Goal: Transaction & Acquisition: Purchase product/service

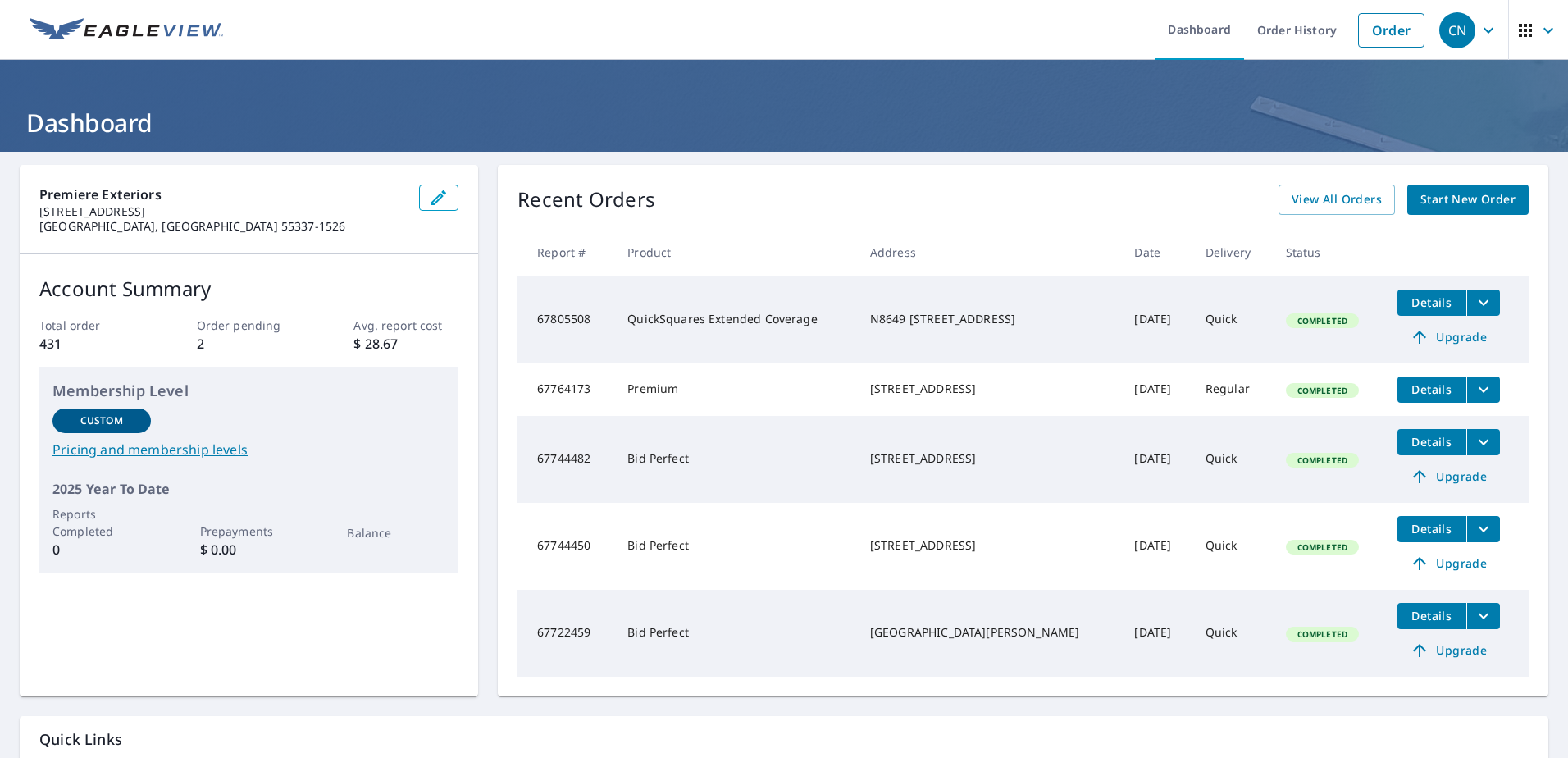
click at [1474, 302] on icon "filesDropdownBtn-67805508" at bounding box center [1483, 302] width 20 height 20
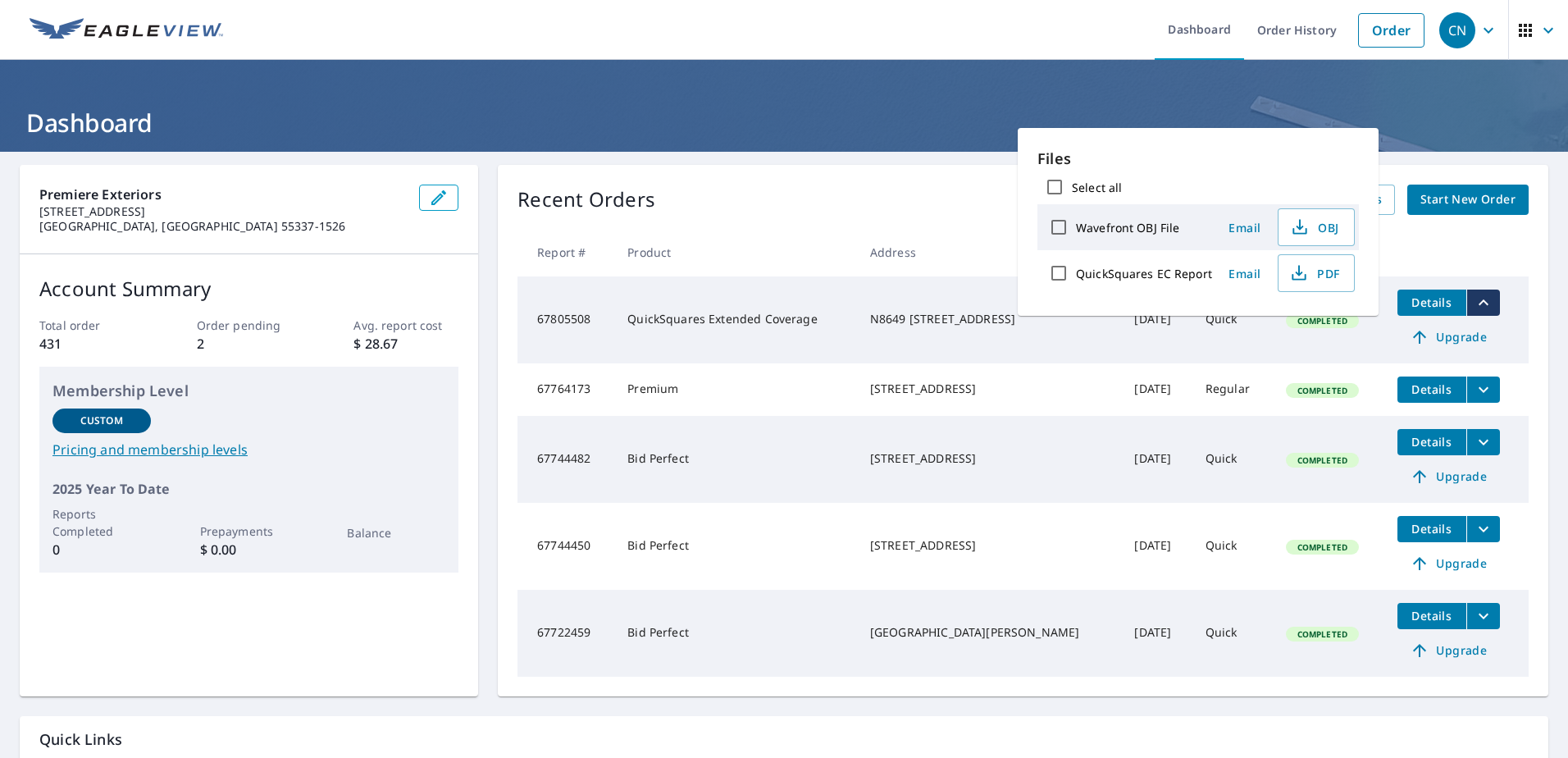
click at [907, 327] on div "N8649 [STREET_ADDRESS]" at bounding box center [990, 319] width 239 height 16
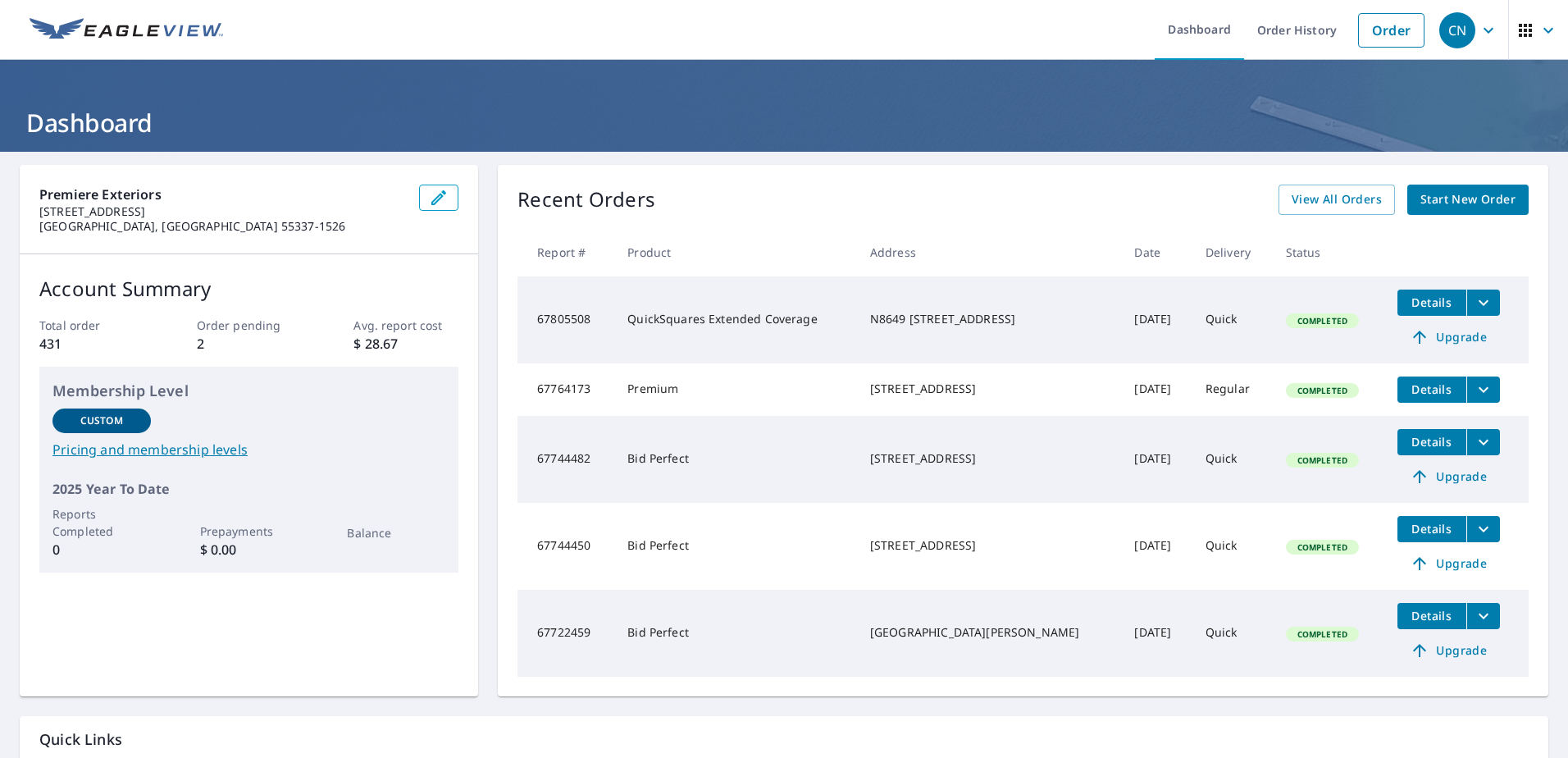
click at [1439, 303] on button "Details" at bounding box center [1432, 302] width 69 height 26
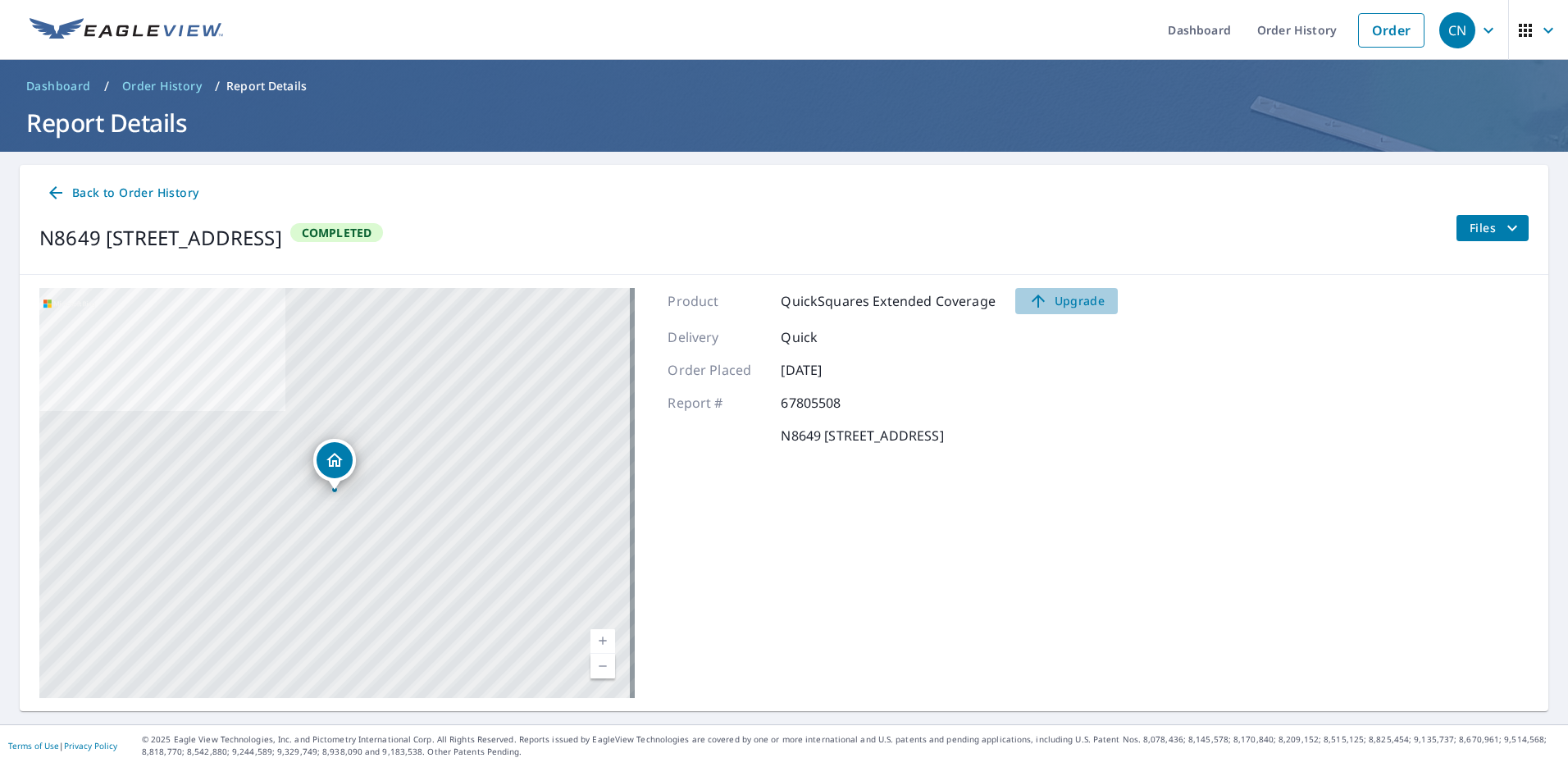
click at [1044, 301] on span "Upgrade" at bounding box center [1067, 301] width 83 height 20
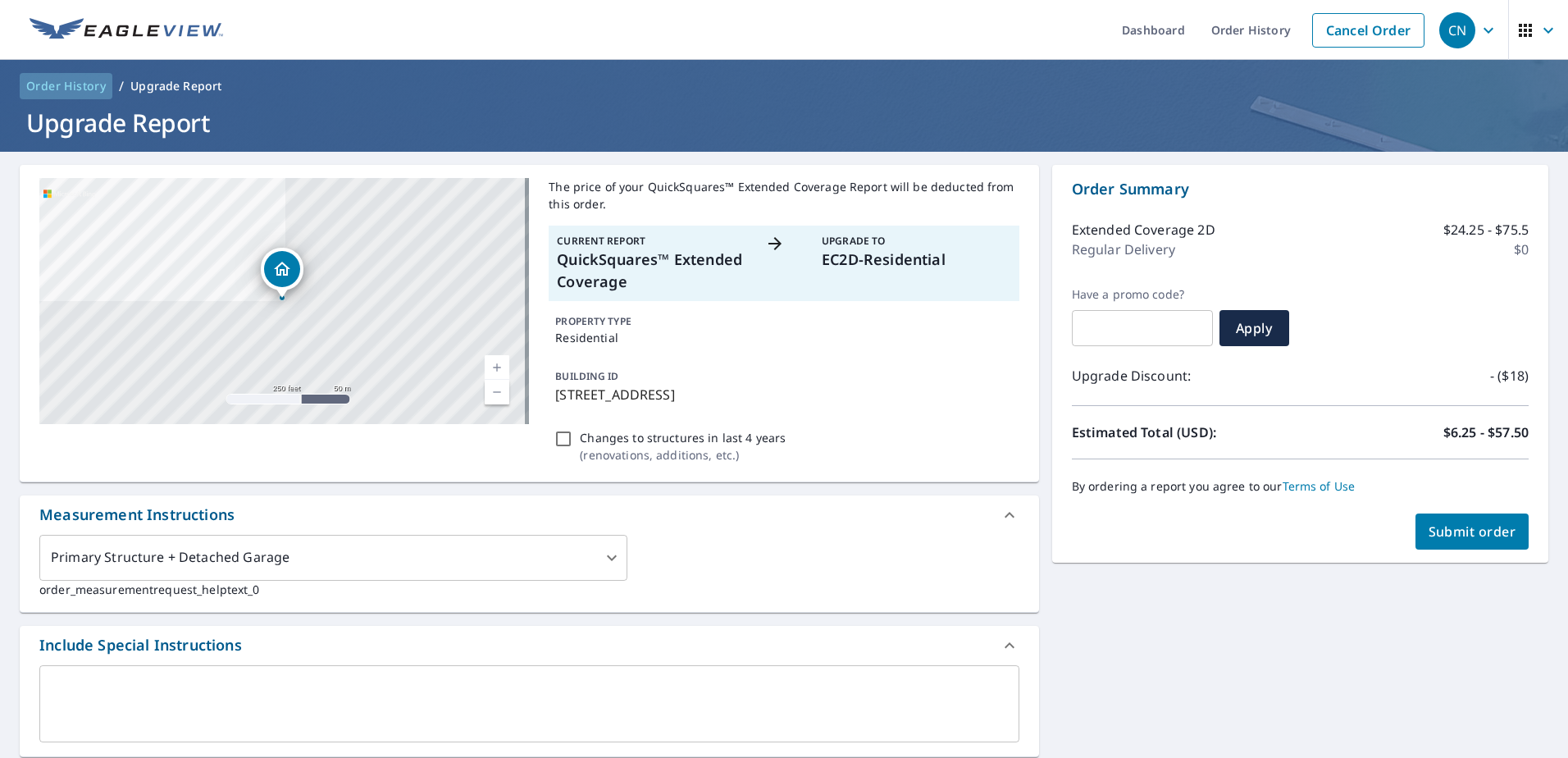
click at [63, 85] on span "Order History" at bounding box center [66, 86] width 80 height 16
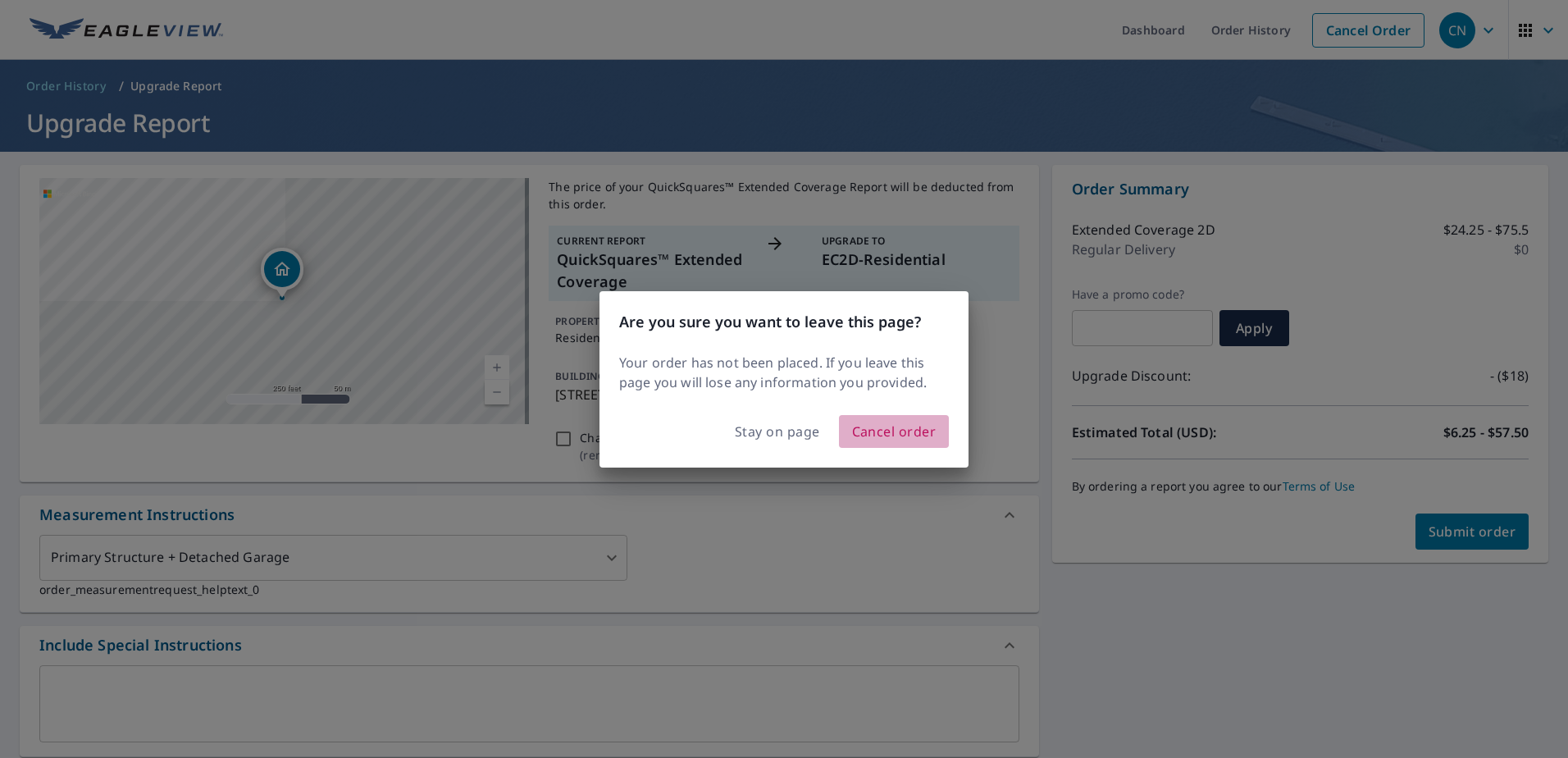
click at [861, 432] on span "Cancel order" at bounding box center [894, 431] width 85 height 23
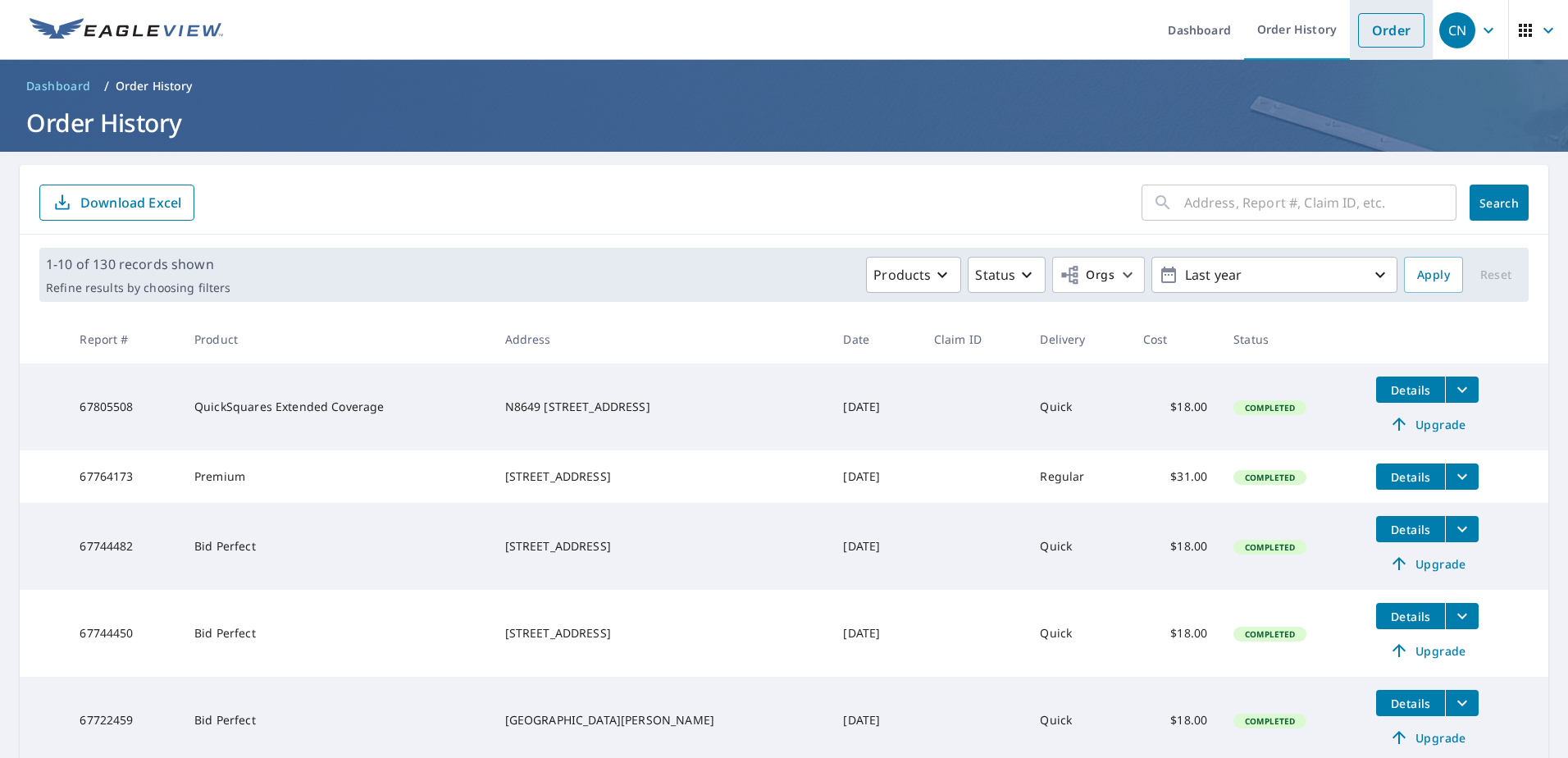
click at [1366, 29] on link "Order" at bounding box center [1391, 30] width 67 height 35
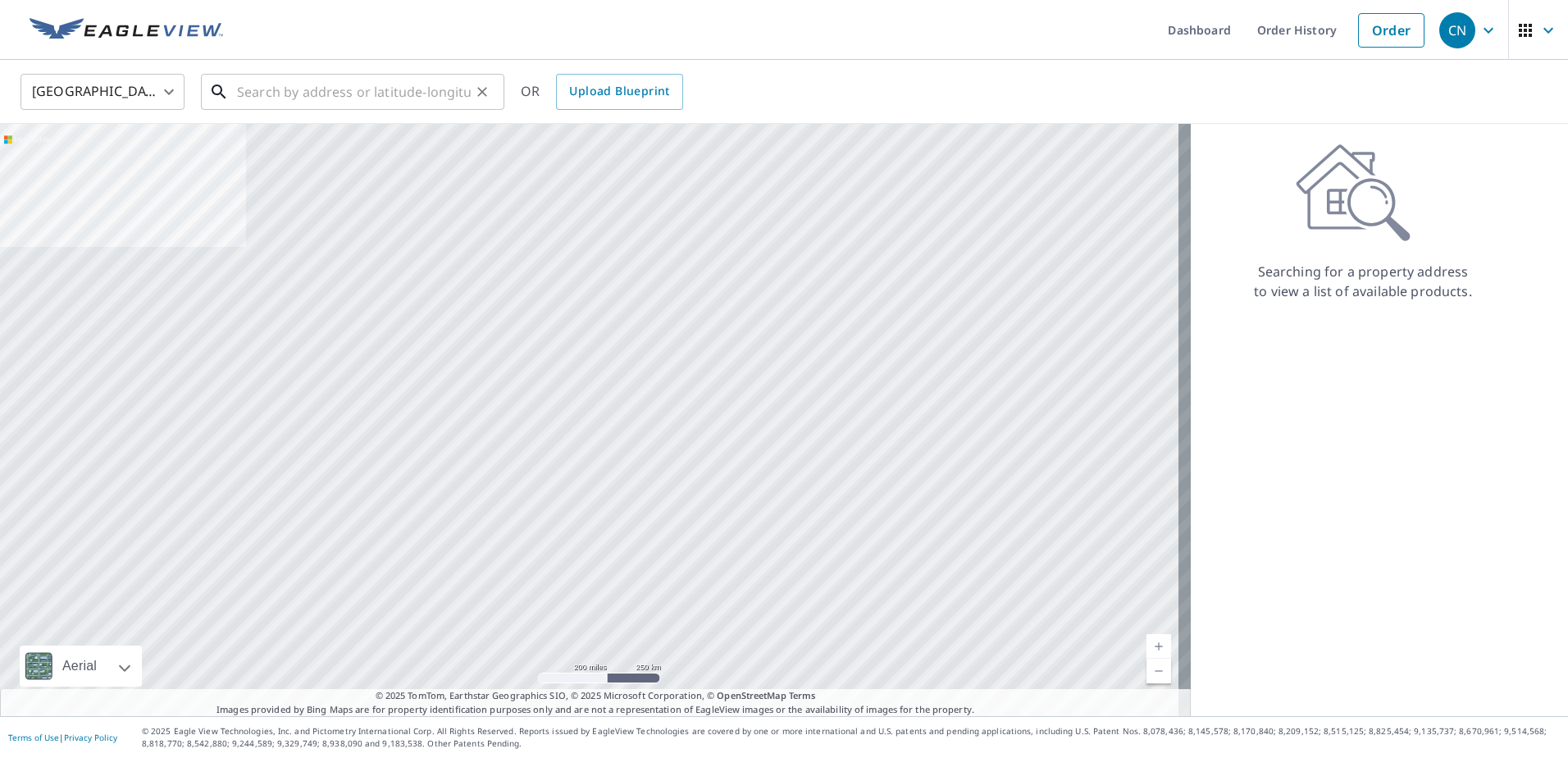
click at [274, 96] on input "text" at bounding box center [354, 92] width 234 height 46
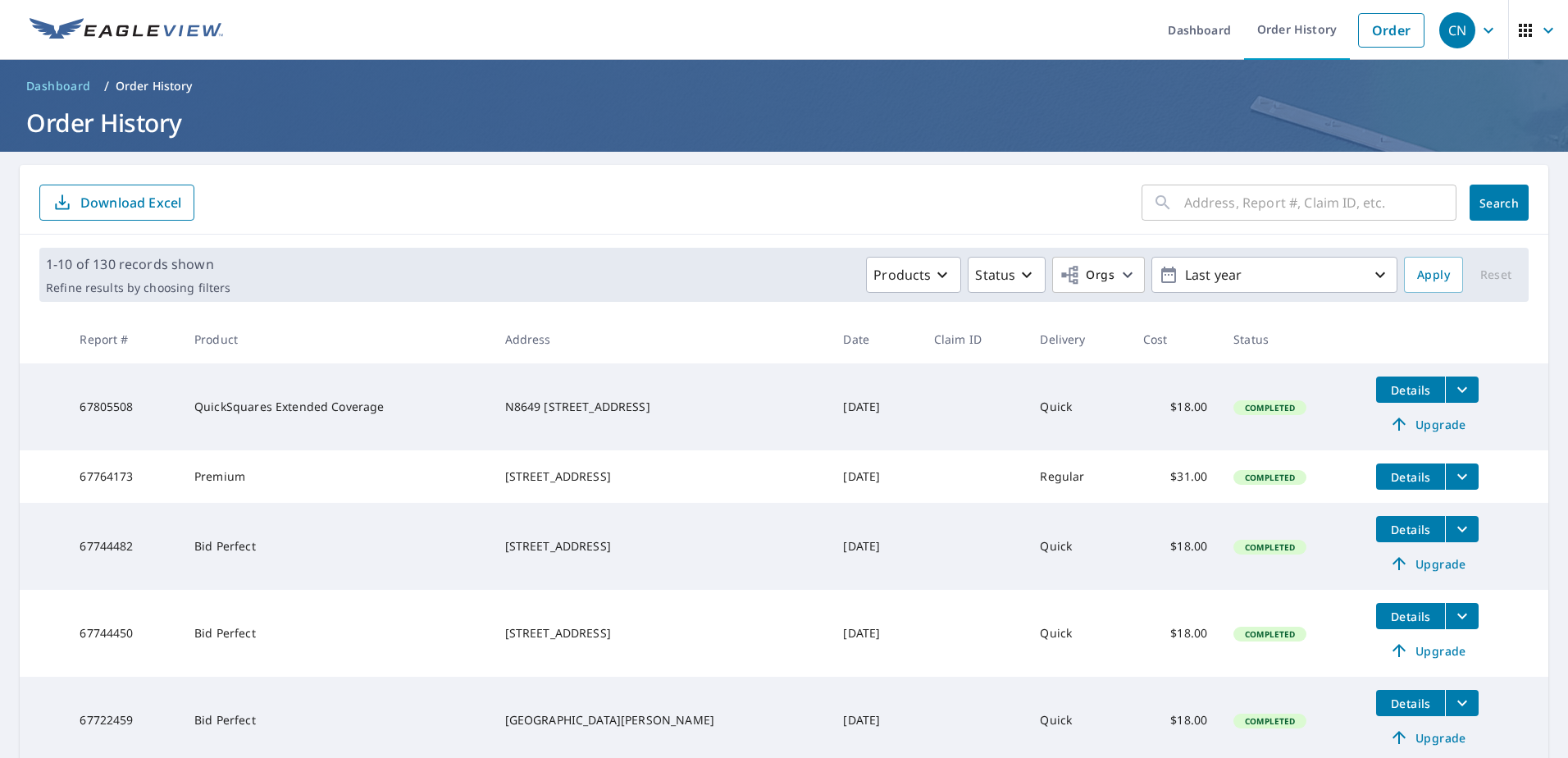
click at [230, 407] on td "QuickSquares Extended Coverage" at bounding box center [336, 407] width 310 height 87
drag, startPoint x: 229, startPoint y: 405, endPoint x: 344, endPoint y: 509, distance: 155.1
click at [229, 405] on td "QuickSquares Extended Coverage" at bounding box center [336, 407] width 310 height 87
click at [1392, 390] on span "Details" at bounding box center [1410, 390] width 49 height 16
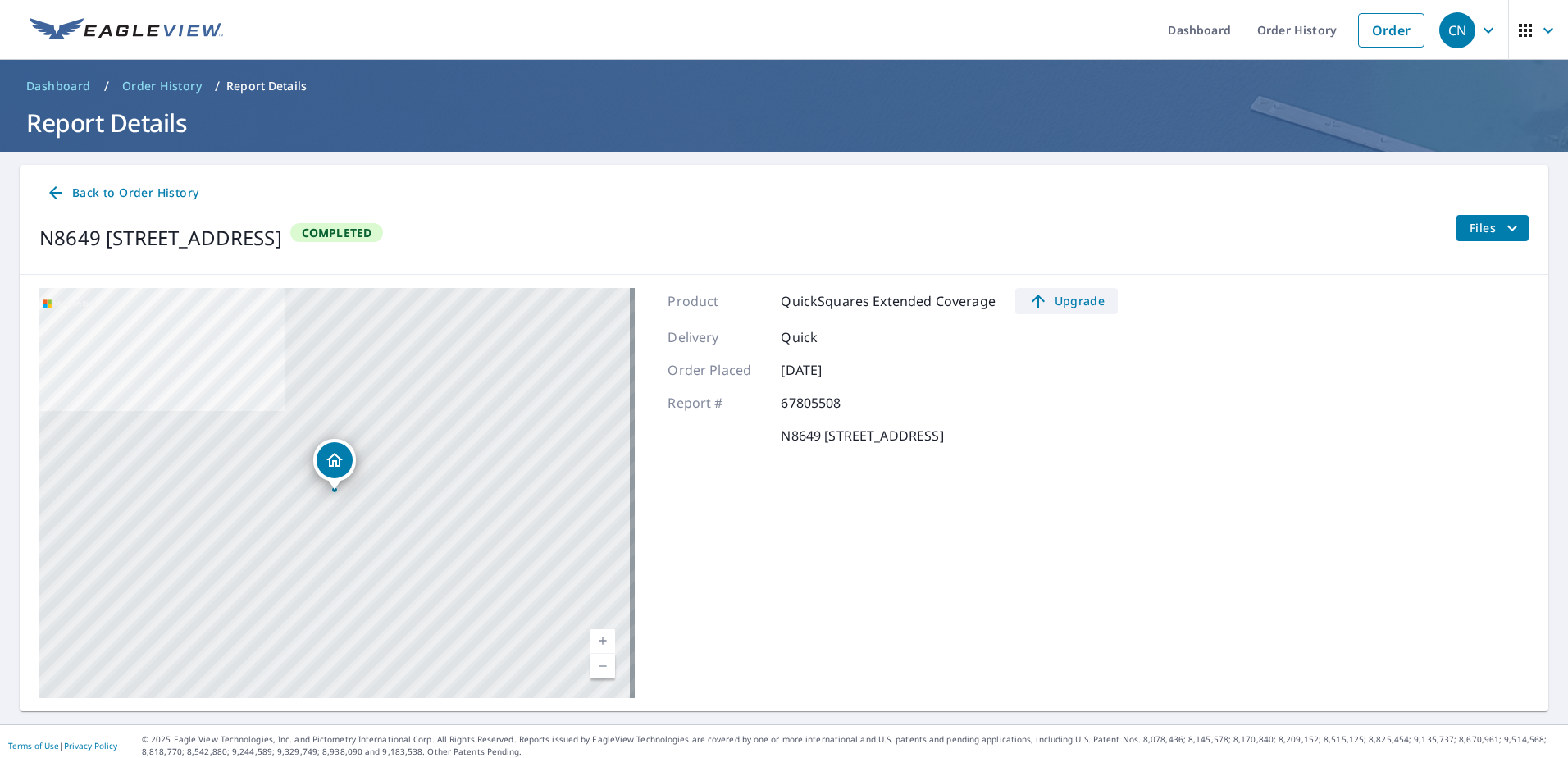
click at [1055, 307] on span "Upgrade" at bounding box center [1067, 301] width 83 height 20
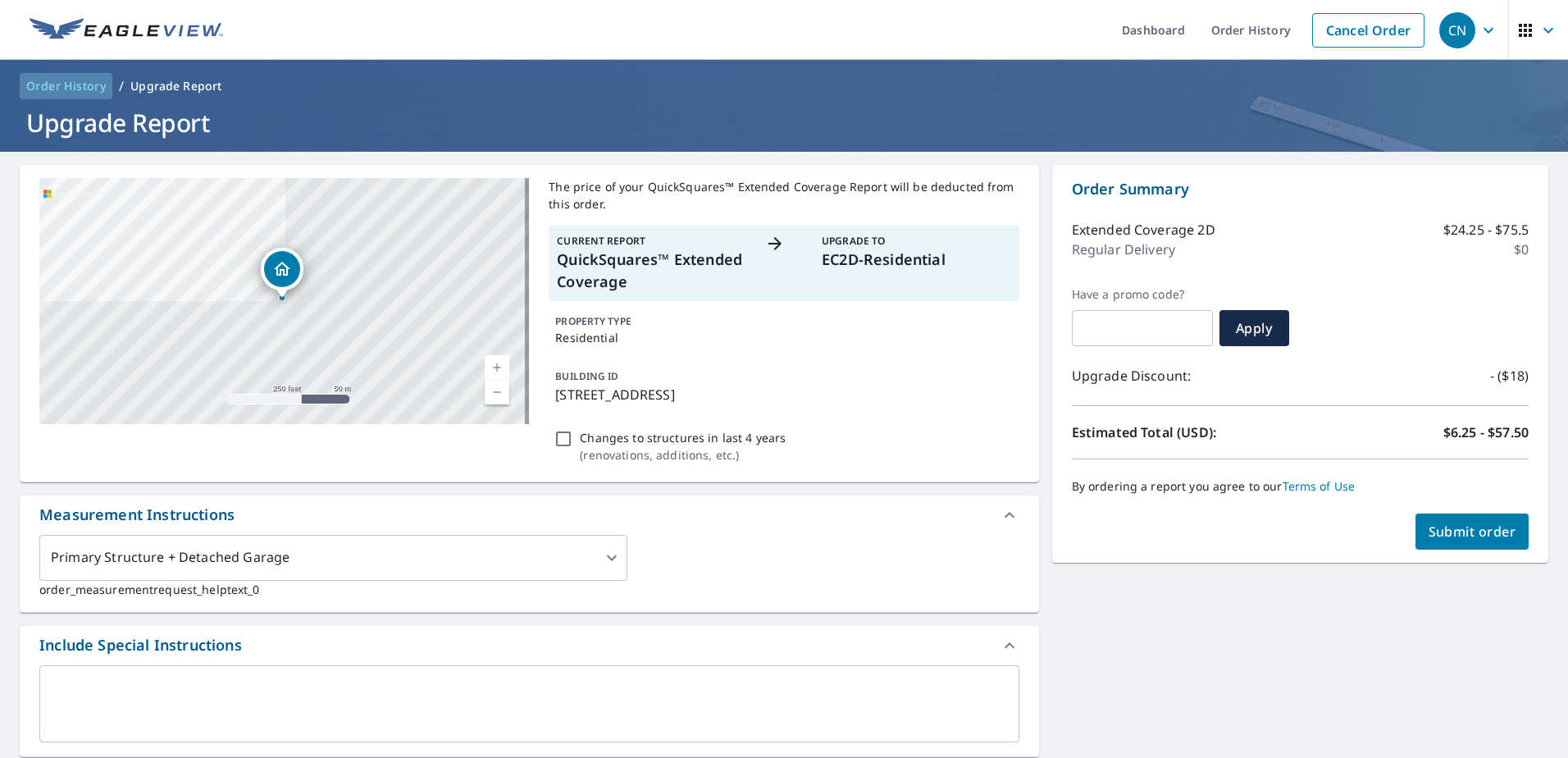
click at [81, 81] on span "Order History" at bounding box center [66, 86] width 80 height 16
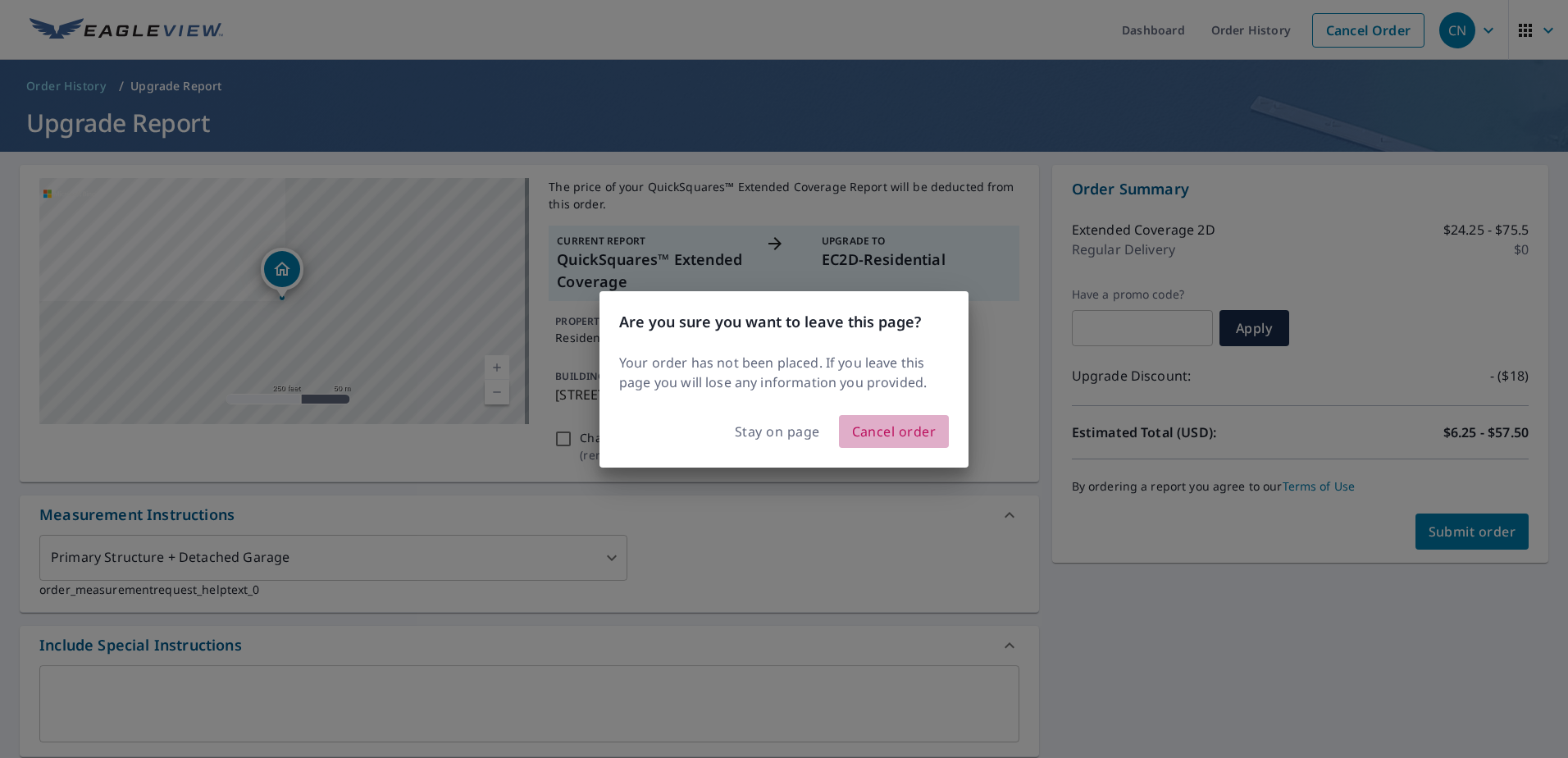
click at [925, 432] on span "Cancel order" at bounding box center [894, 431] width 85 height 23
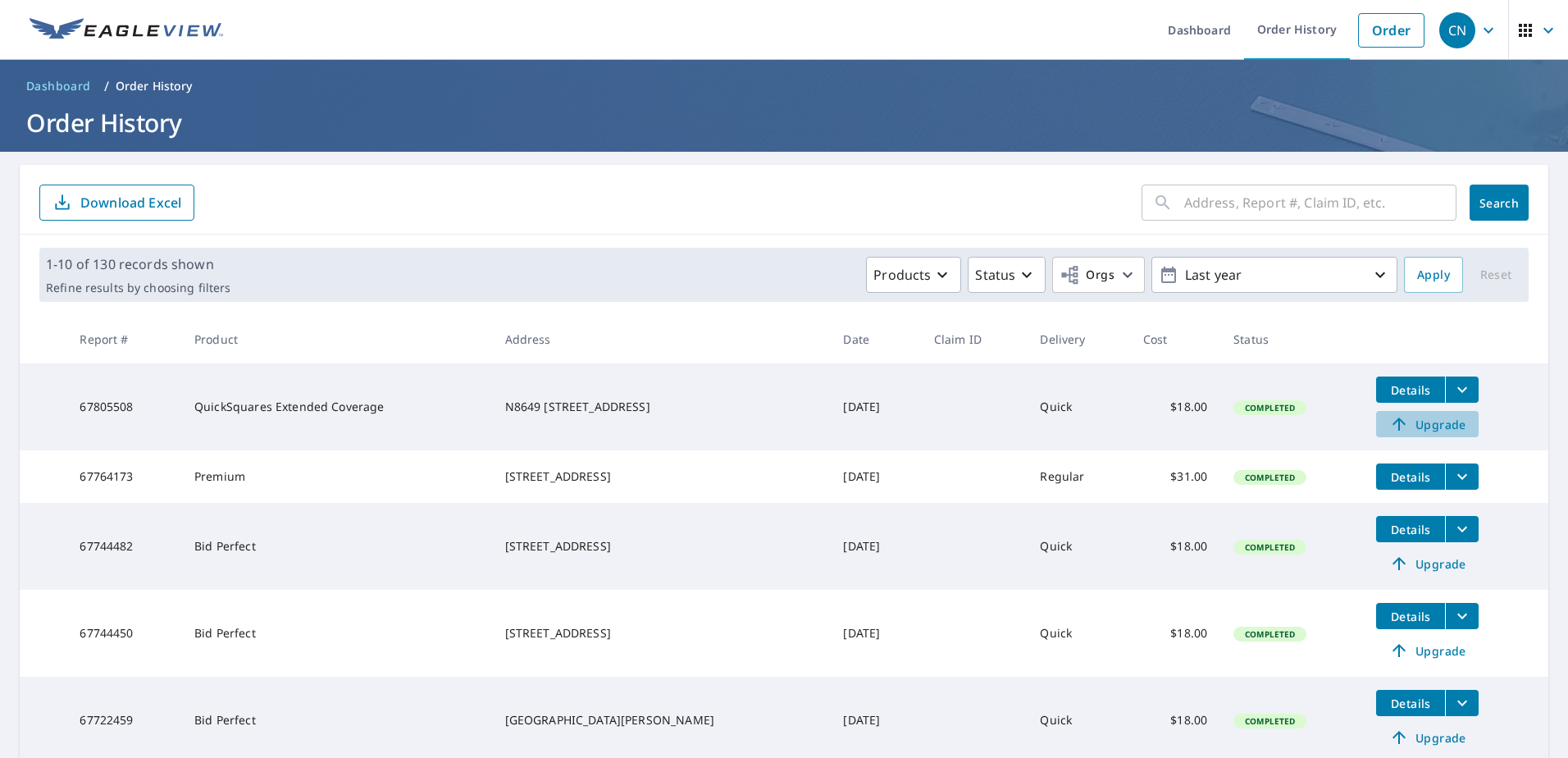
click at [1440, 429] on span "Upgrade" at bounding box center [1428, 424] width 83 height 20
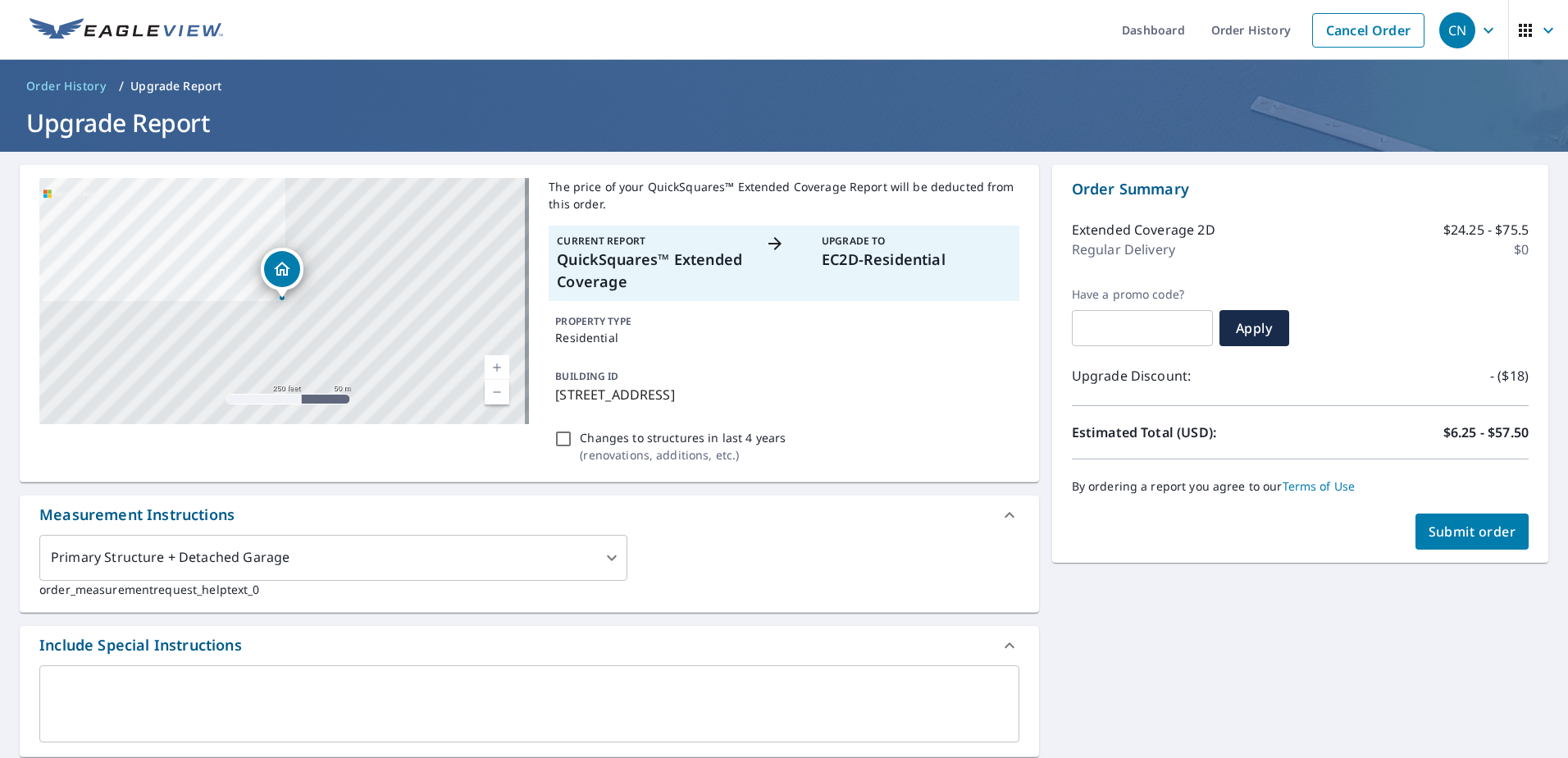
drag, startPoint x: 552, startPoint y: 395, endPoint x: 786, endPoint y: 394, distance: 234.0
click at [786, 394] on p "[STREET_ADDRESS]" at bounding box center [784, 394] width 457 height 20
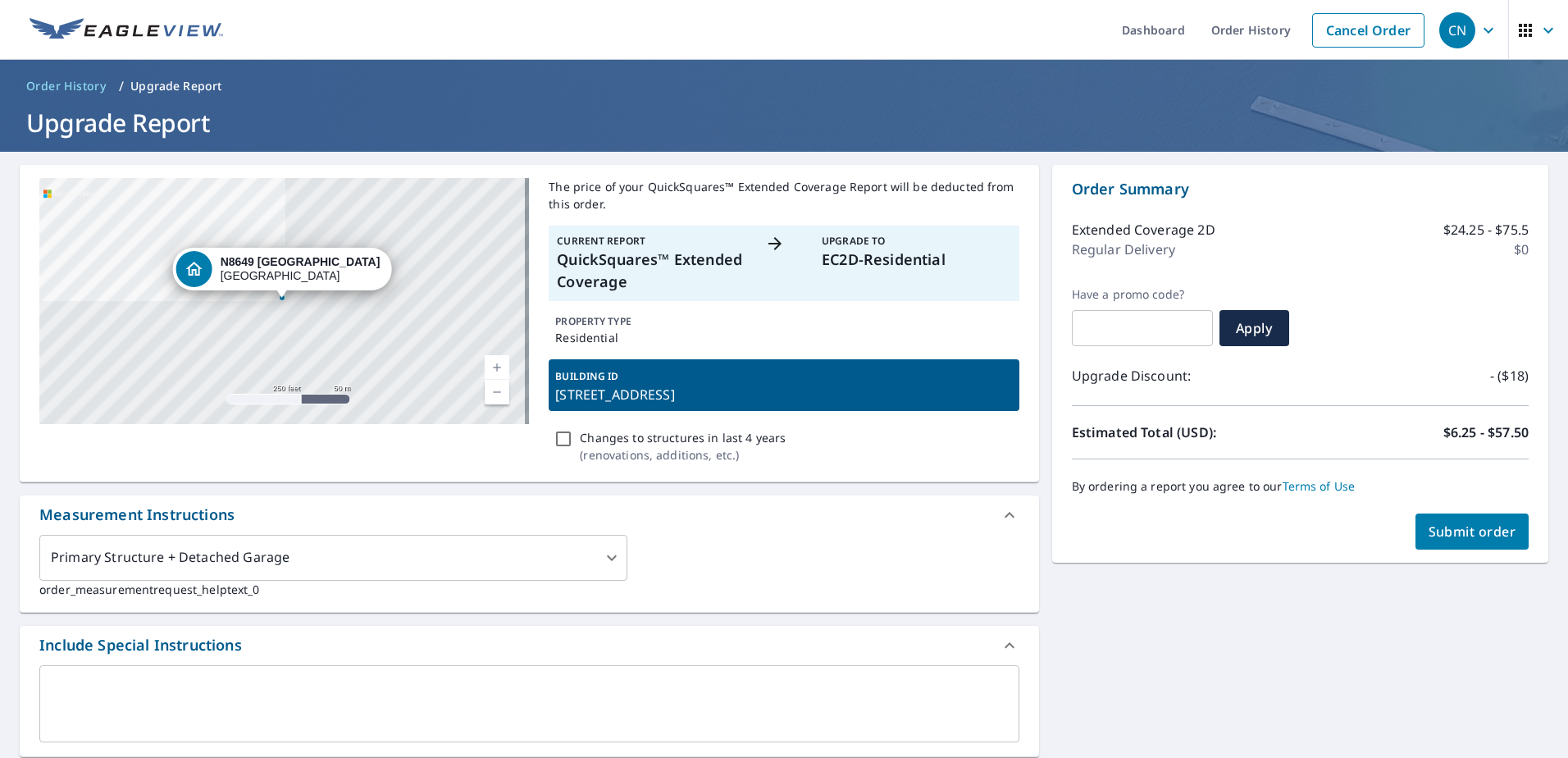
copy p "[STREET_ADDRESS]"
click at [1370, 39] on link "Cancel Order" at bounding box center [1369, 30] width 113 height 35
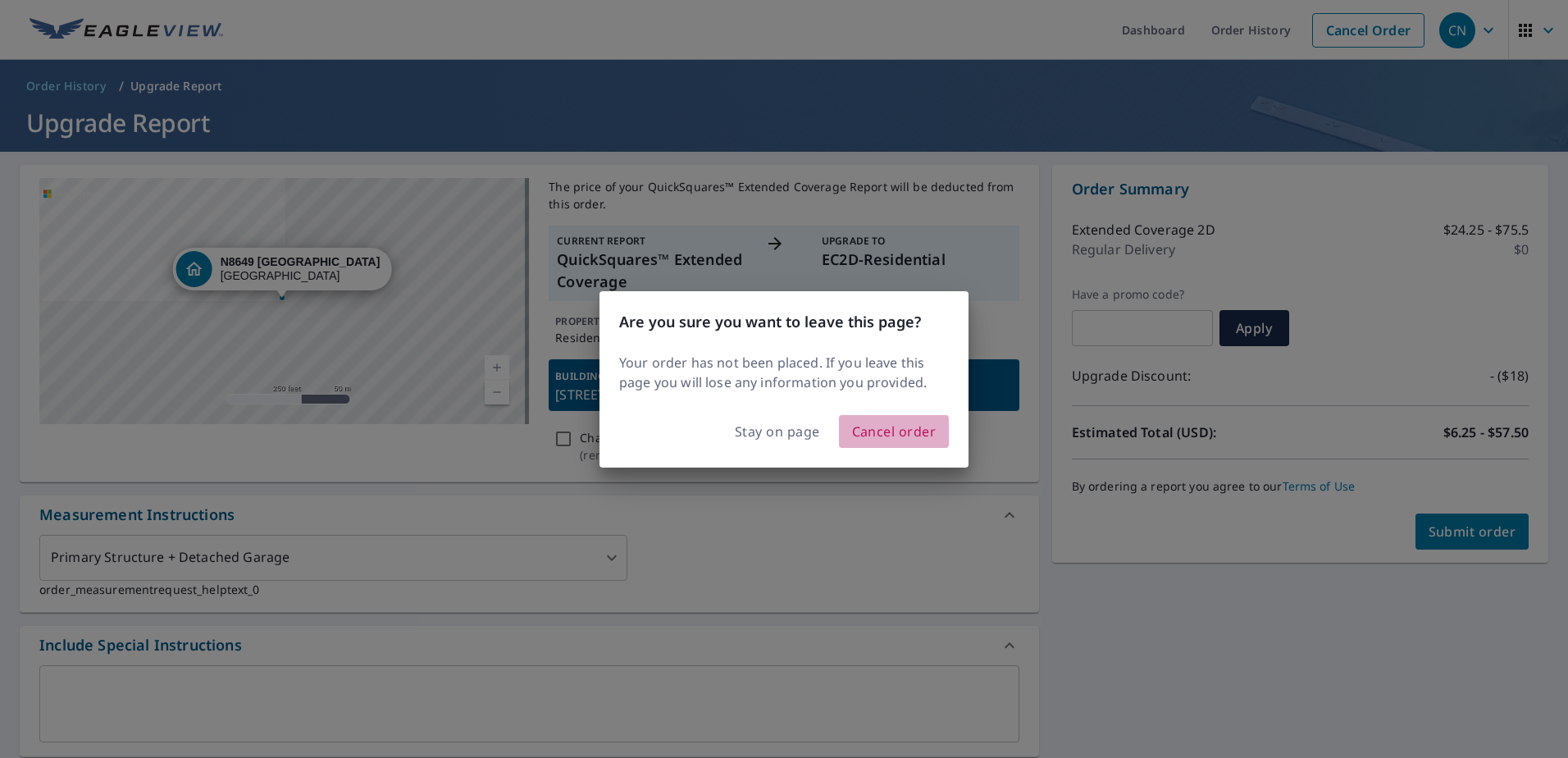
click at [901, 432] on span "Cancel order" at bounding box center [894, 431] width 85 height 23
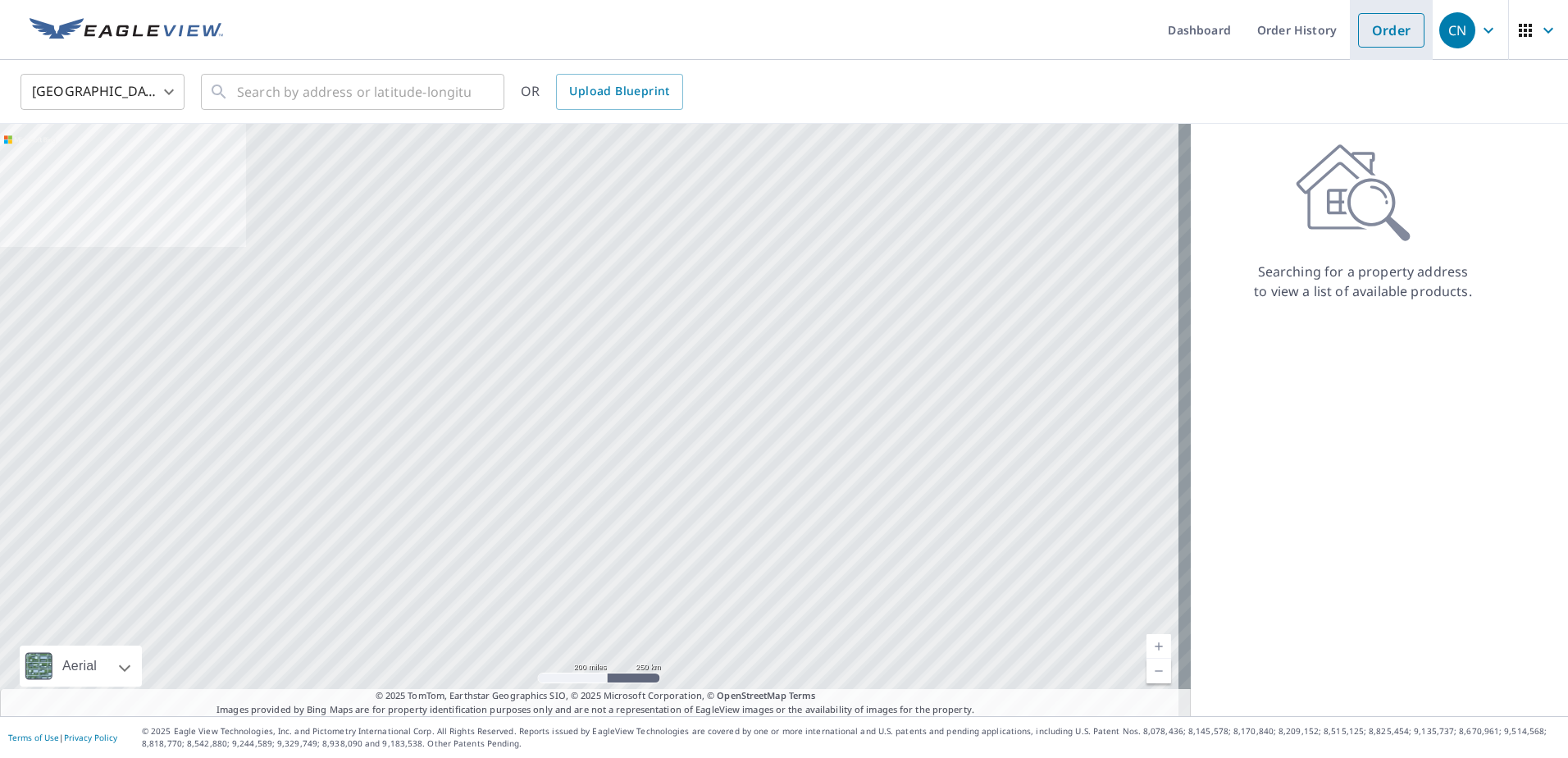
click at [1361, 52] on li "Order" at bounding box center [1391, 29] width 83 height 60
click at [1360, 40] on link "Order" at bounding box center [1391, 30] width 67 height 35
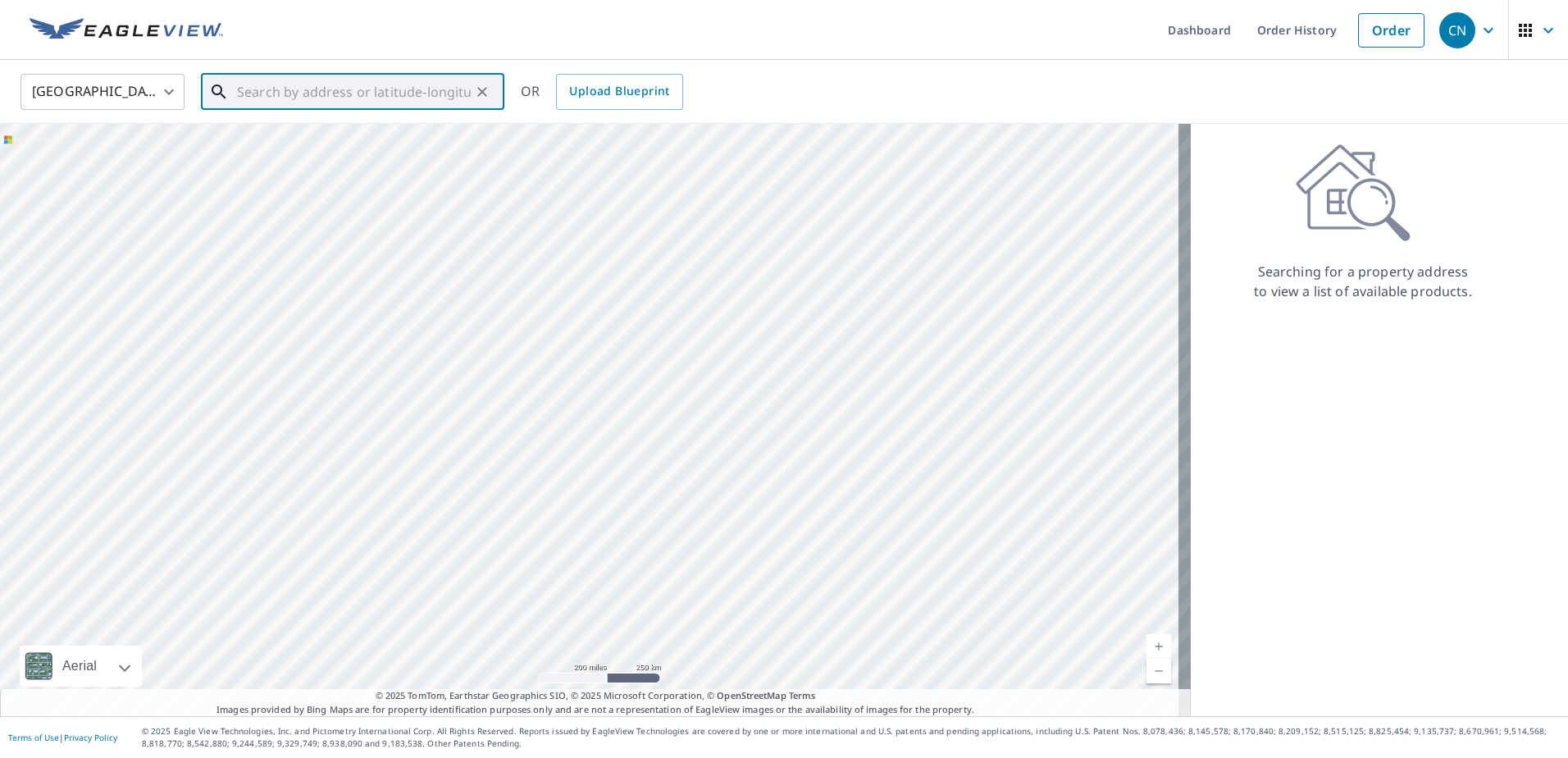
click at [296, 91] on input "text" at bounding box center [354, 92] width 234 height 46
paste input "[STREET_ADDRESS]"
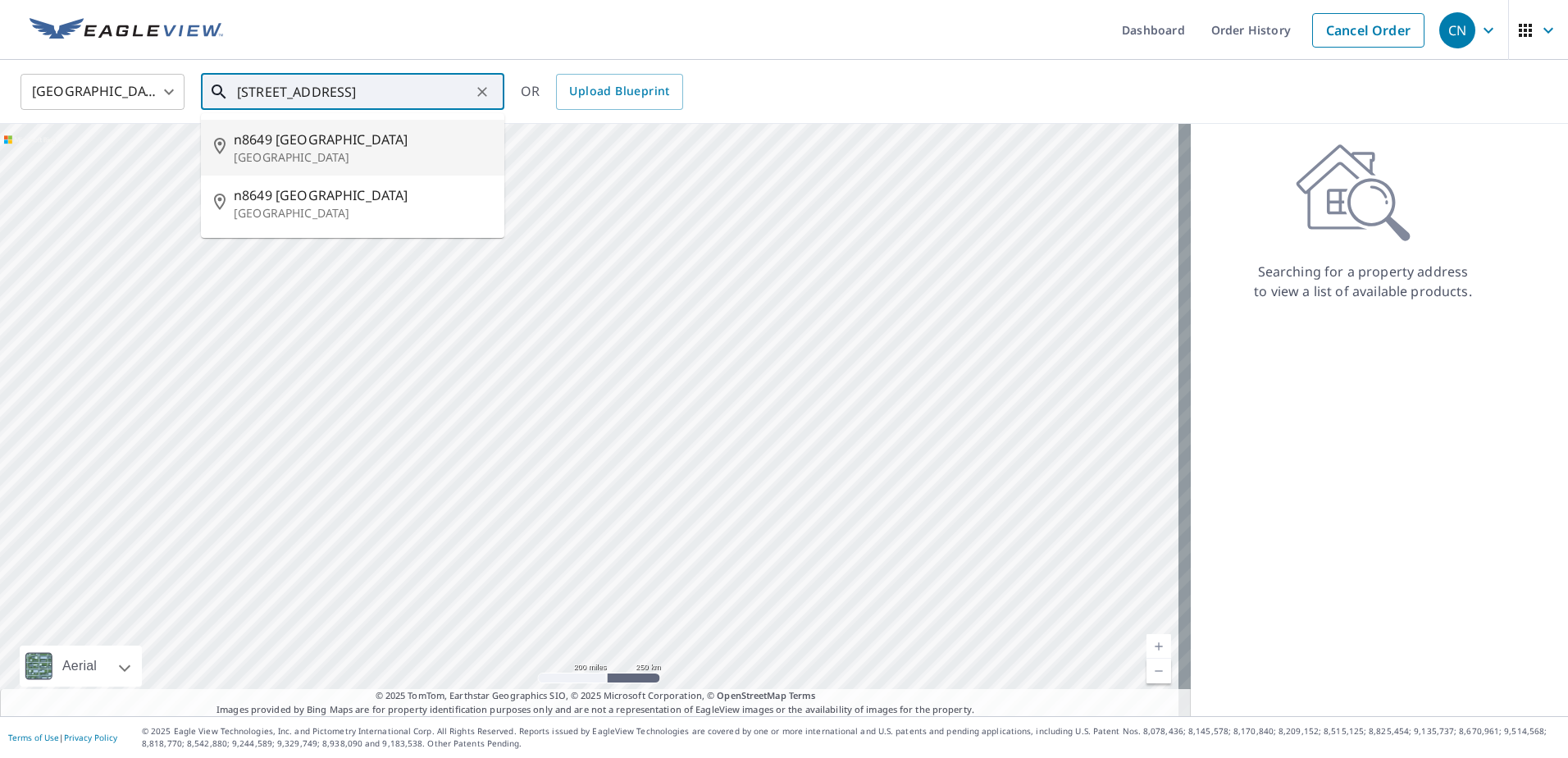
click at [297, 159] on p "[GEOGRAPHIC_DATA]" at bounding box center [362, 157] width 257 height 16
type input "n8649 [STREET_ADDRESS]"
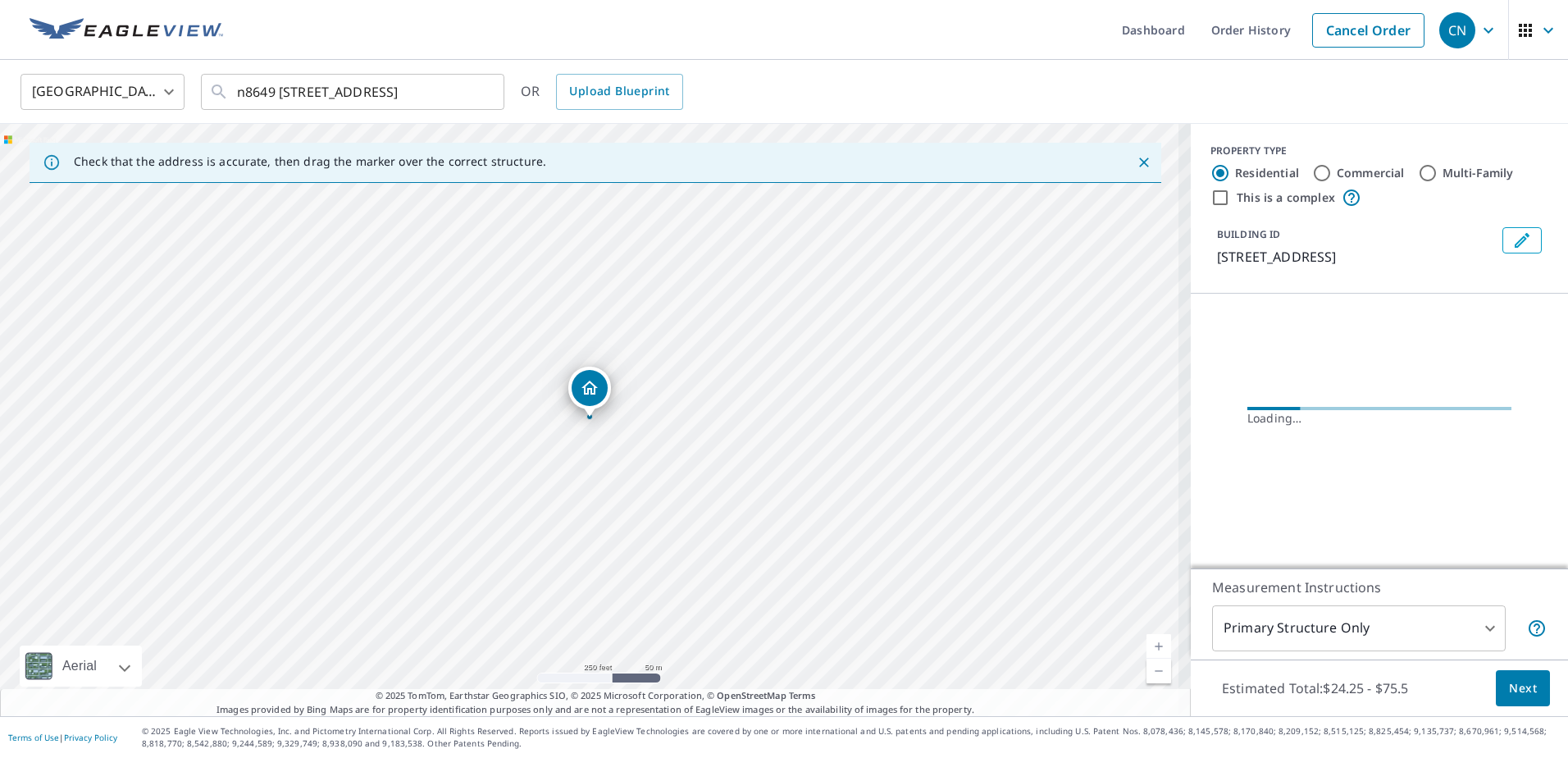
scroll to position [0, 0]
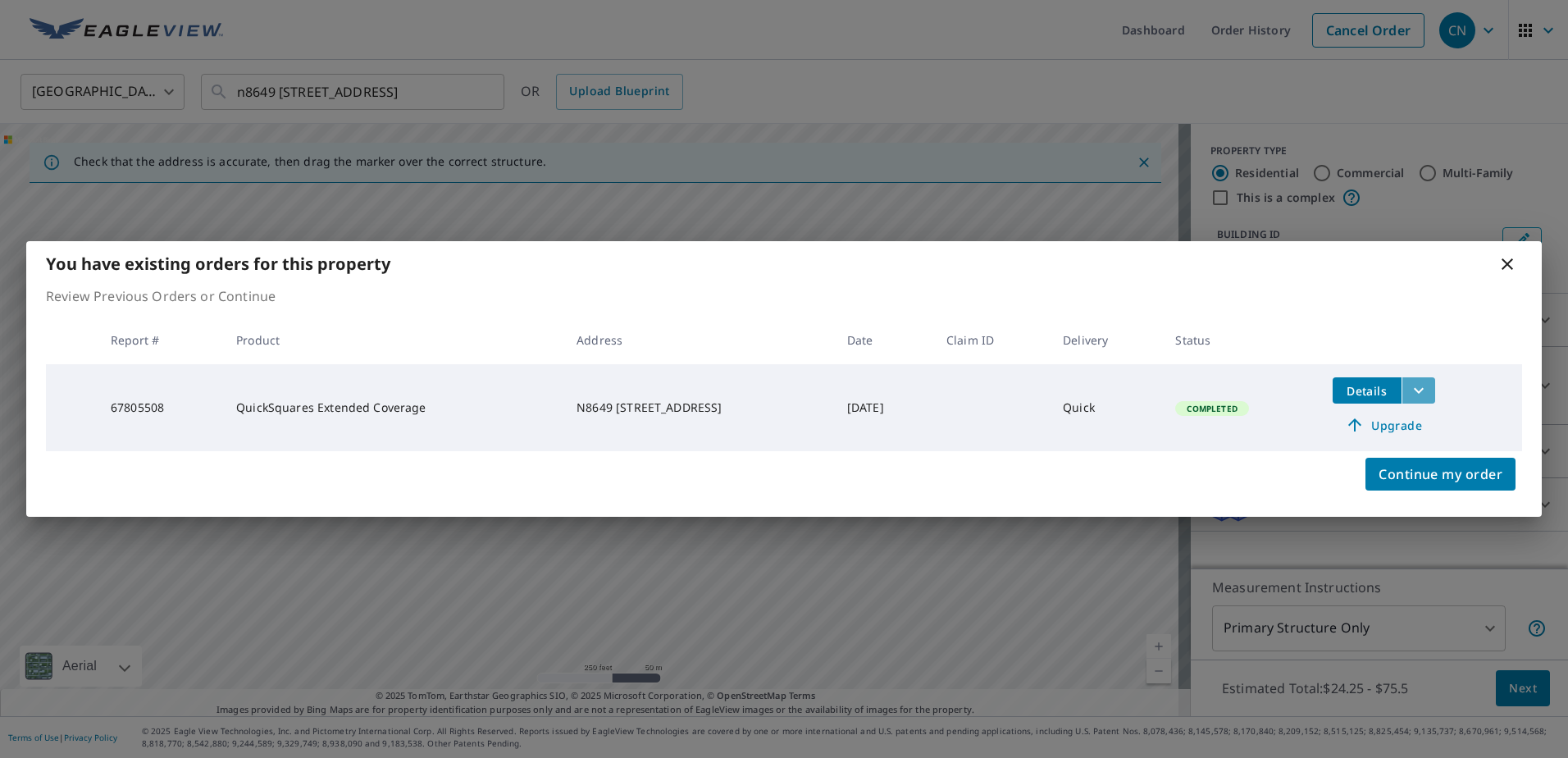
click at [1428, 392] on button "filesDropdownBtn-67805508" at bounding box center [1418, 391] width 34 height 26
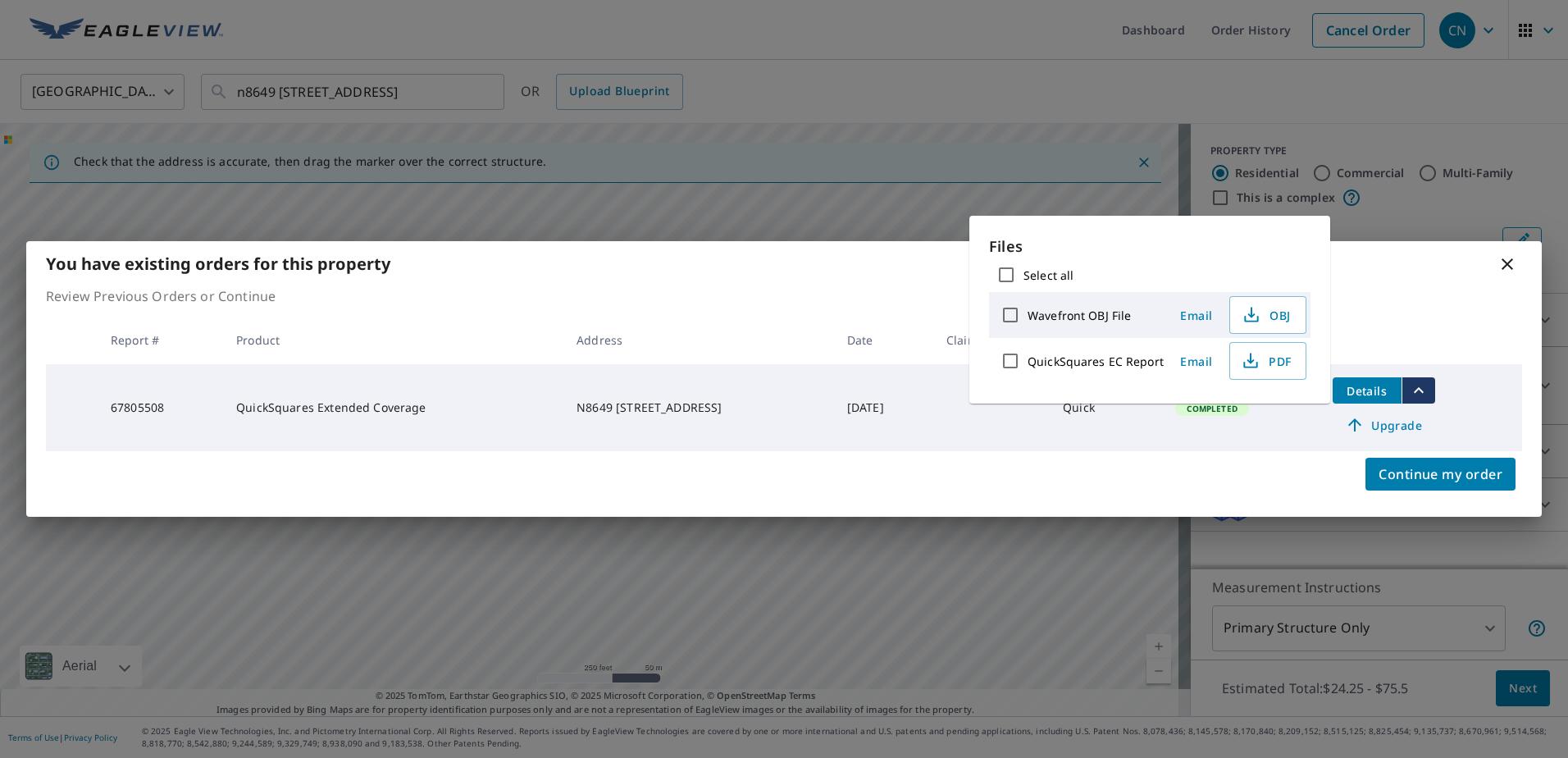
click at [1240, 437] on td "Completed" at bounding box center [1240, 408] width 157 height 87
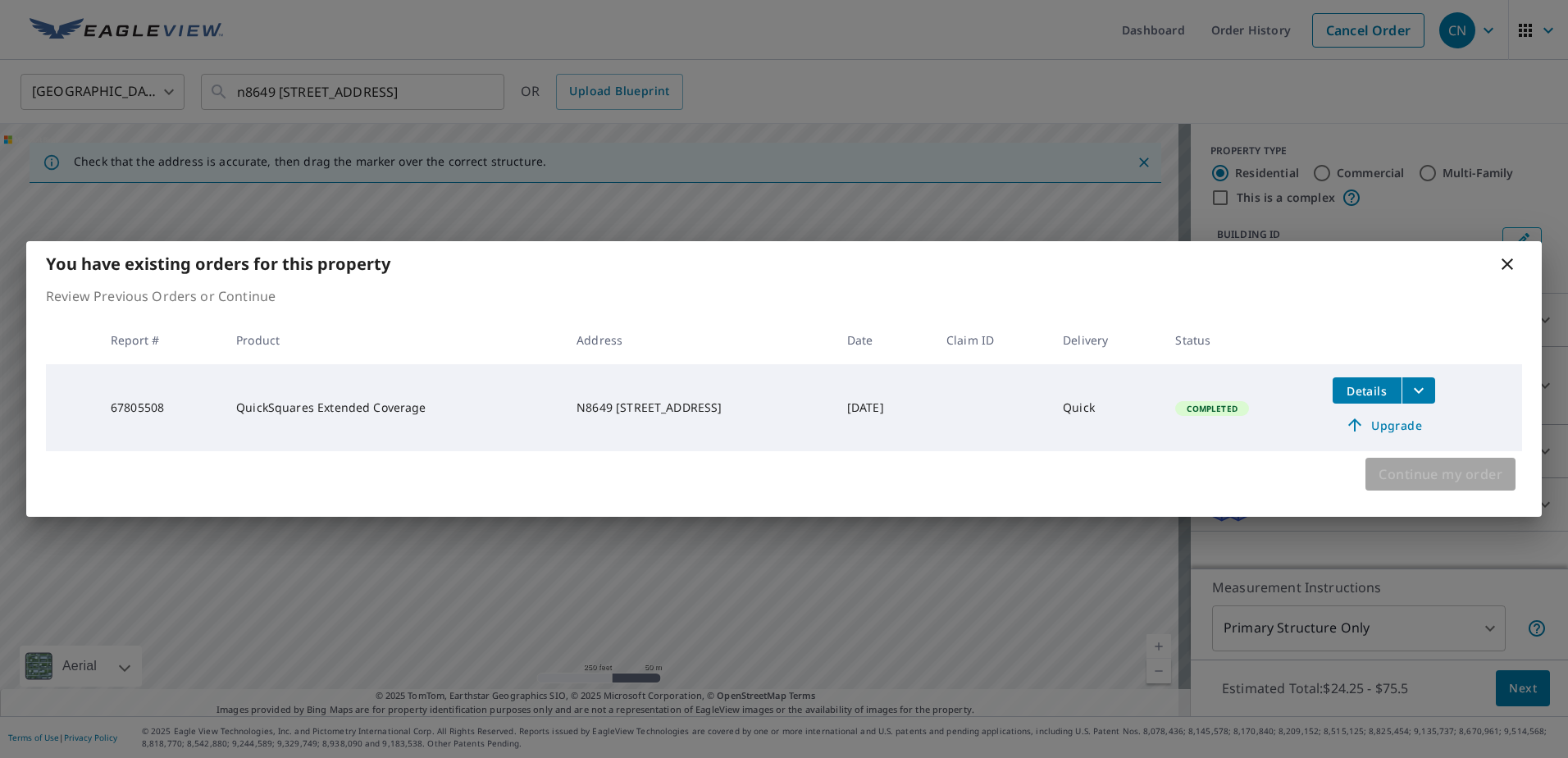
click at [1433, 467] on span "Continue my order" at bounding box center [1440, 474] width 124 height 23
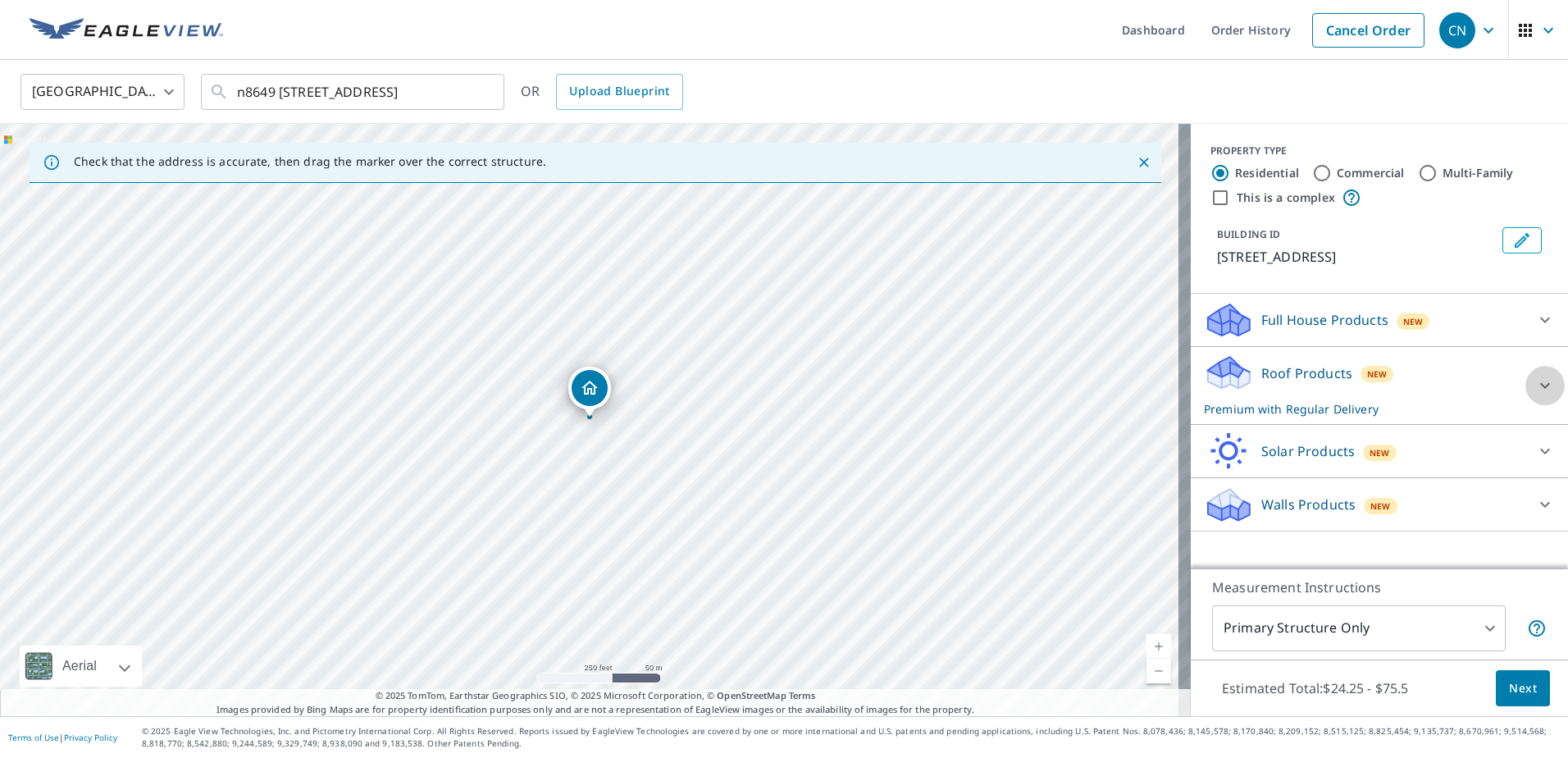
click at [1533, 402] on div at bounding box center [1545, 385] width 39 height 39
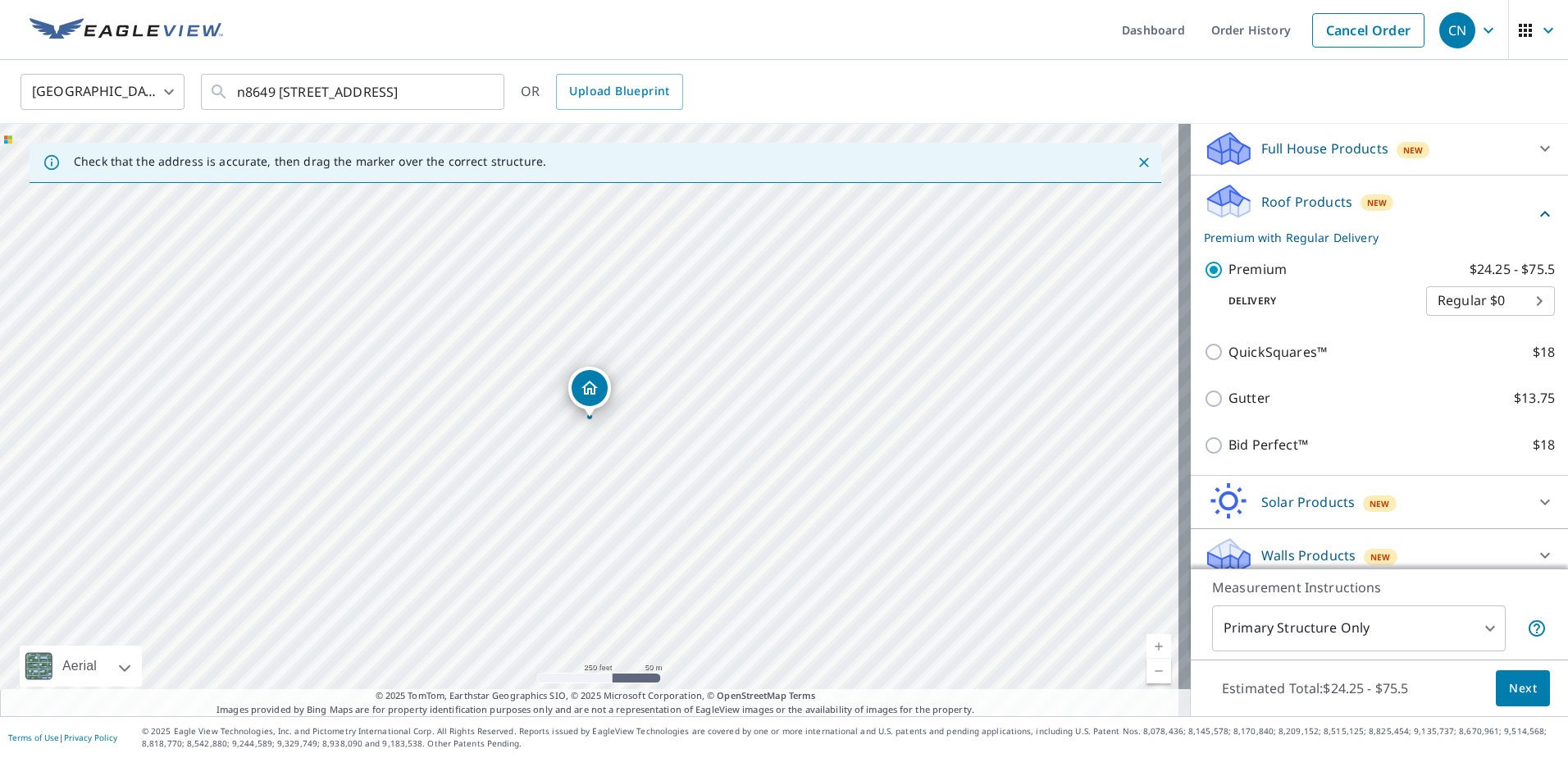
scroll to position [185, 0]
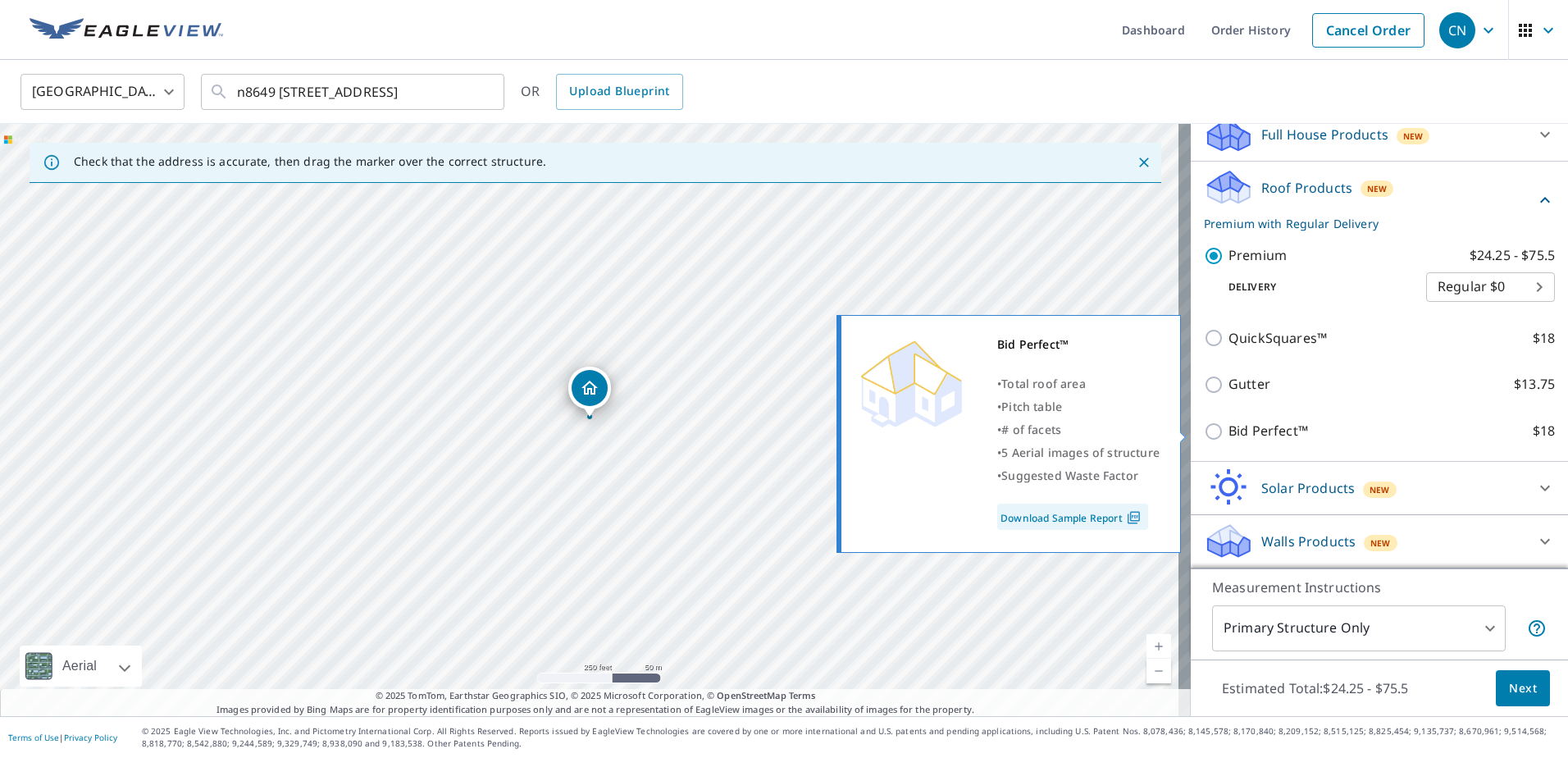
click at [1204, 432] on input "Bid Perfect™ $18" at bounding box center [1216, 431] width 24 height 20
checkbox input "true"
type input "1"
checkbox input "false"
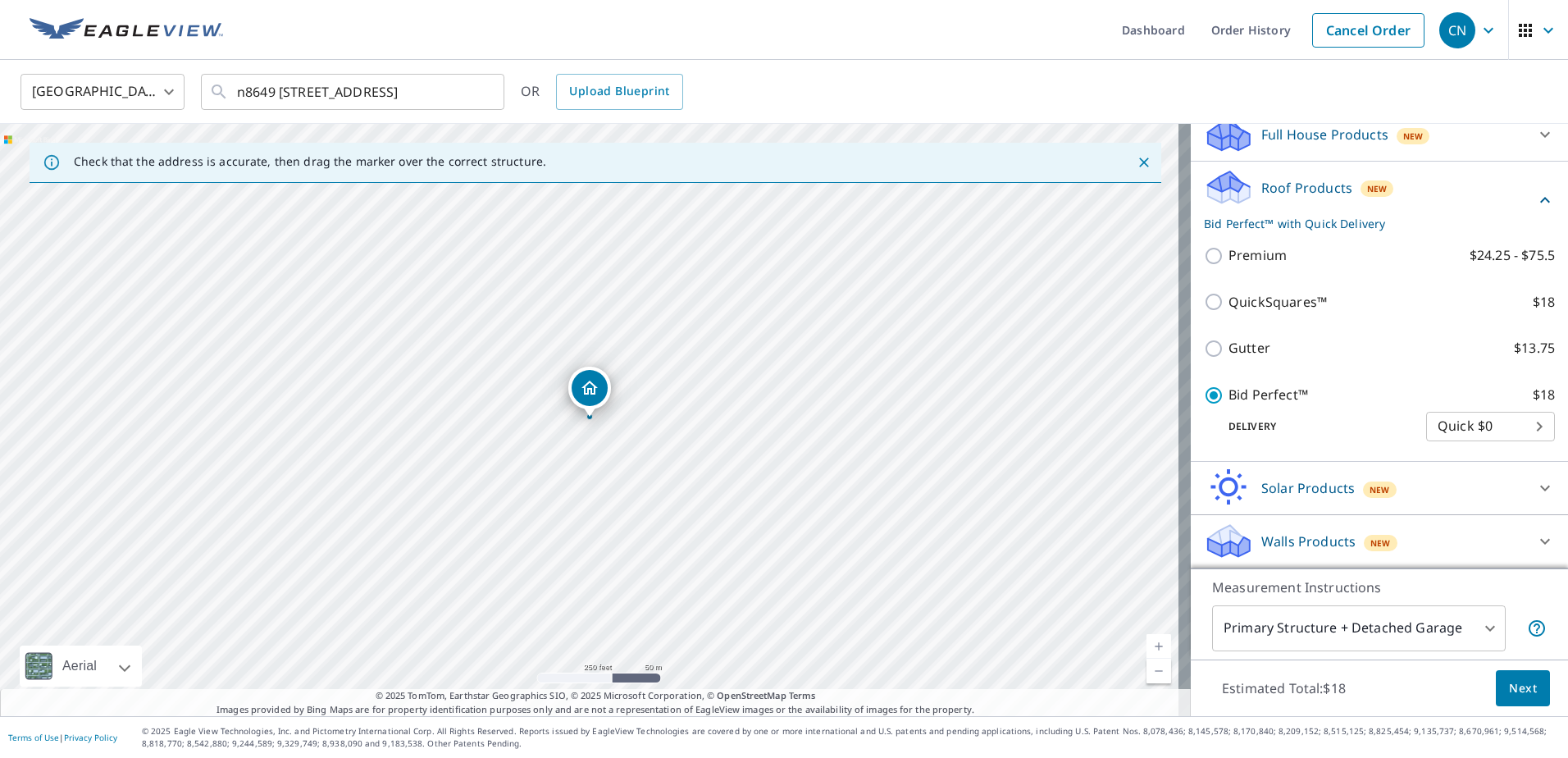
click at [1515, 423] on body "CN CN Dashboard Order History Cancel Order CN [GEOGRAPHIC_DATA] [GEOGRAPHIC_DAT…" at bounding box center [784, 379] width 1568 height 758
click at [1416, 359] on div at bounding box center [784, 379] width 1568 height 758
click at [1524, 692] on span "Next" at bounding box center [1523, 689] width 28 height 21
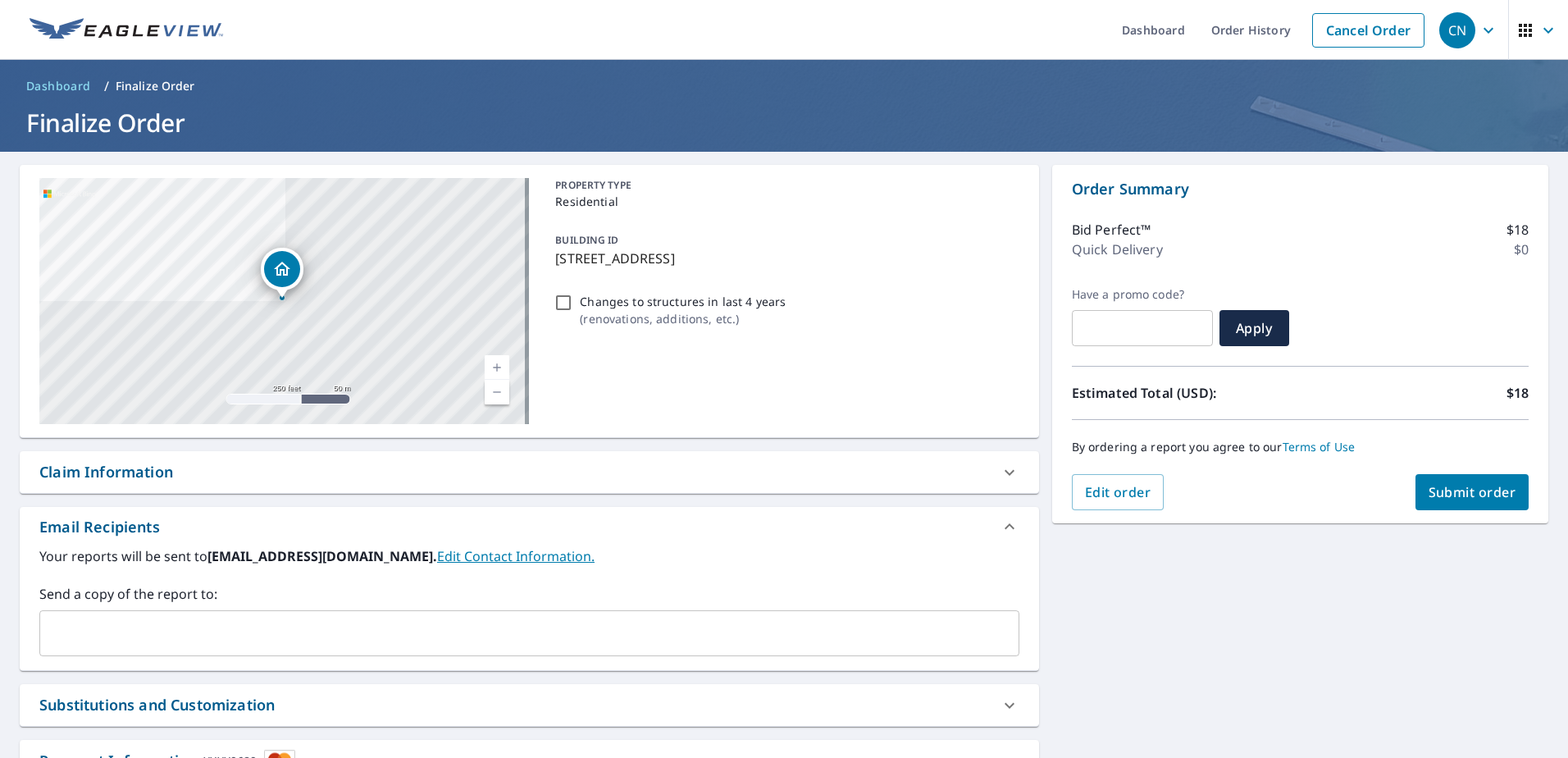
click at [1141, 327] on input "text" at bounding box center [1142, 327] width 141 height 46
paste input "OCEV-2J6C1-YKR5N"
type input "OCEV-2J6C1-YKR5N"
click at [1244, 332] on span "Apply" at bounding box center [1255, 327] width 43 height 18
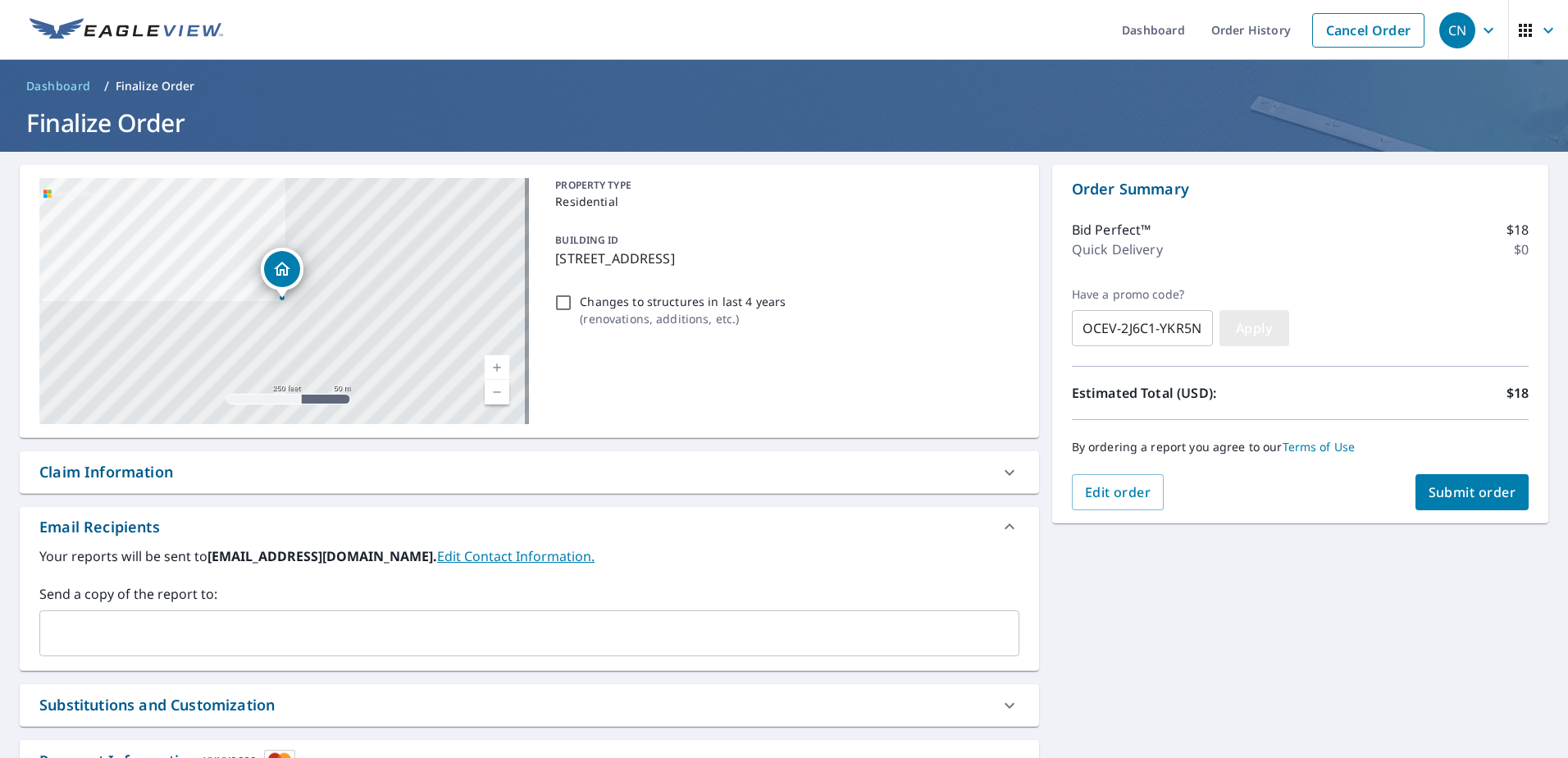
scroll to position [0, 0]
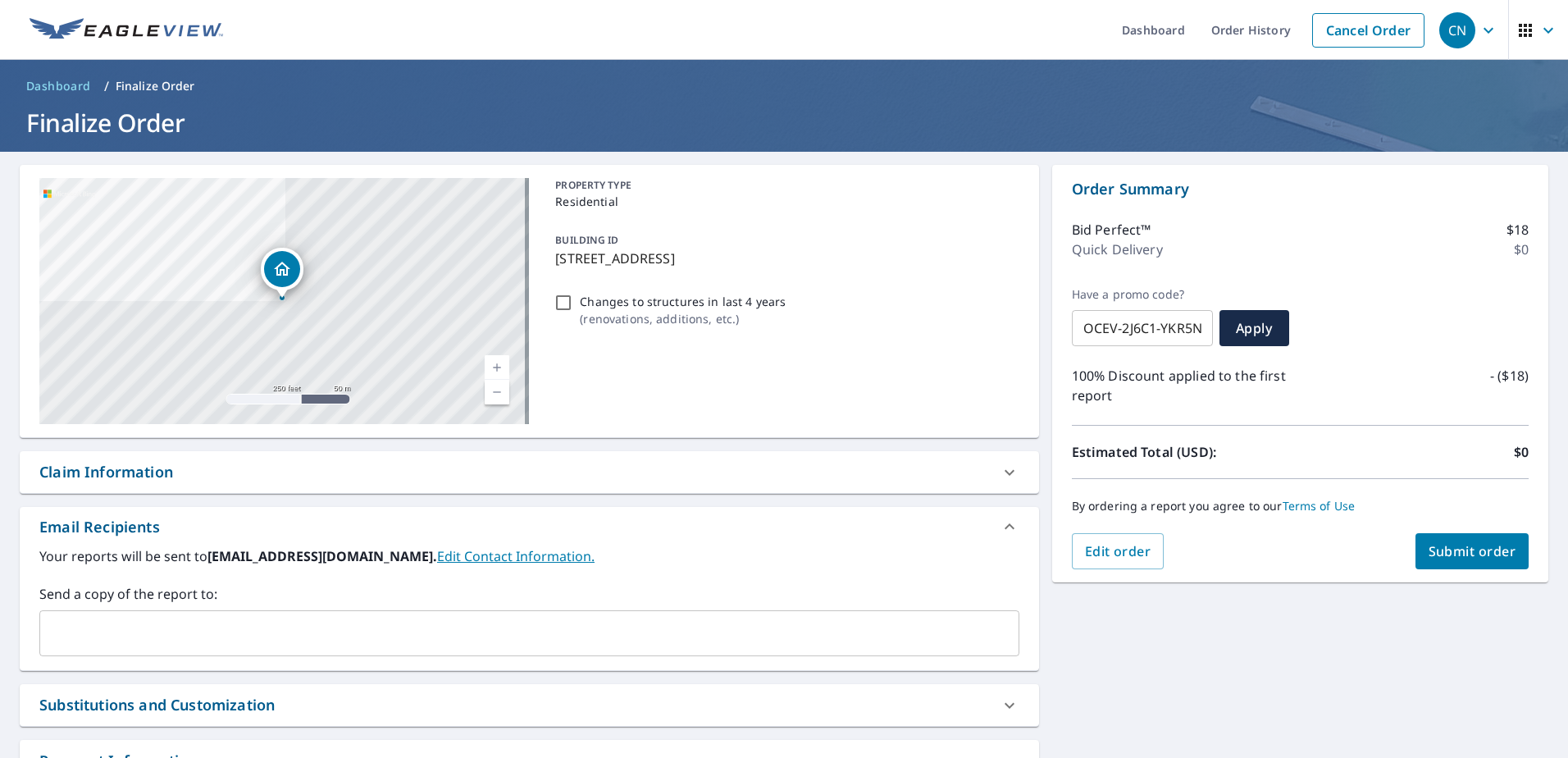
click at [1445, 548] on span "Submit order" at bounding box center [1472, 551] width 87 height 18
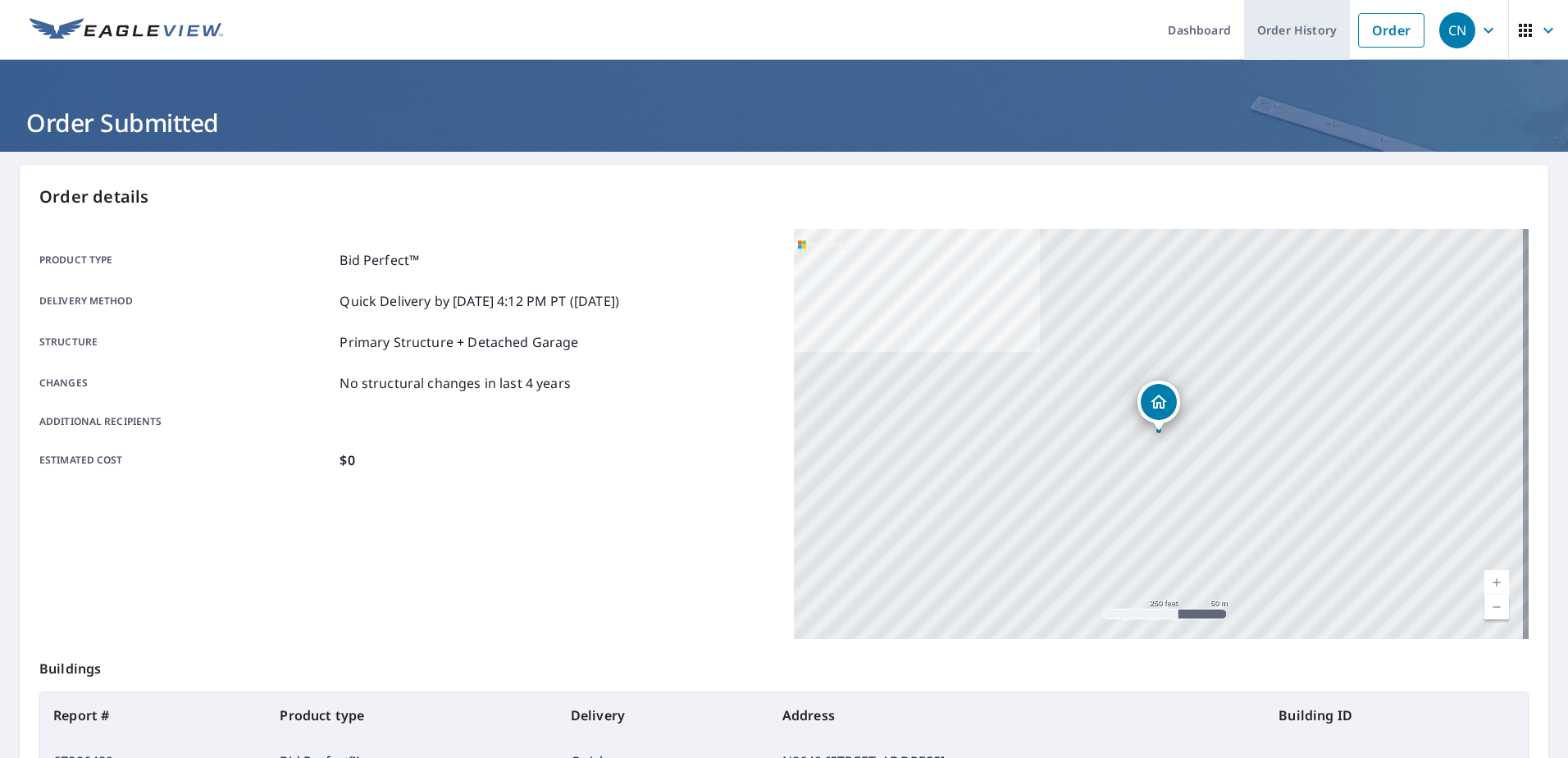
drag, startPoint x: 1277, startPoint y: 35, endPoint x: 1263, endPoint y: 41, distance: 15.2
click at [1277, 35] on link "Order History" at bounding box center [1297, 29] width 106 height 60
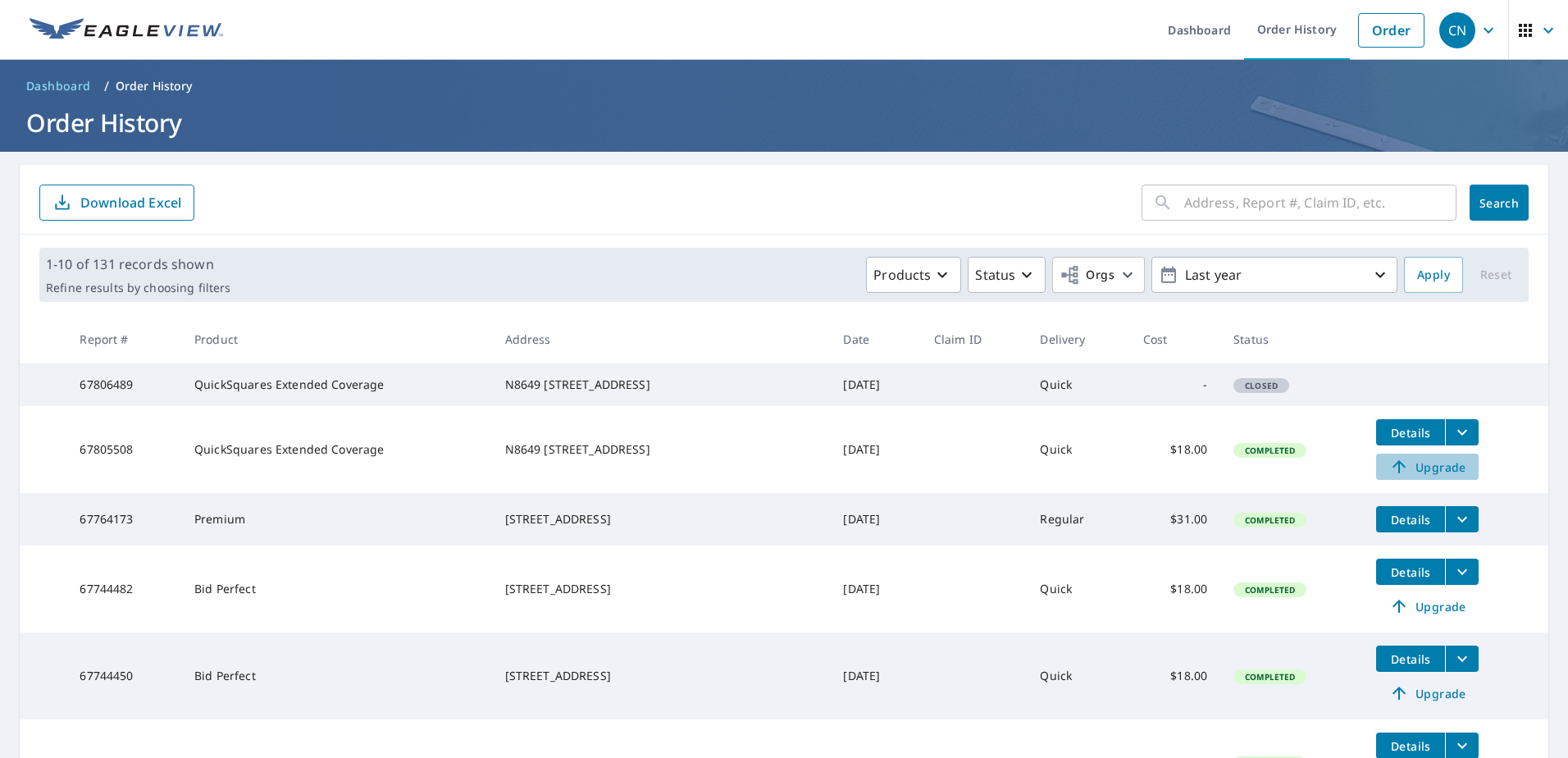
click at [1416, 476] on span "Upgrade" at bounding box center [1428, 467] width 83 height 20
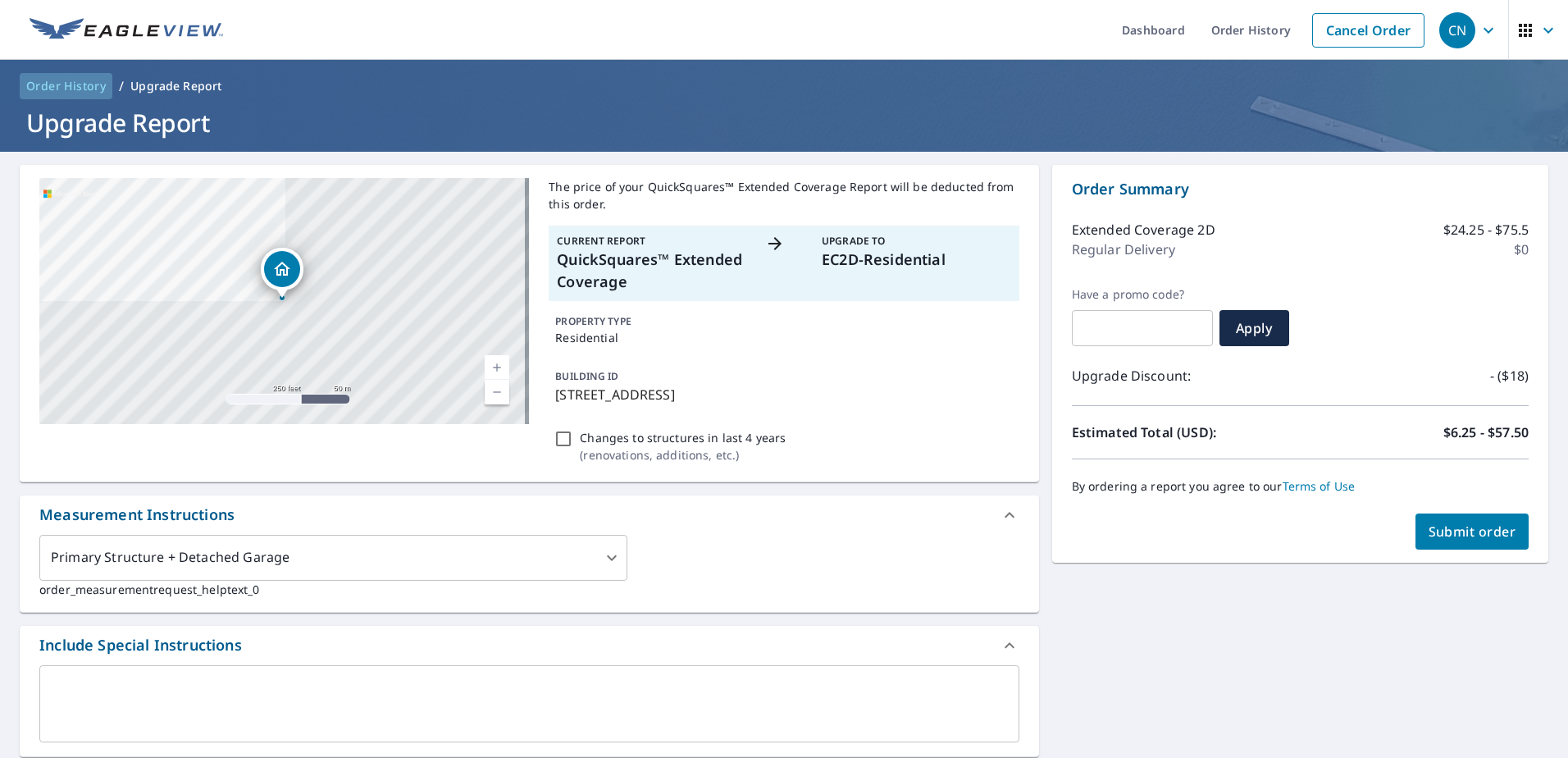
click at [60, 79] on span "Order History" at bounding box center [66, 86] width 80 height 16
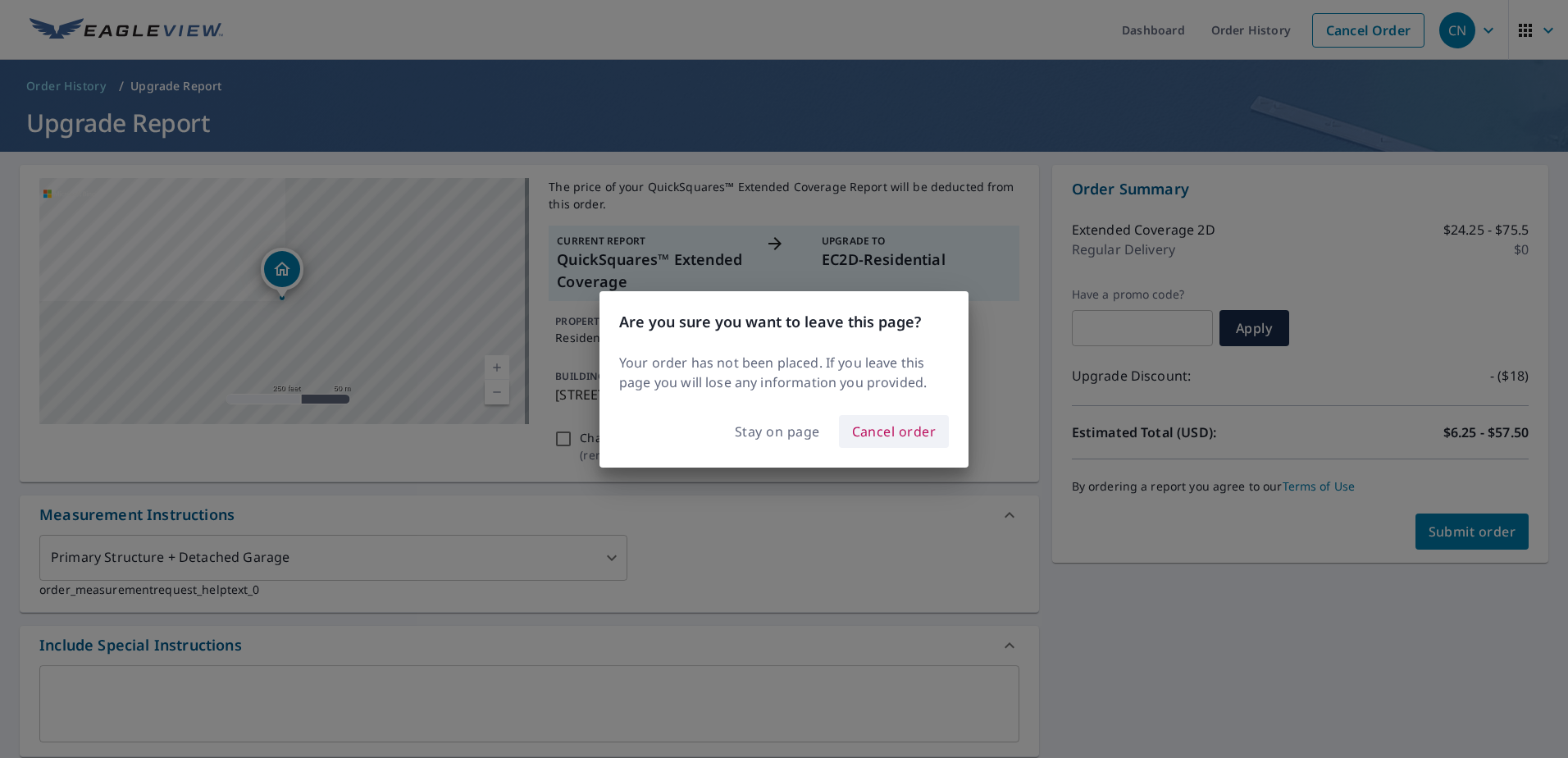
click at [911, 435] on span "Cancel order" at bounding box center [894, 431] width 85 height 23
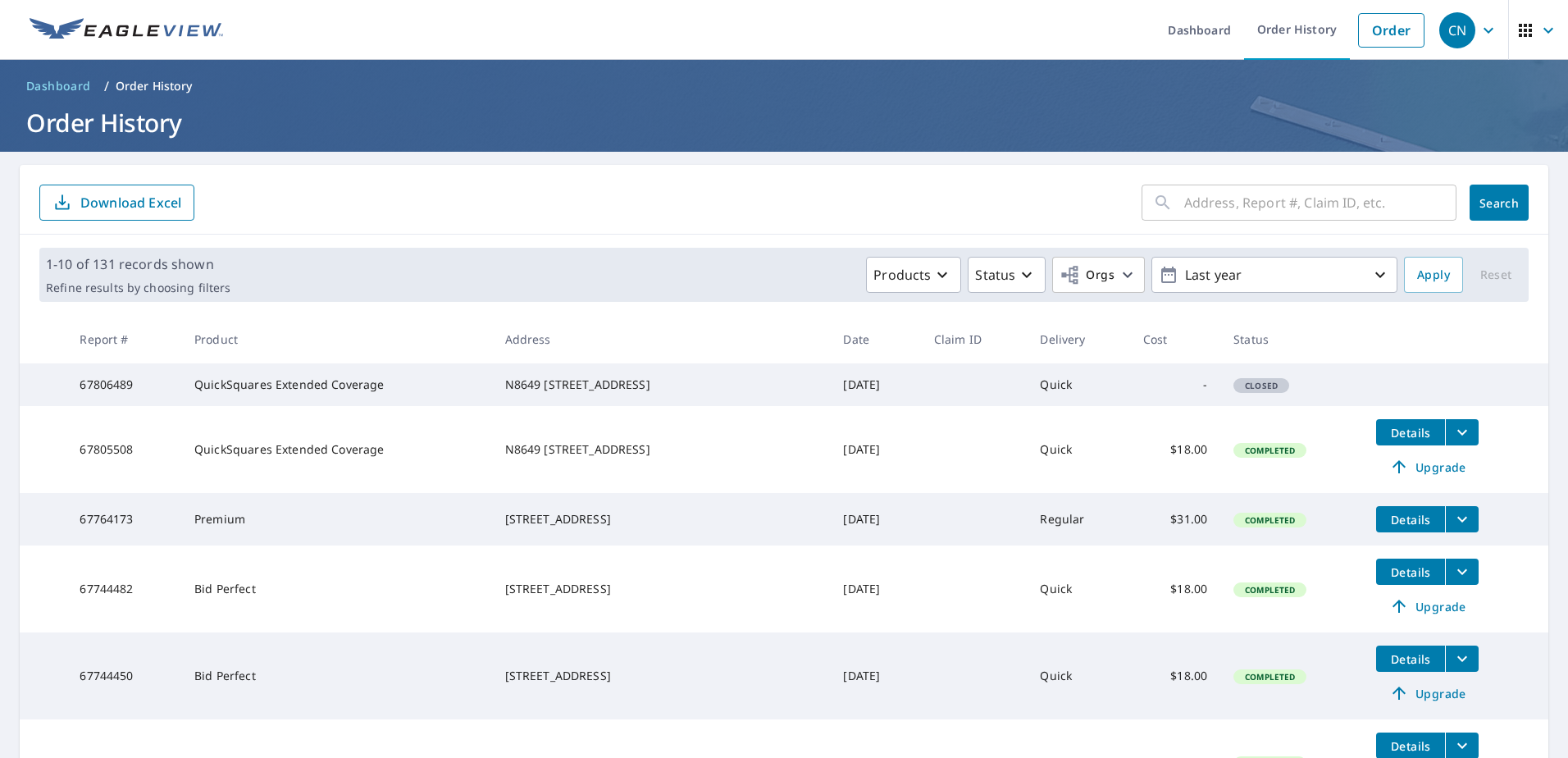
drag, startPoint x: 629, startPoint y: 403, endPoint x: 513, endPoint y: 388, distance: 117.0
click at [513, 388] on td "N8649 [STREET_ADDRESS]" at bounding box center [661, 385] width 339 height 42
copy div "N8649 [STREET_ADDRESS]"
click at [1369, 29] on link "Order" at bounding box center [1391, 30] width 67 height 35
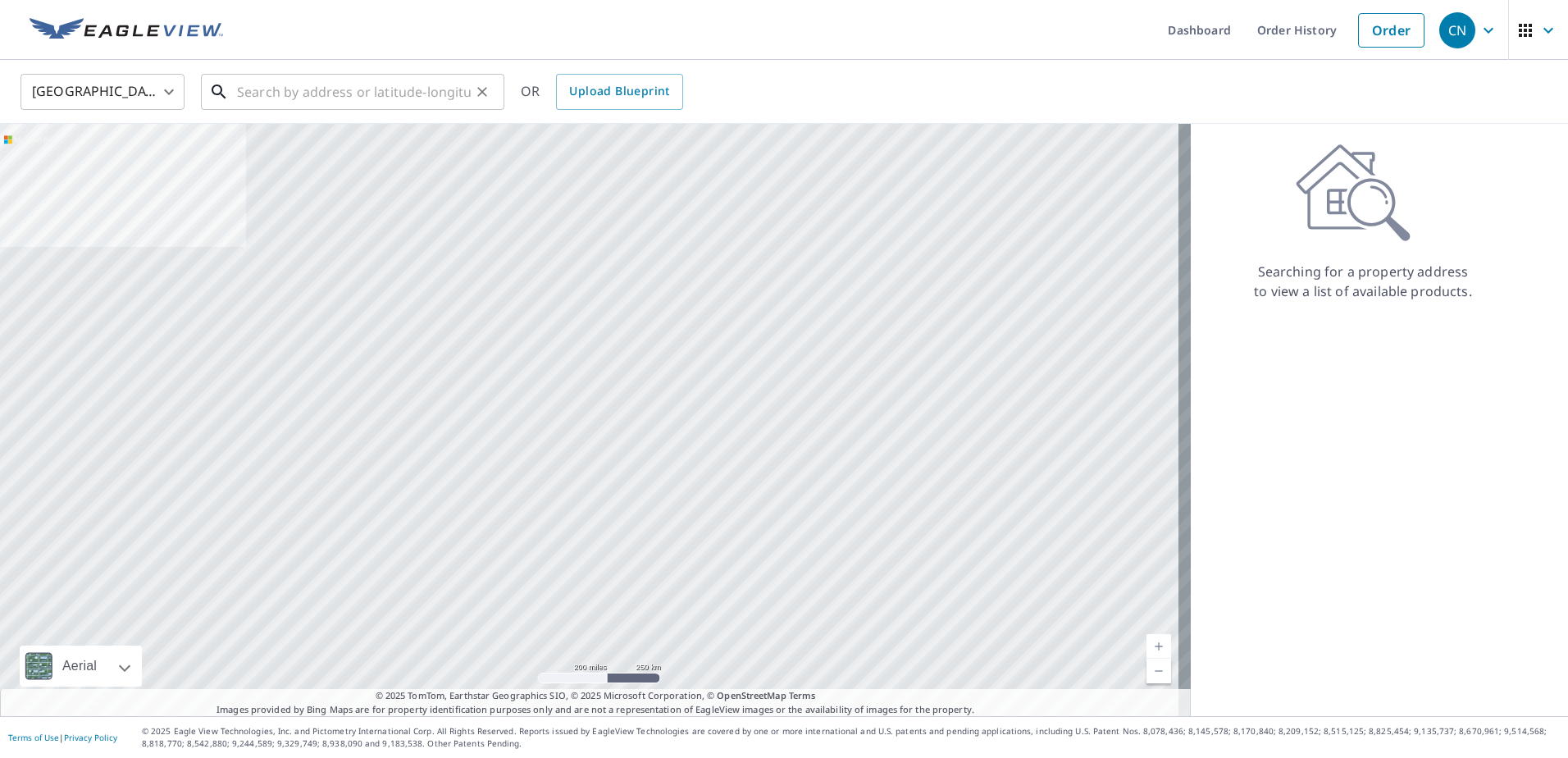
click at [364, 97] on input "text" at bounding box center [354, 92] width 234 height 46
paste input "N8649 [STREET_ADDRESS]"
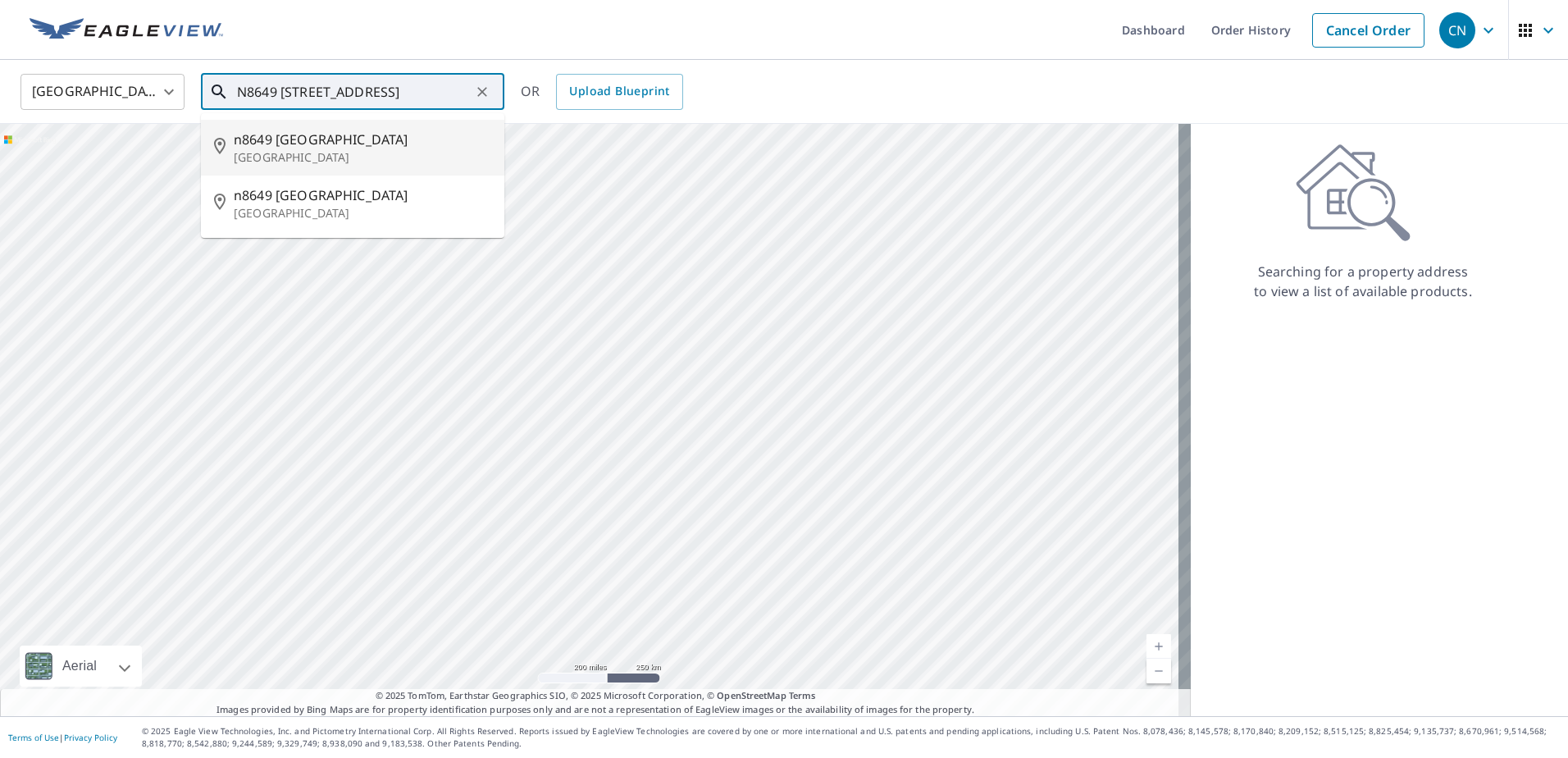
click at [287, 146] on span "n8649 [GEOGRAPHIC_DATA]" at bounding box center [362, 139] width 257 height 20
type input "n8649 [STREET_ADDRESS]"
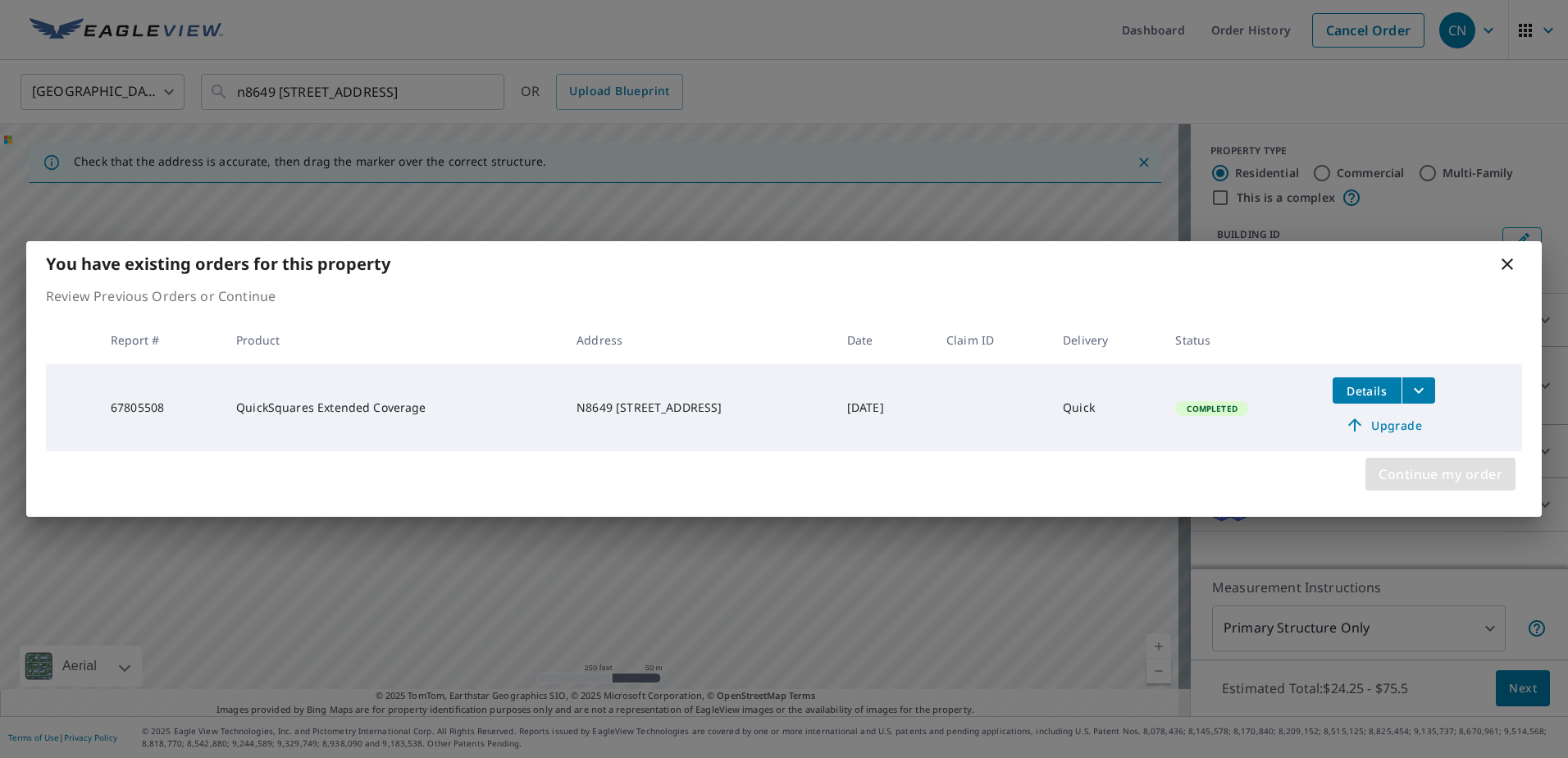
click at [1397, 464] on span "Continue my order" at bounding box center [1440, 474] width 124 height 23
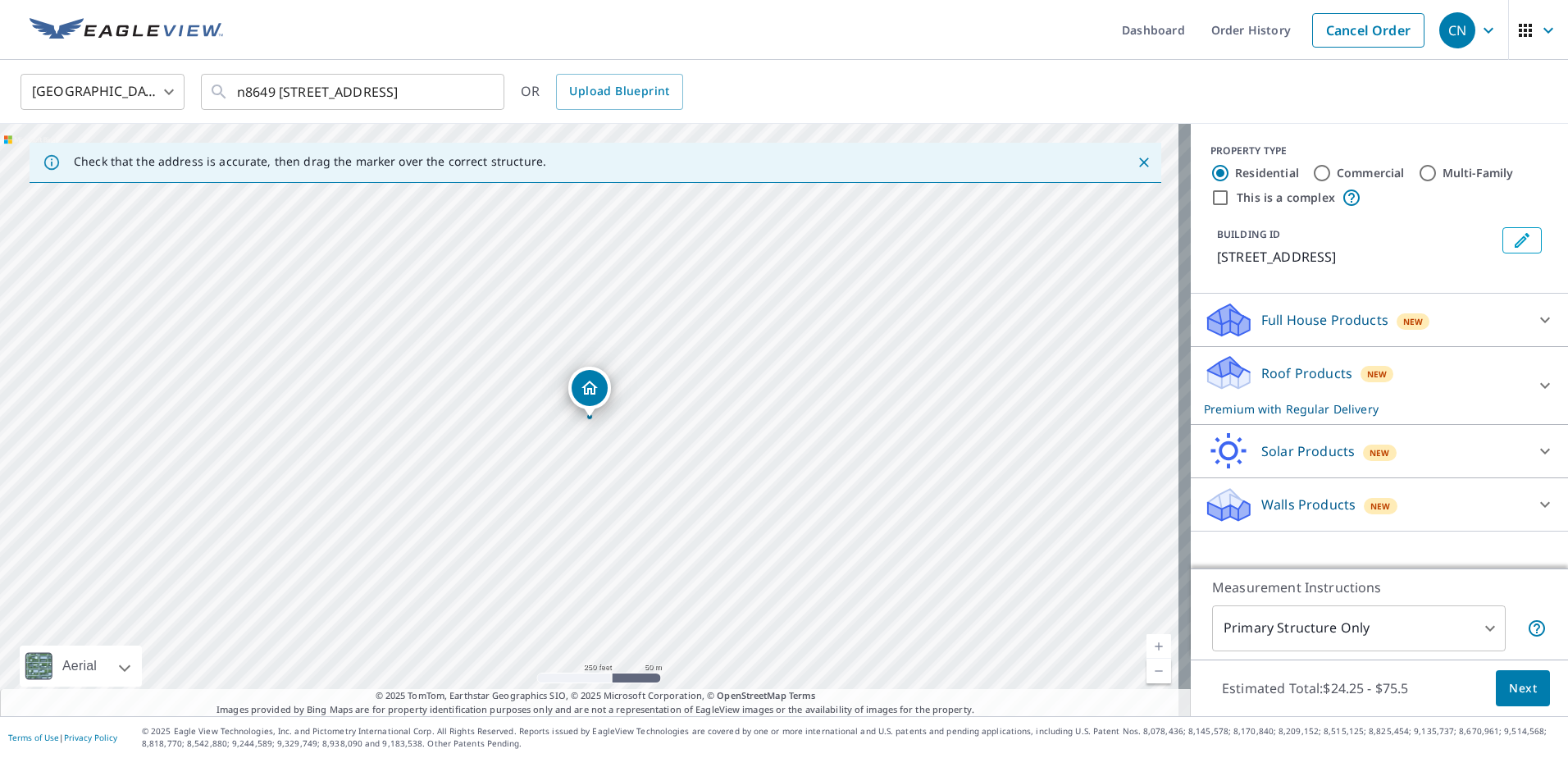
click at [1481, 379] on div "Roof Products New Premium with Regular Delivery" at bounding box center [1365, 385] width 321 height 64
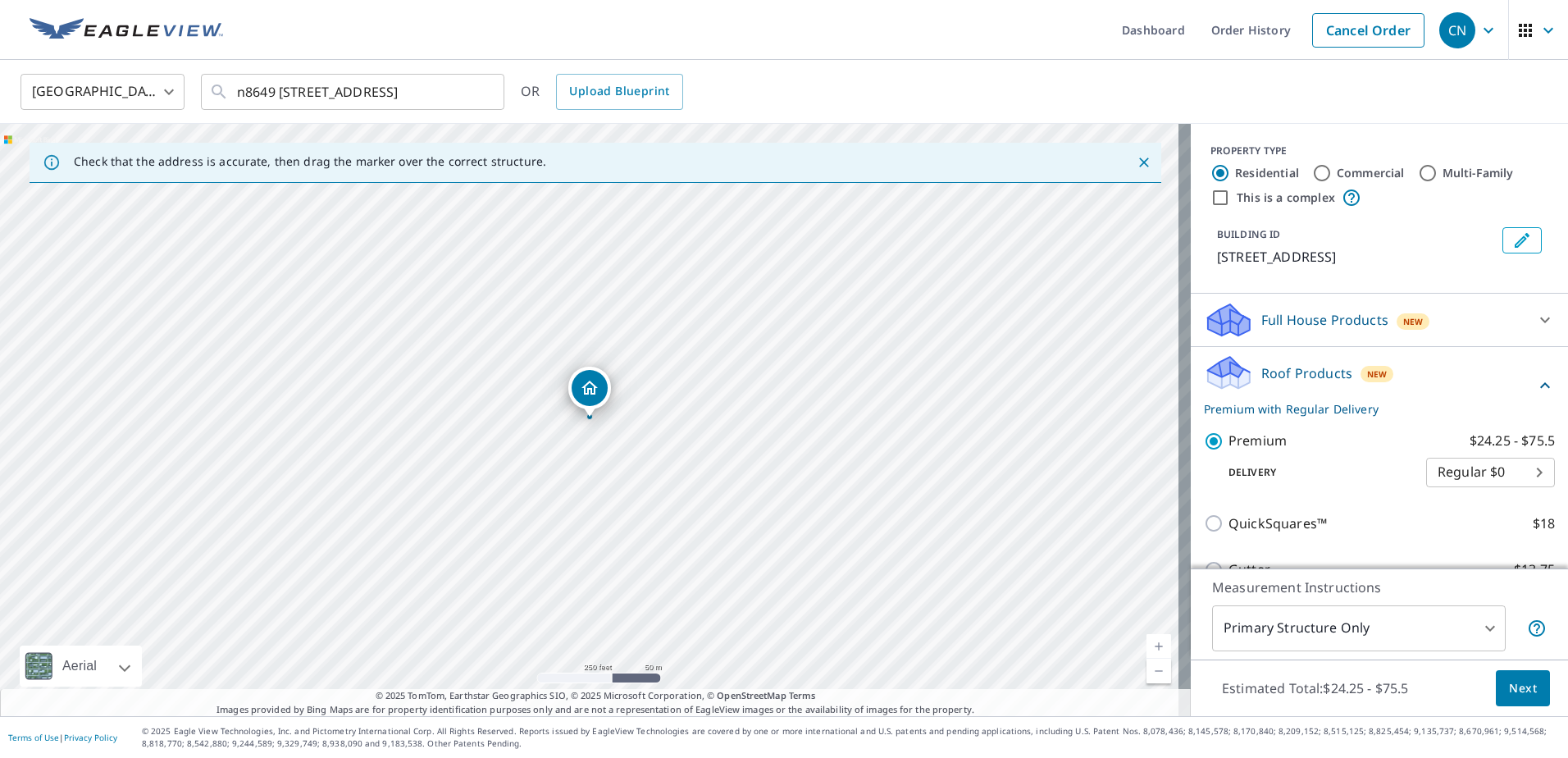
scroll to position [185, 0]
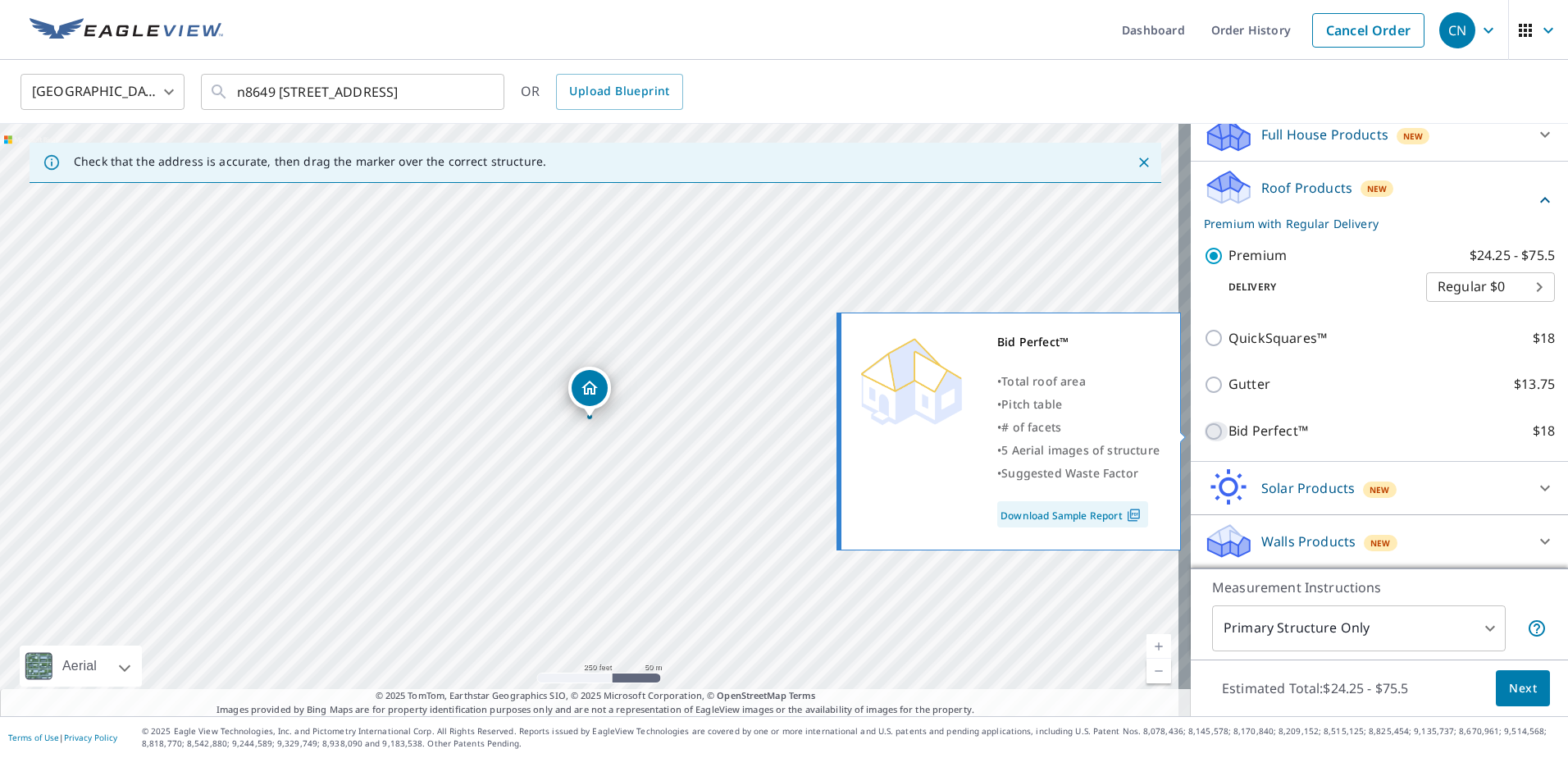
click at [1204, 436] on input "Bid Perfect™ $18" at bounding box center [1216, 431] width 24 height 20
checkbox input "true"
type input "1"
checkbox input "false"
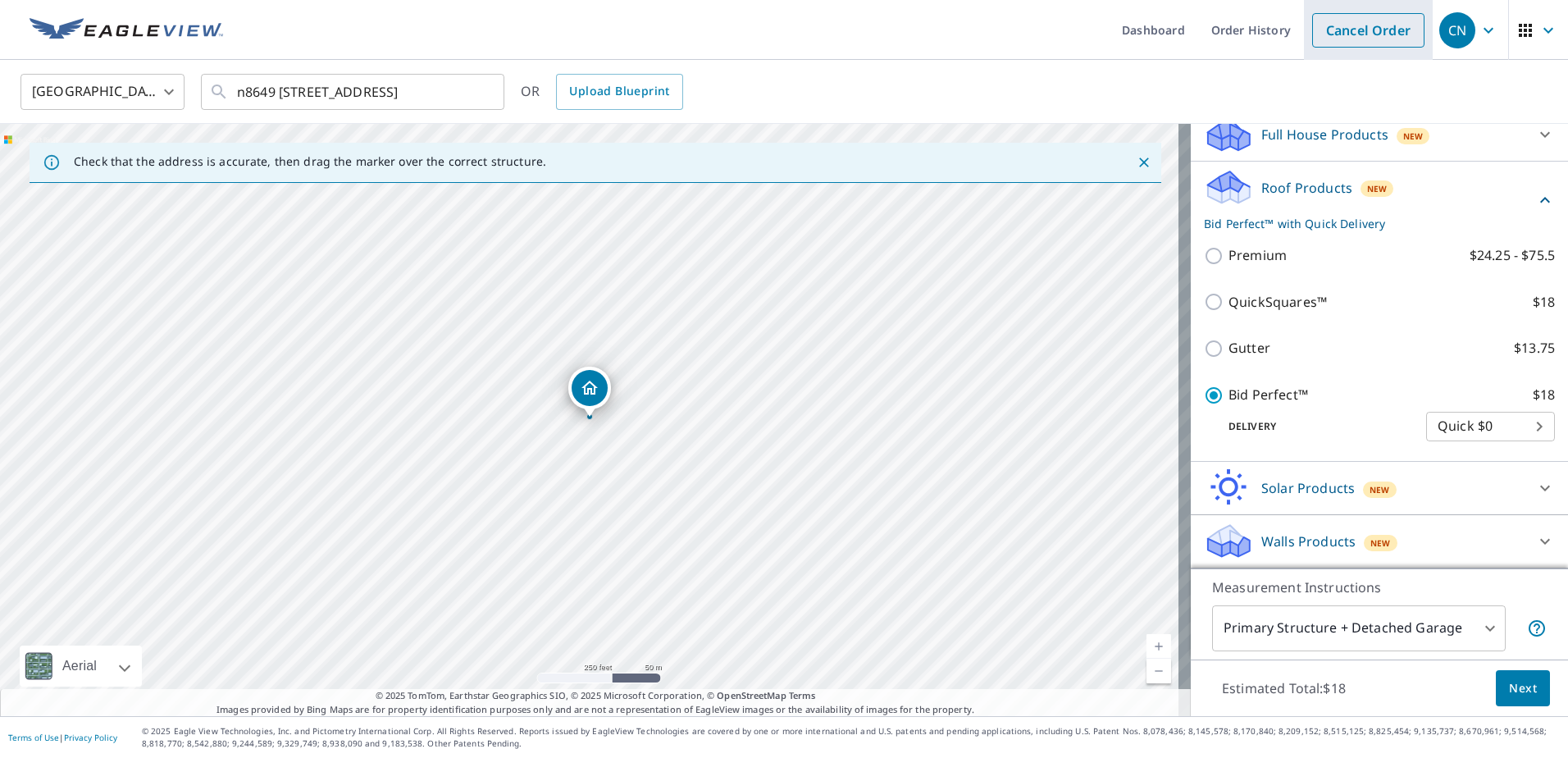
click at [1393, 38] on link "Cancel Order" at bounding box center [1369, 30] width 113 height 35
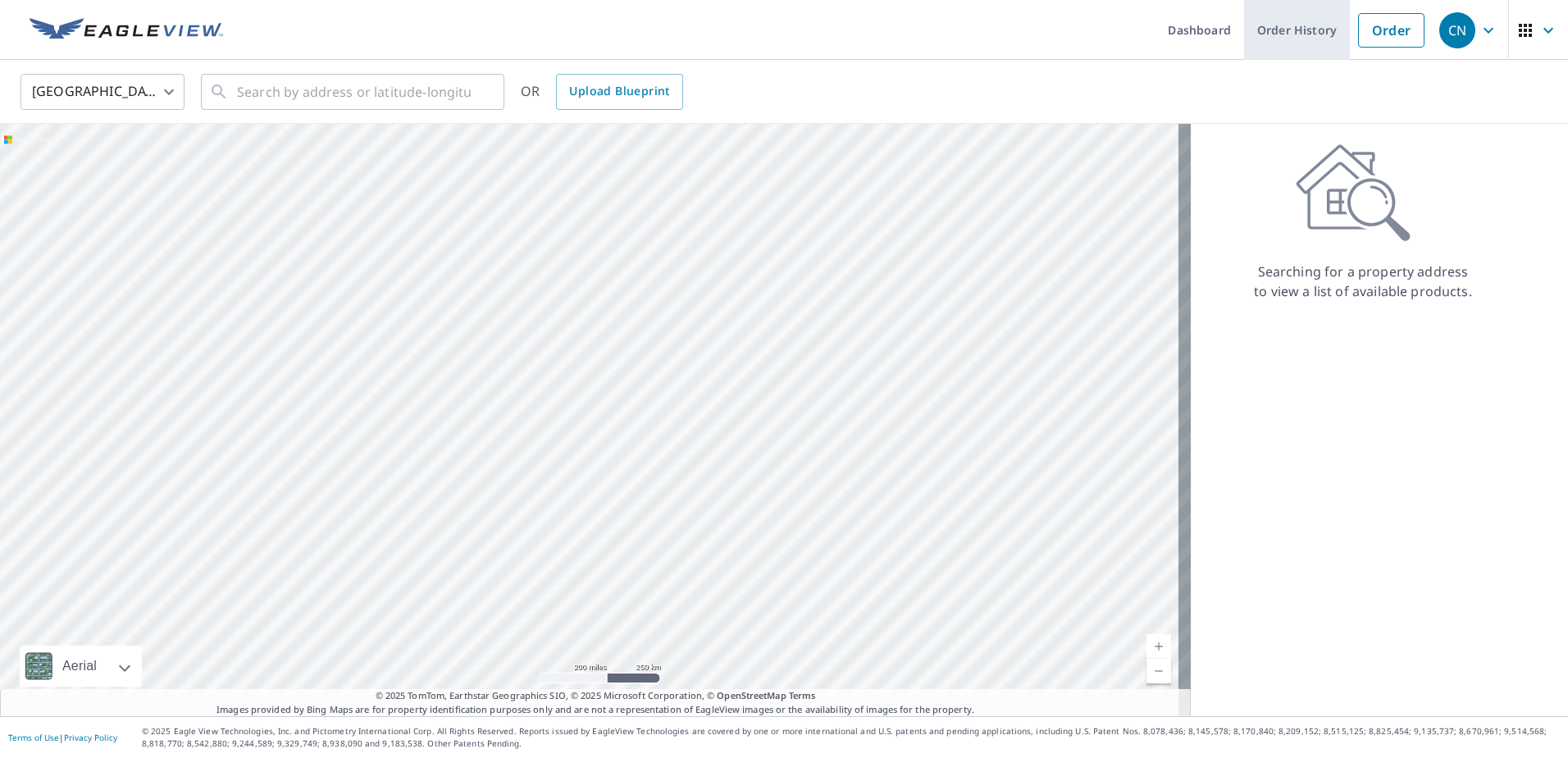
click at [1249, 35] on link "Order History" at bounding box center [1297, 29] width 106 height 60
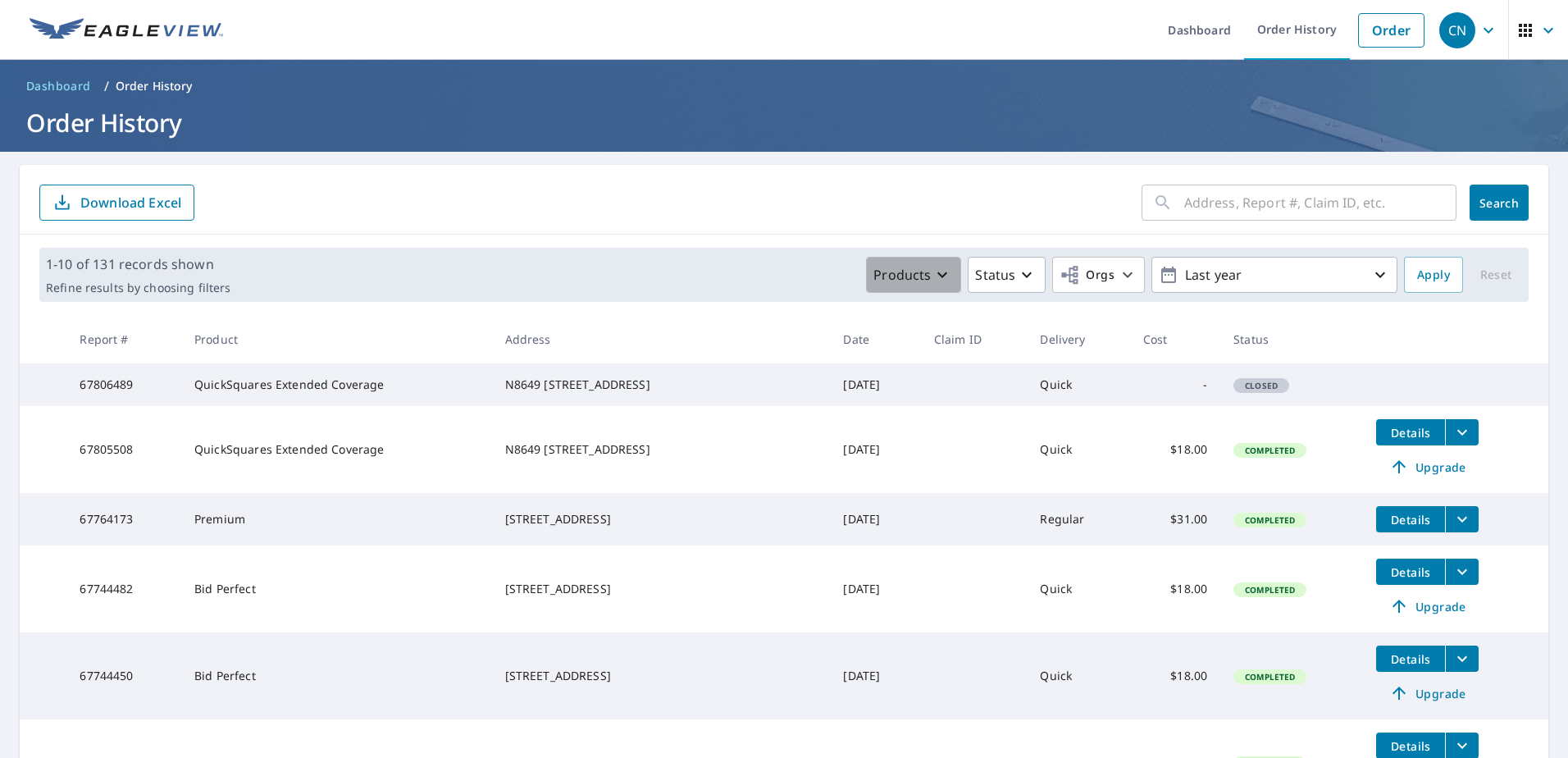
click at [932, 275] on icon "button" at bounding box center [942, 275] width 20 height 20
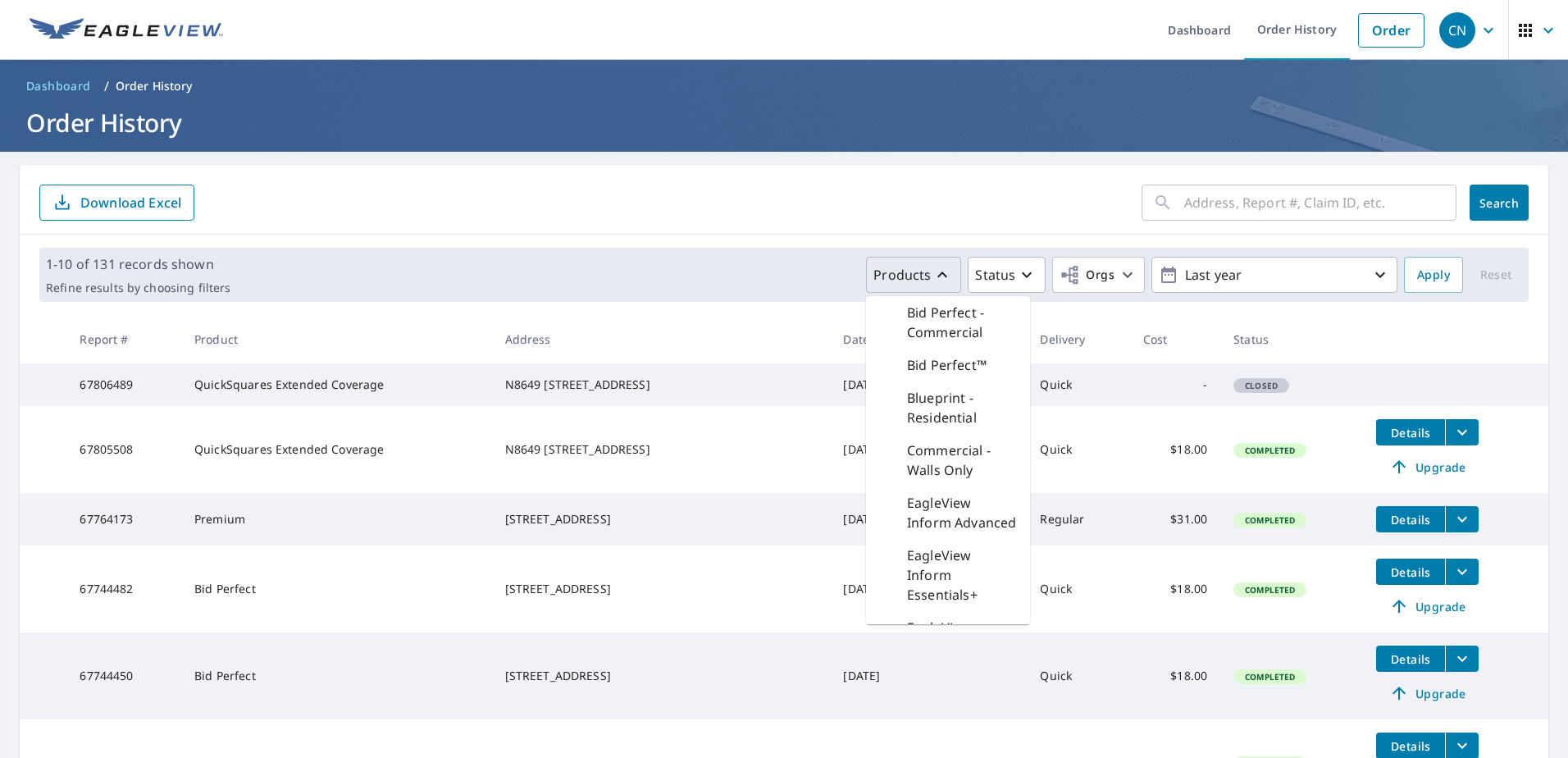
click at [1467, 375] on td at bounding box center [1455, 377] width 185 height 26
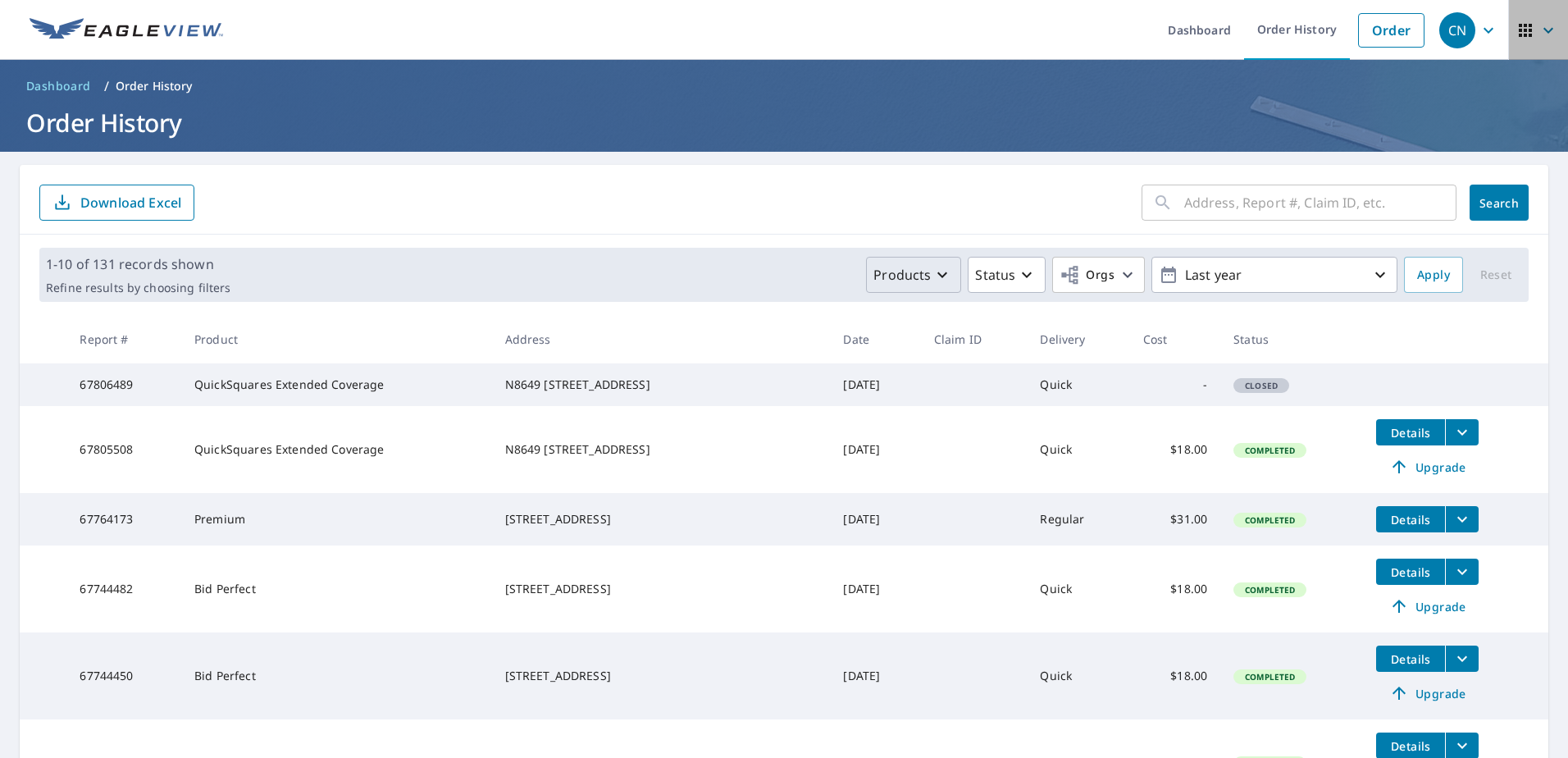
click at [1539, 38] on icon "button" at bounding box center [1548, 30] width 20 height 20
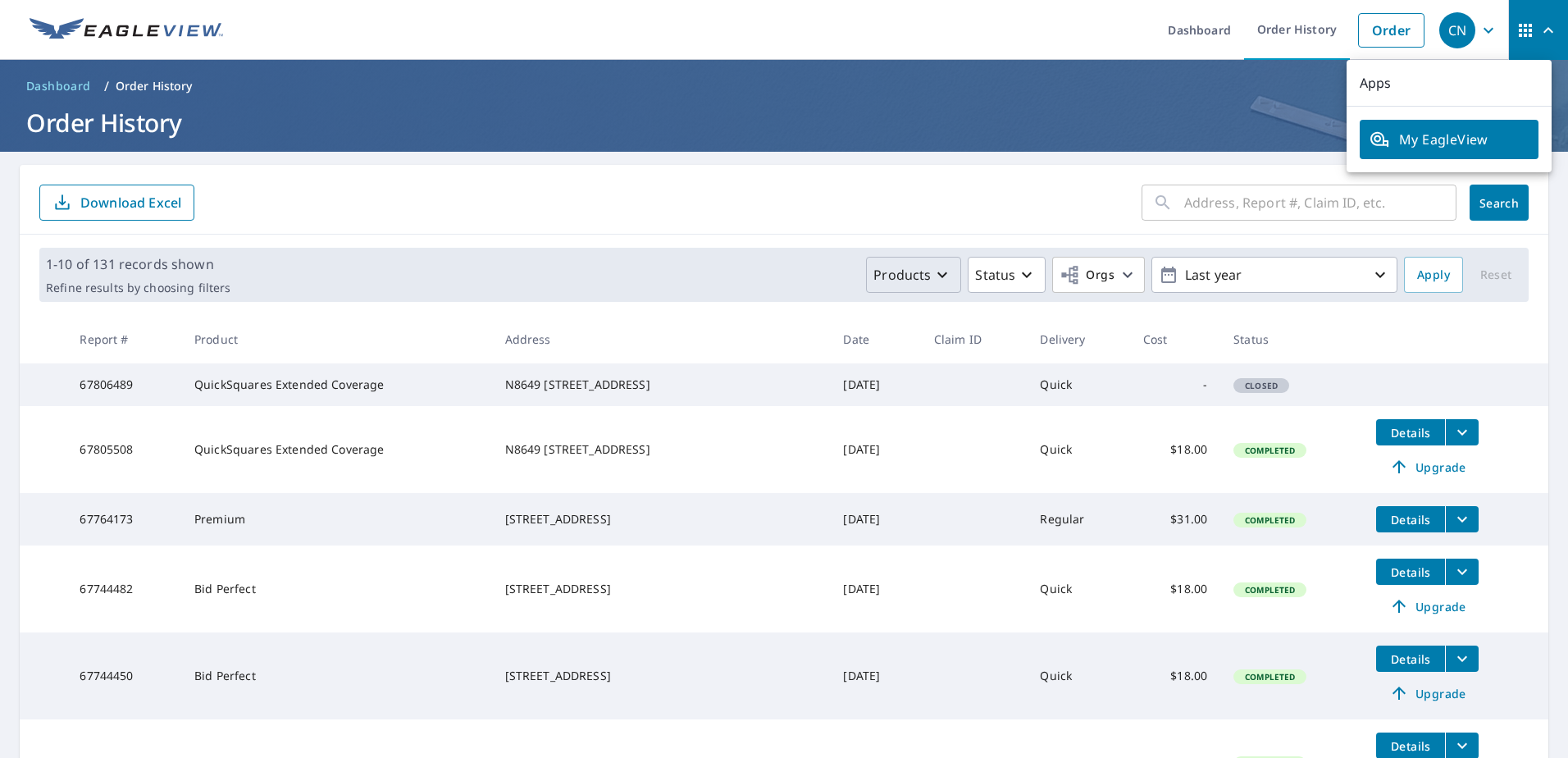
click at [897, 28] on ul "Dashboard Order History Order" at bounding box center [833, 29] width 1200 height 60
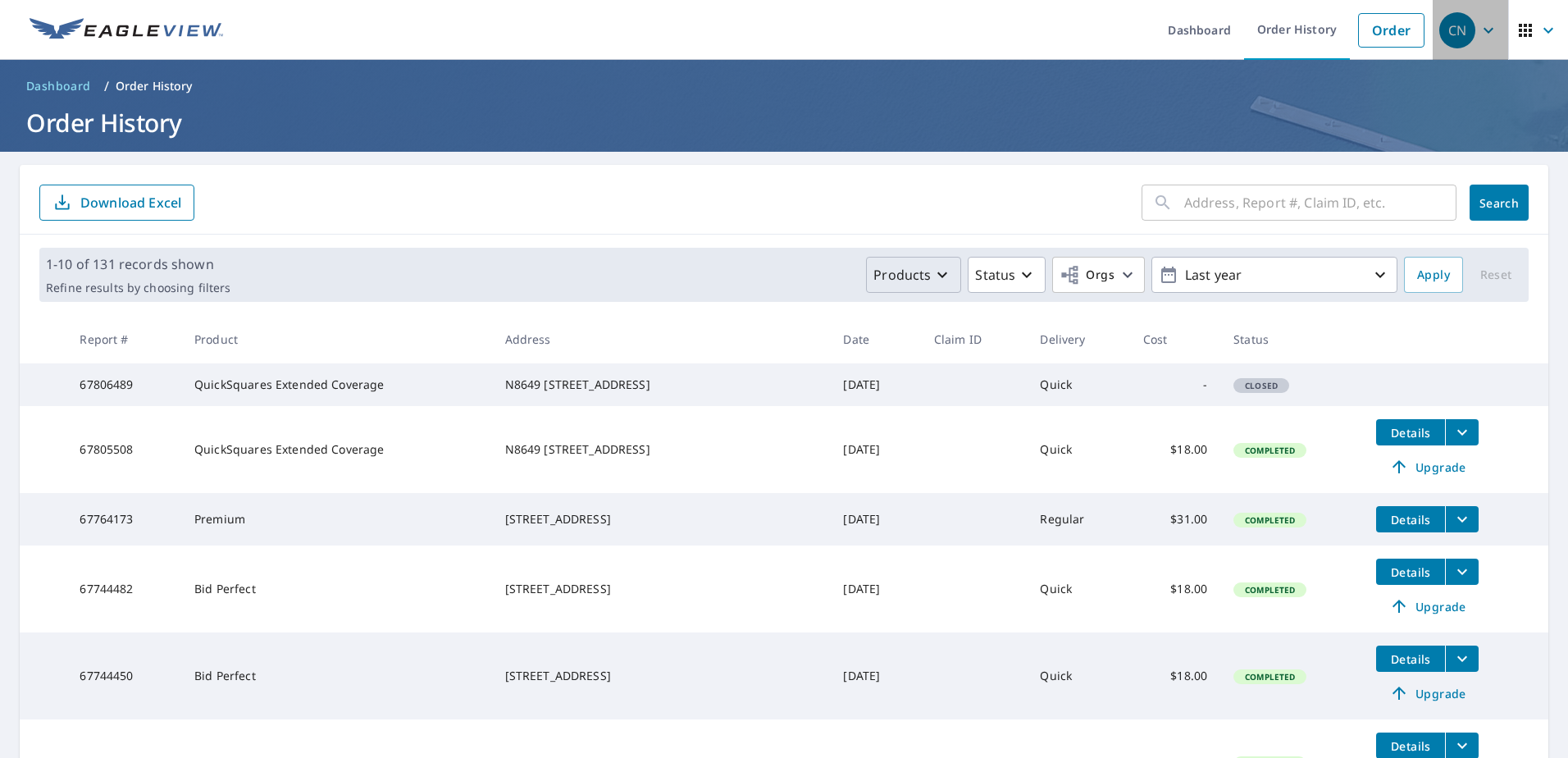
click at [1479, 33] on icon "button" at bounding box center [1488, 30] width 20 height 20
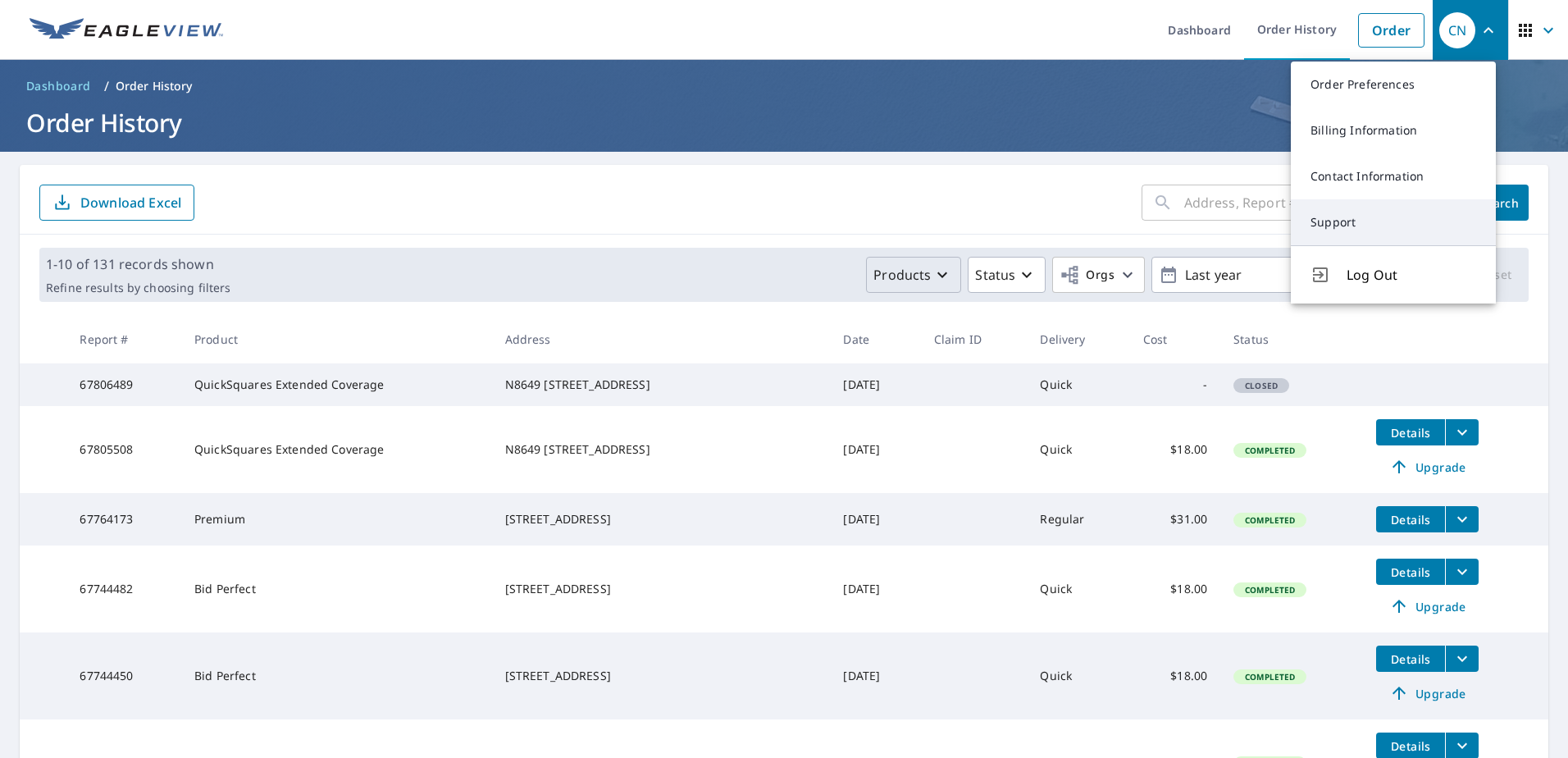
click at [1358, 213] on link "Support" at bounding box center [1393, 222] width 205 height 46
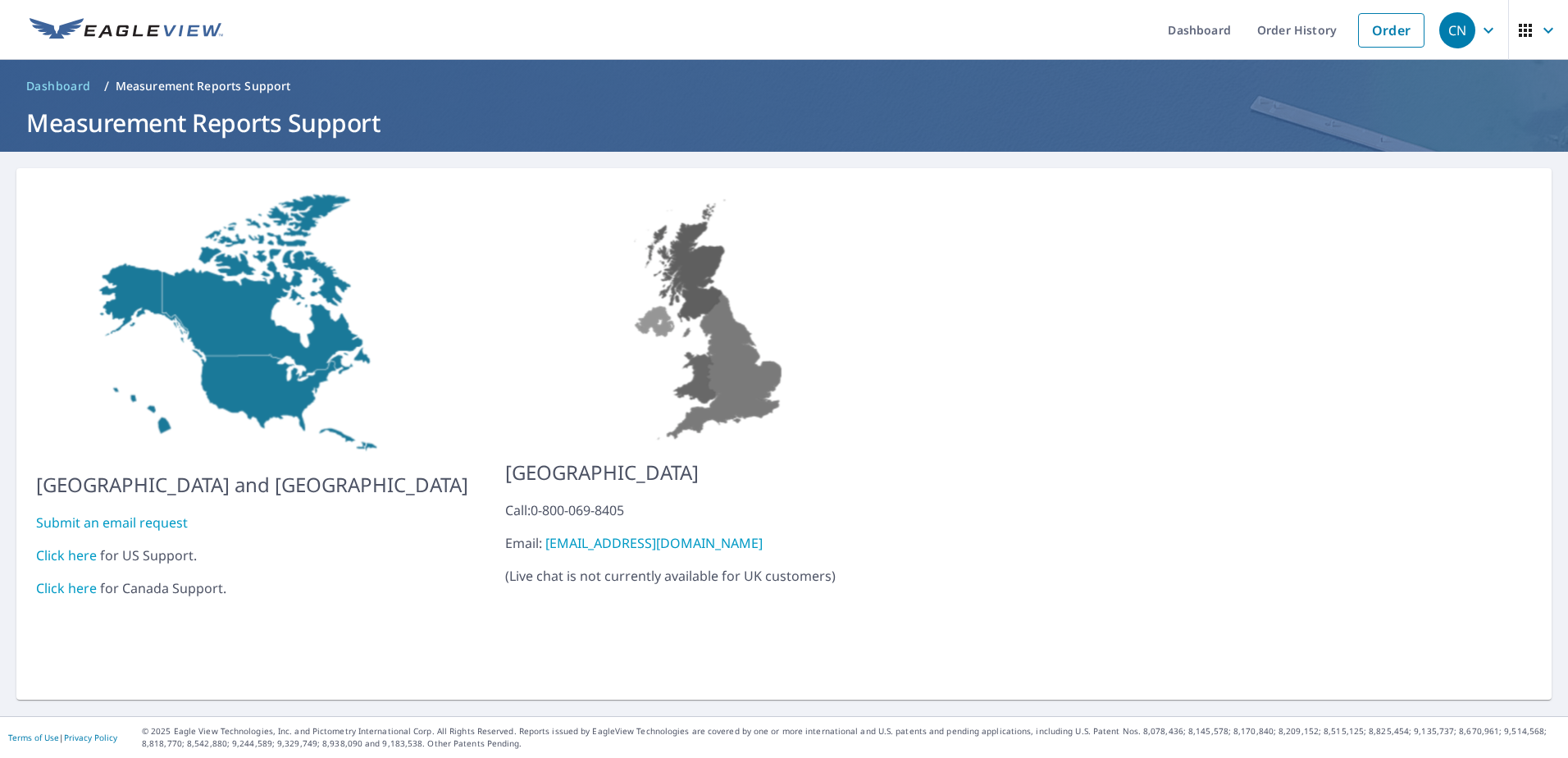
click at [57, 547] on link "Click here" at bounding box center [67, 555] width 61 height 18
drag, startPoint x: 1280, startPoint y: 27, endPoint x: 1272, endPoint y: 32, distance: 9.4
click at [1280, 28] on link "Order History" at bounding box center [1297, 29] width 106 height 60
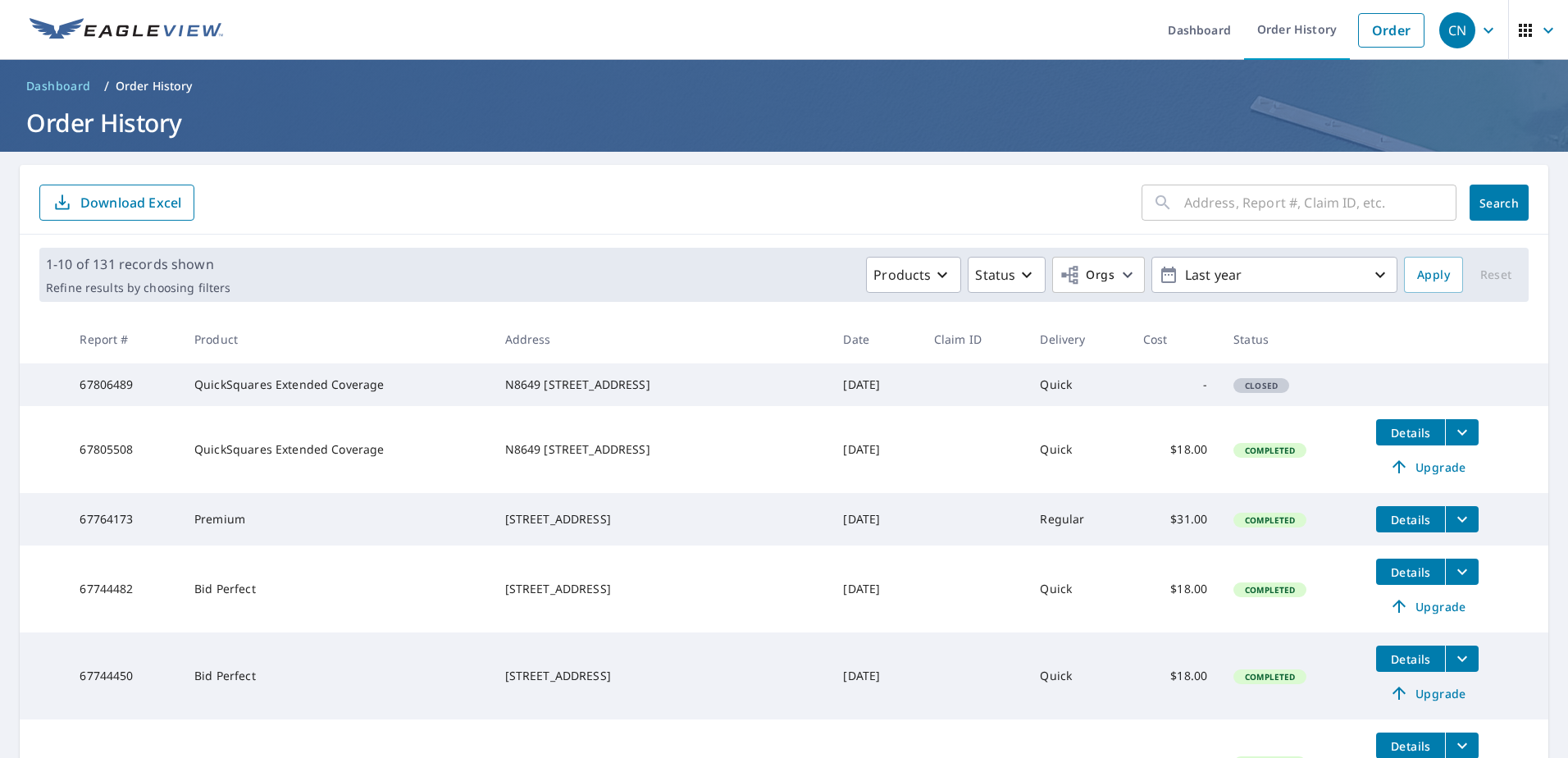
click at [1453, 582] on icon "filesDropdownBtn-67744482" at bounding box center [1462, 572] width 20 height 20
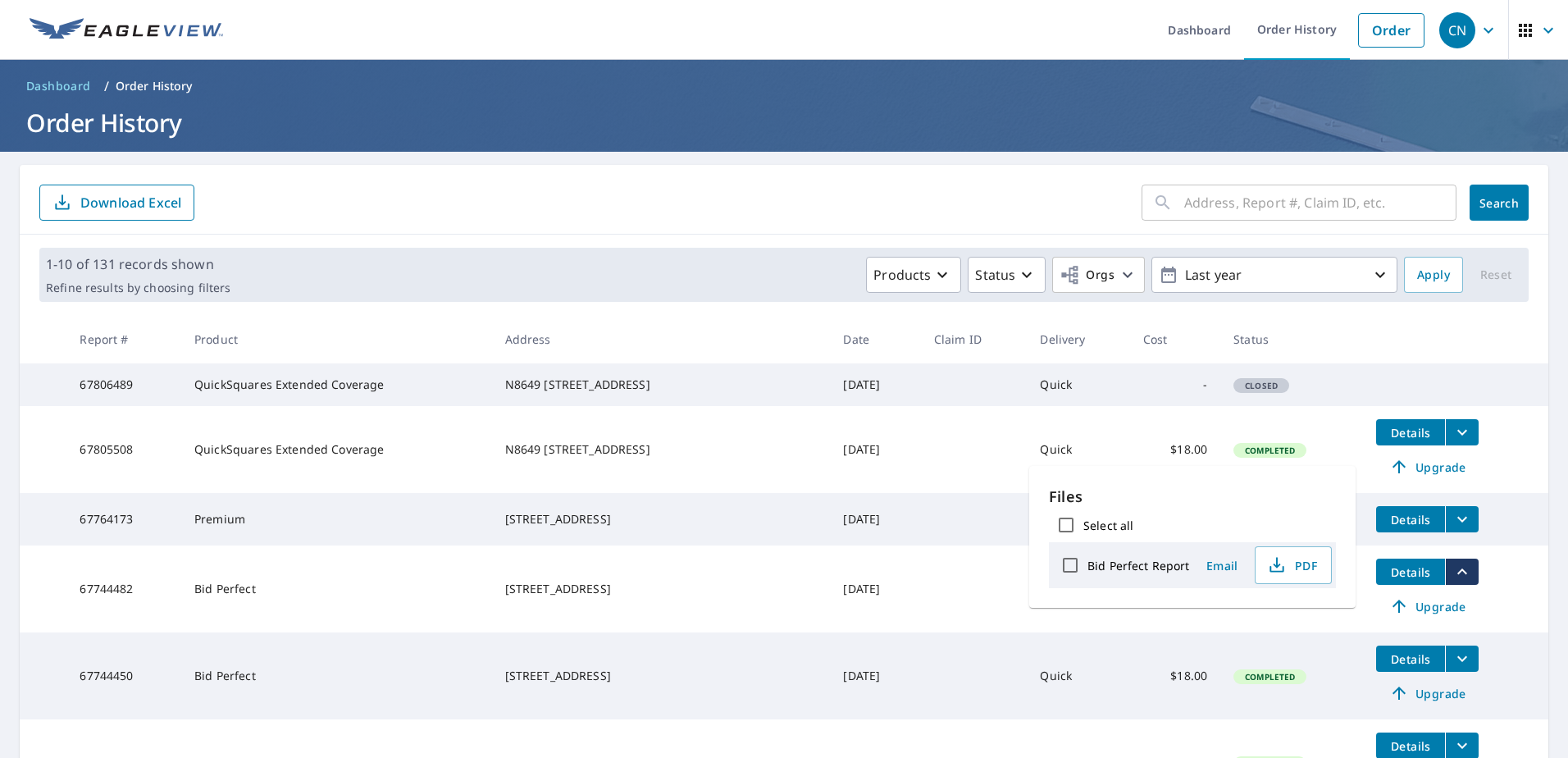
click at [1482, 492] on td "Details Upgrade" at bounding box center [1455, 450] width 185 height 87
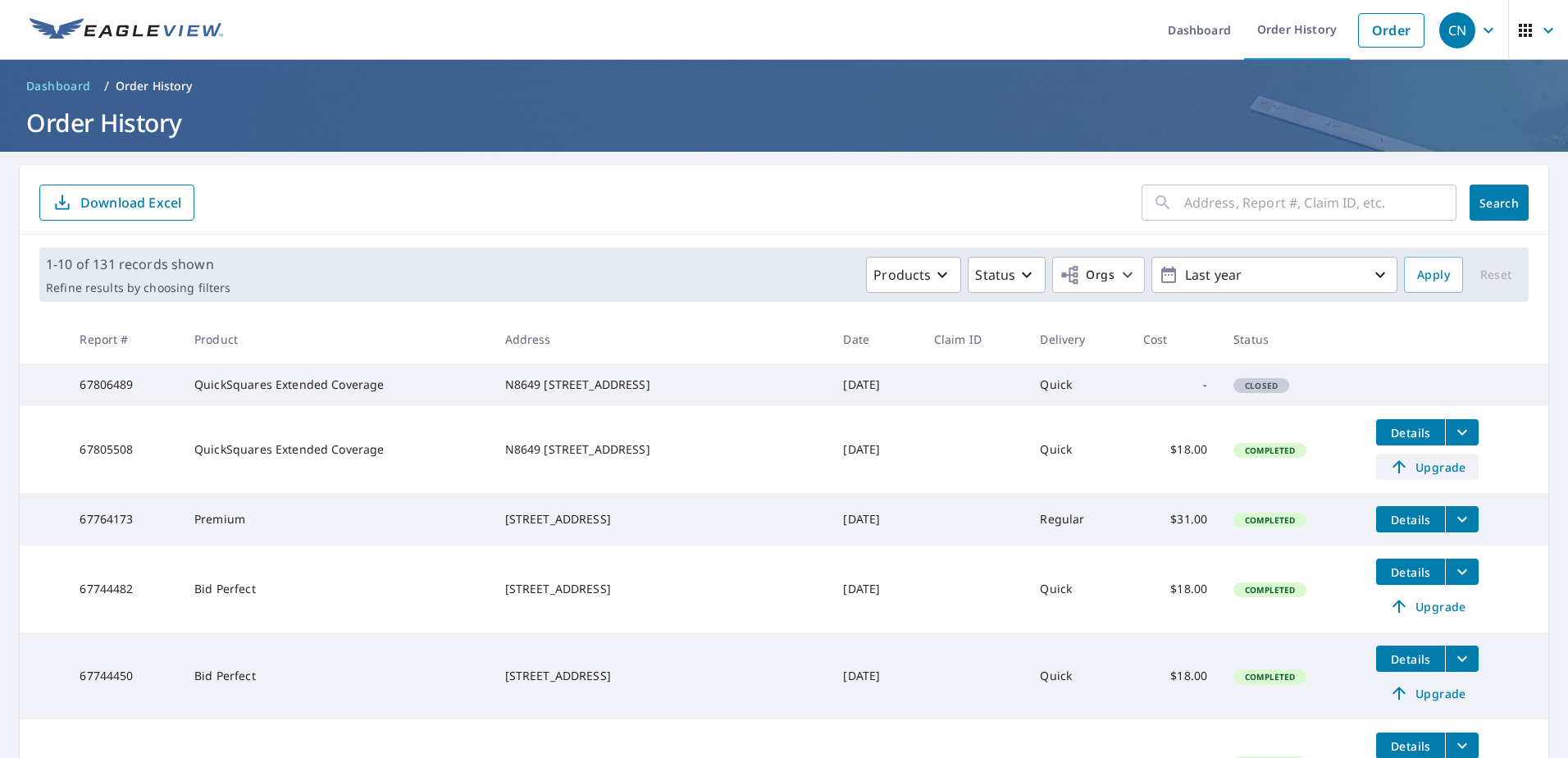
click at [1431, 476] on span "Upgrade" at bounding box center [1428, 467] width 83 height 20
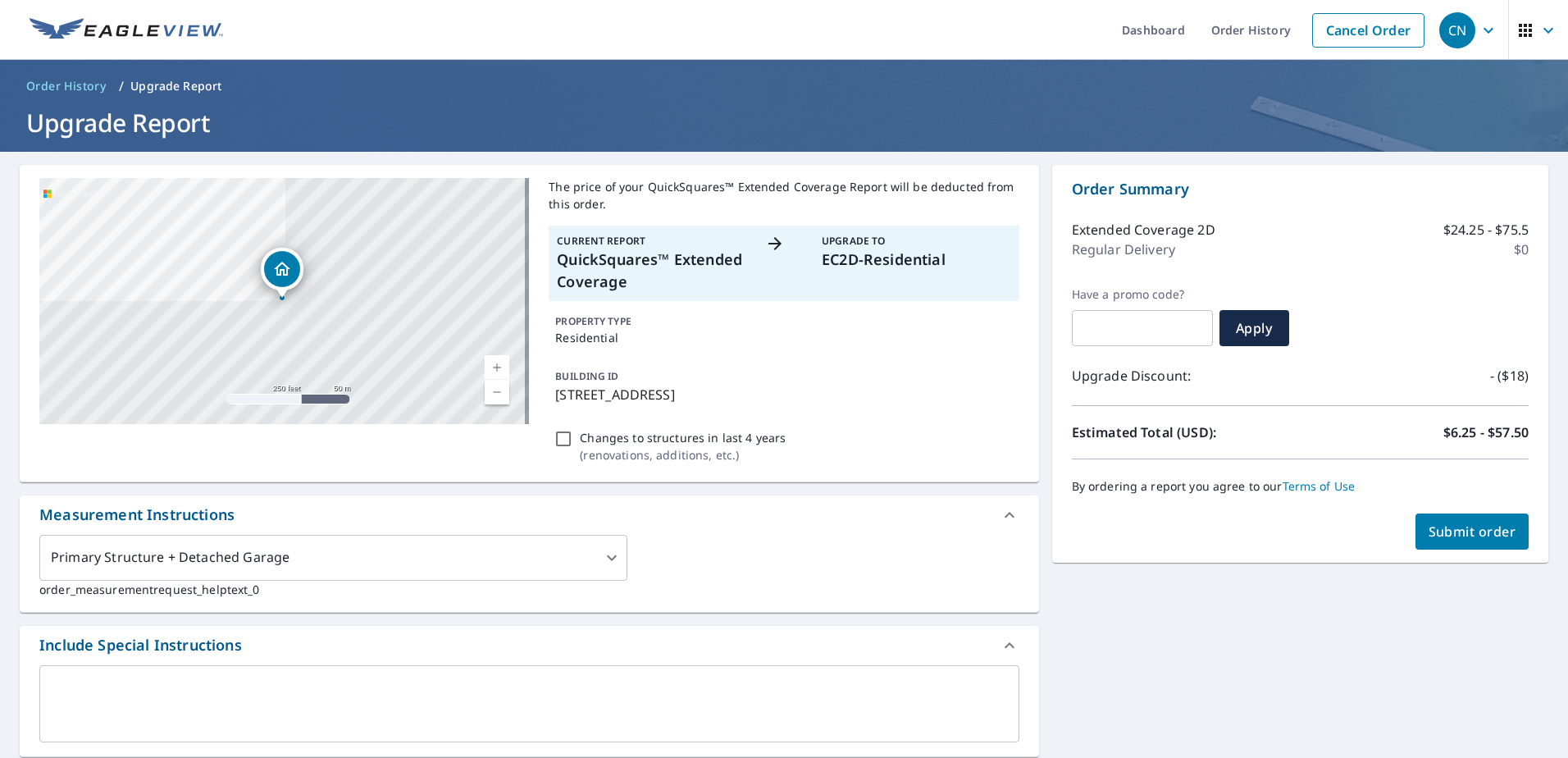
click at [1472, 530] on span "Submit order" at bounding box center [1472, 531] width 87 height 18
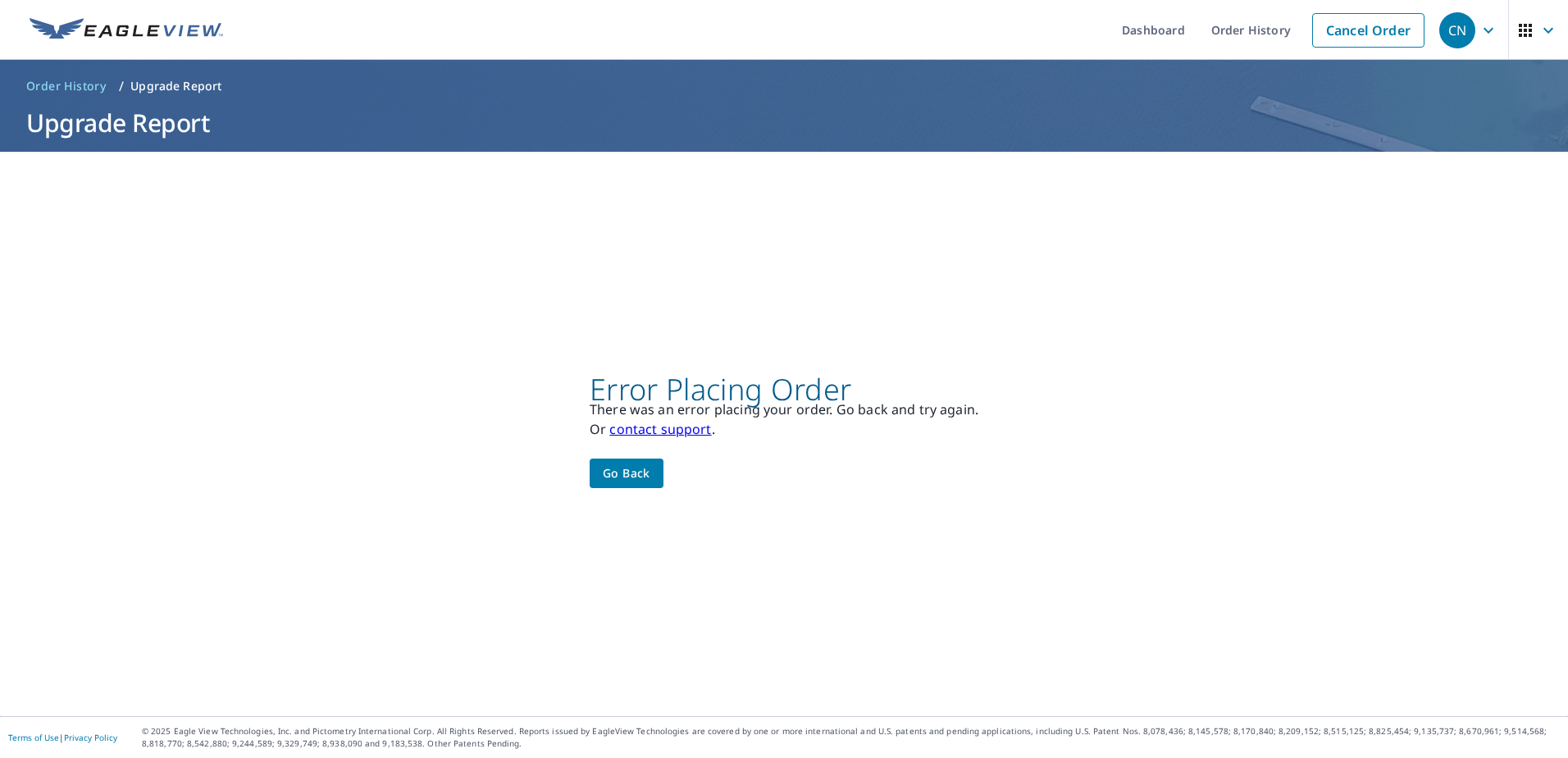
click at [626, 476] on span "Go back" at bounding box center [626, 474] width 48 height 21
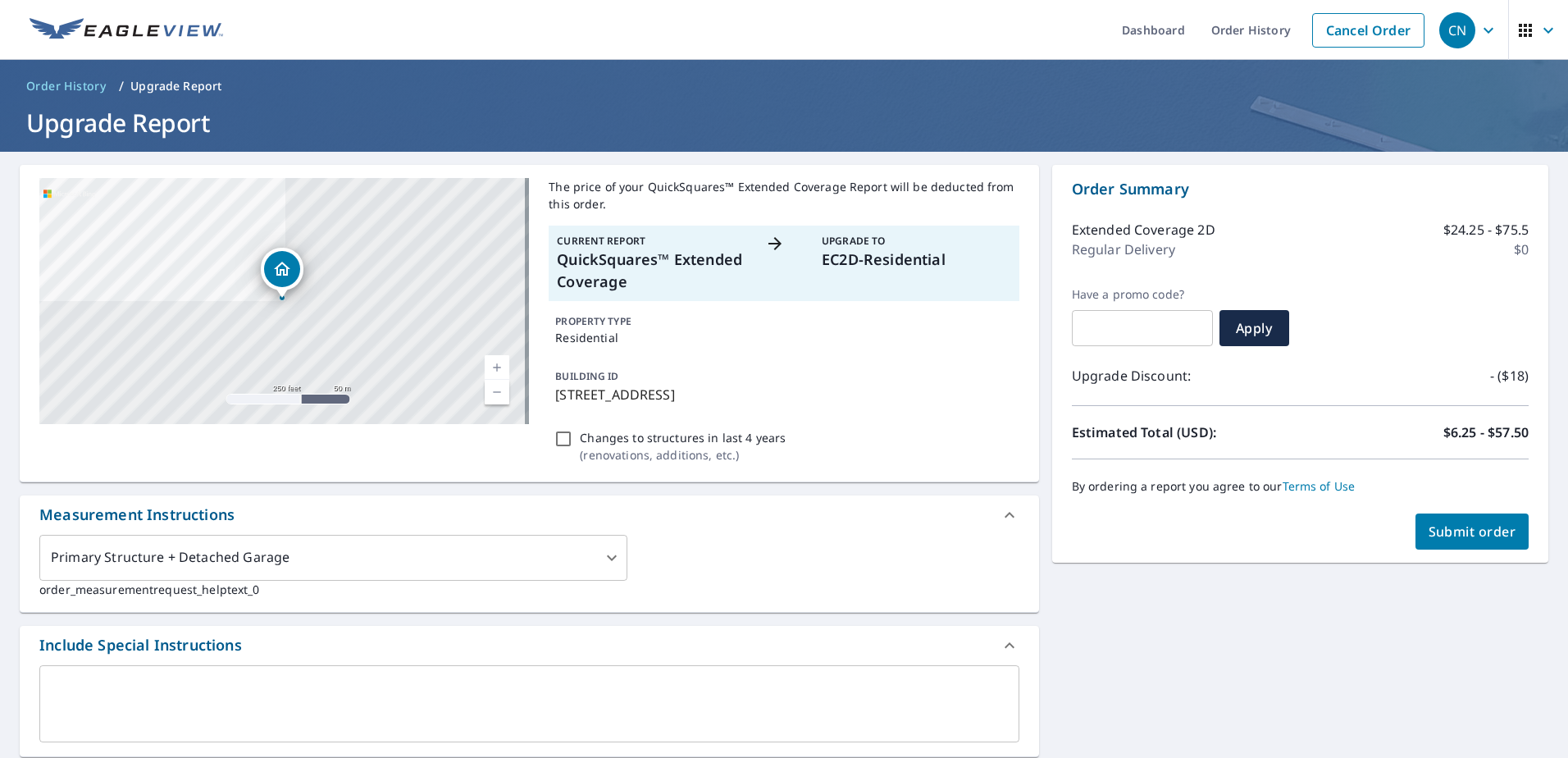
click at [1472, 529] on span "Submit order" at bounding box center [1472, 531] width 87 height 18
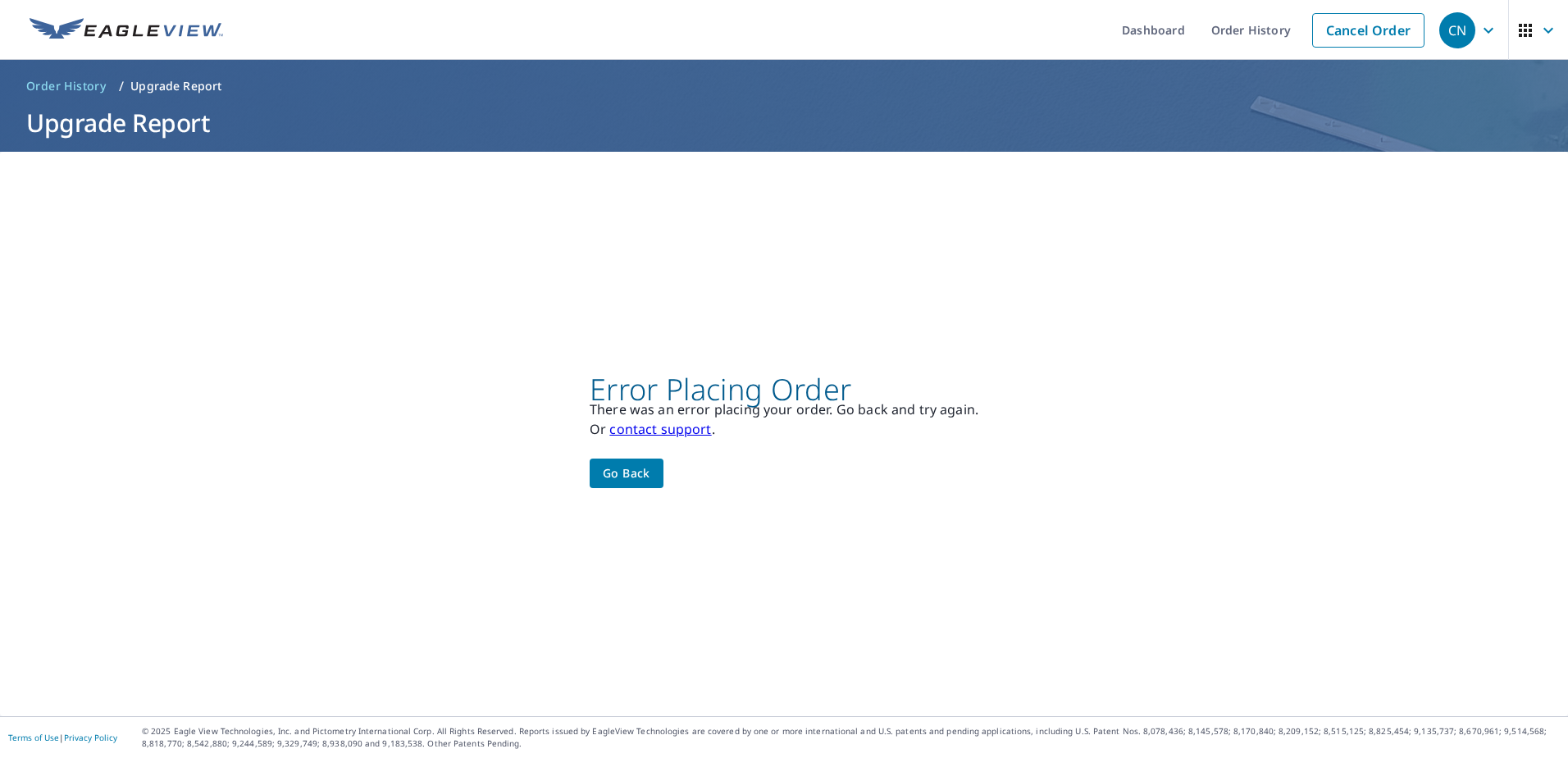
click at [622, 482] on span "Go back" at bounding box center [626, 474] width 48 height 21
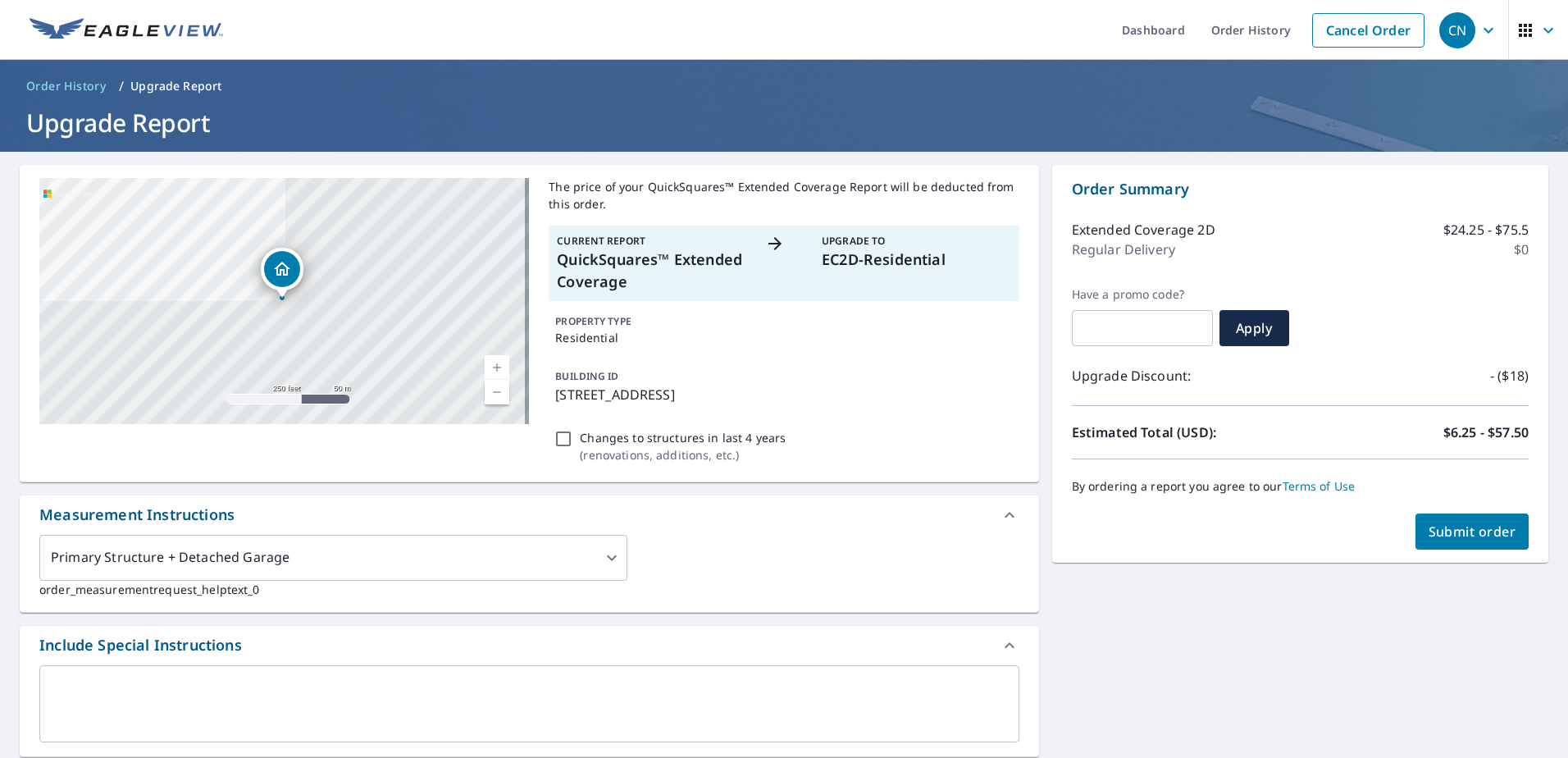
drag, startPoint x: 552, startPoint y: 392, endPoint x: 791, endPoint y: 391, distance: 239.0
click at [791, 391] on p "[STREET_ADDRESS]" at bounding box center [784, 394] width 457 height 20
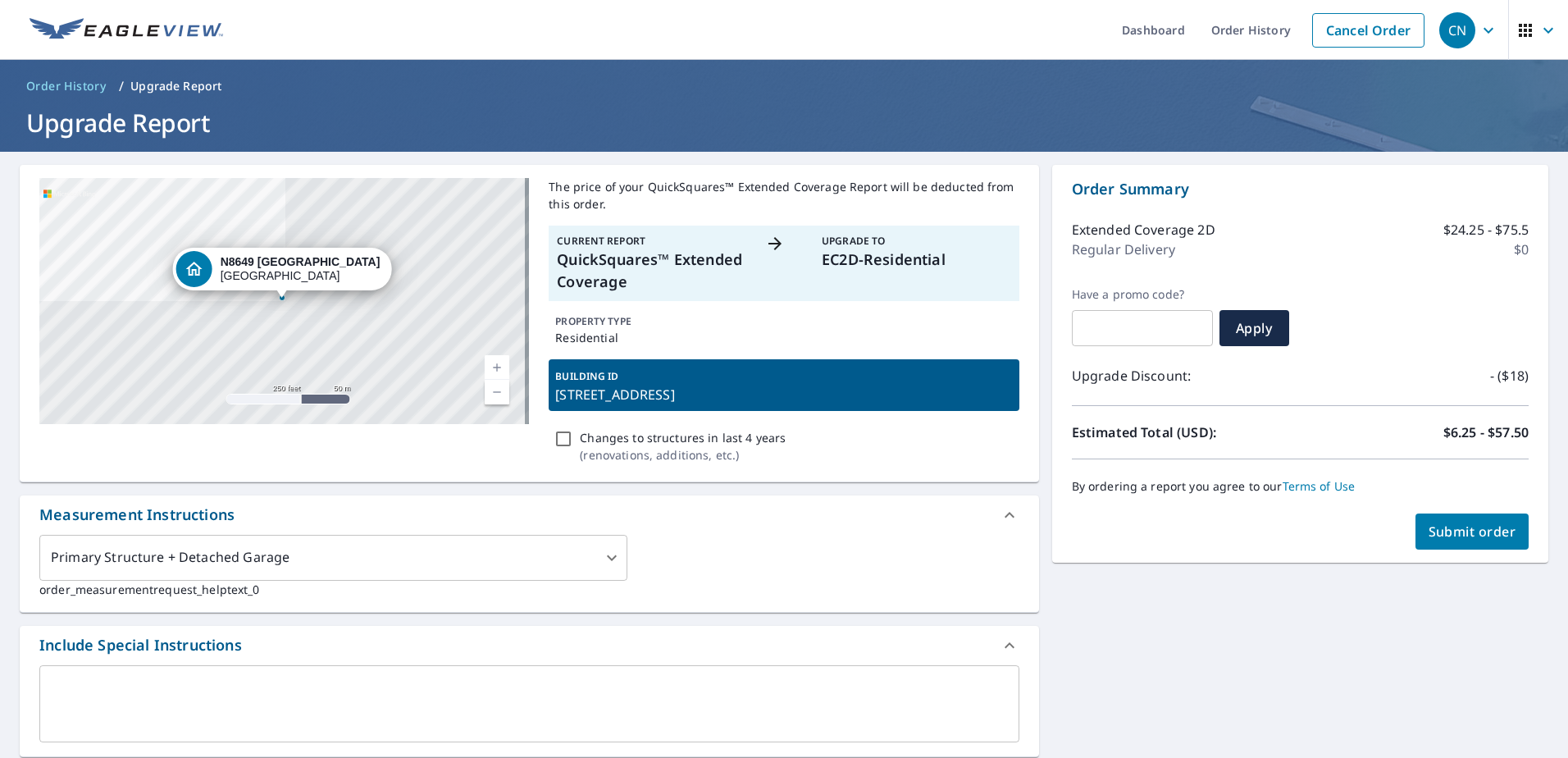
copy p "[STREET_ADDRESS]"
click at [82, 82] on span "Order History" at bounding box center [66, 86] width 80 height 16
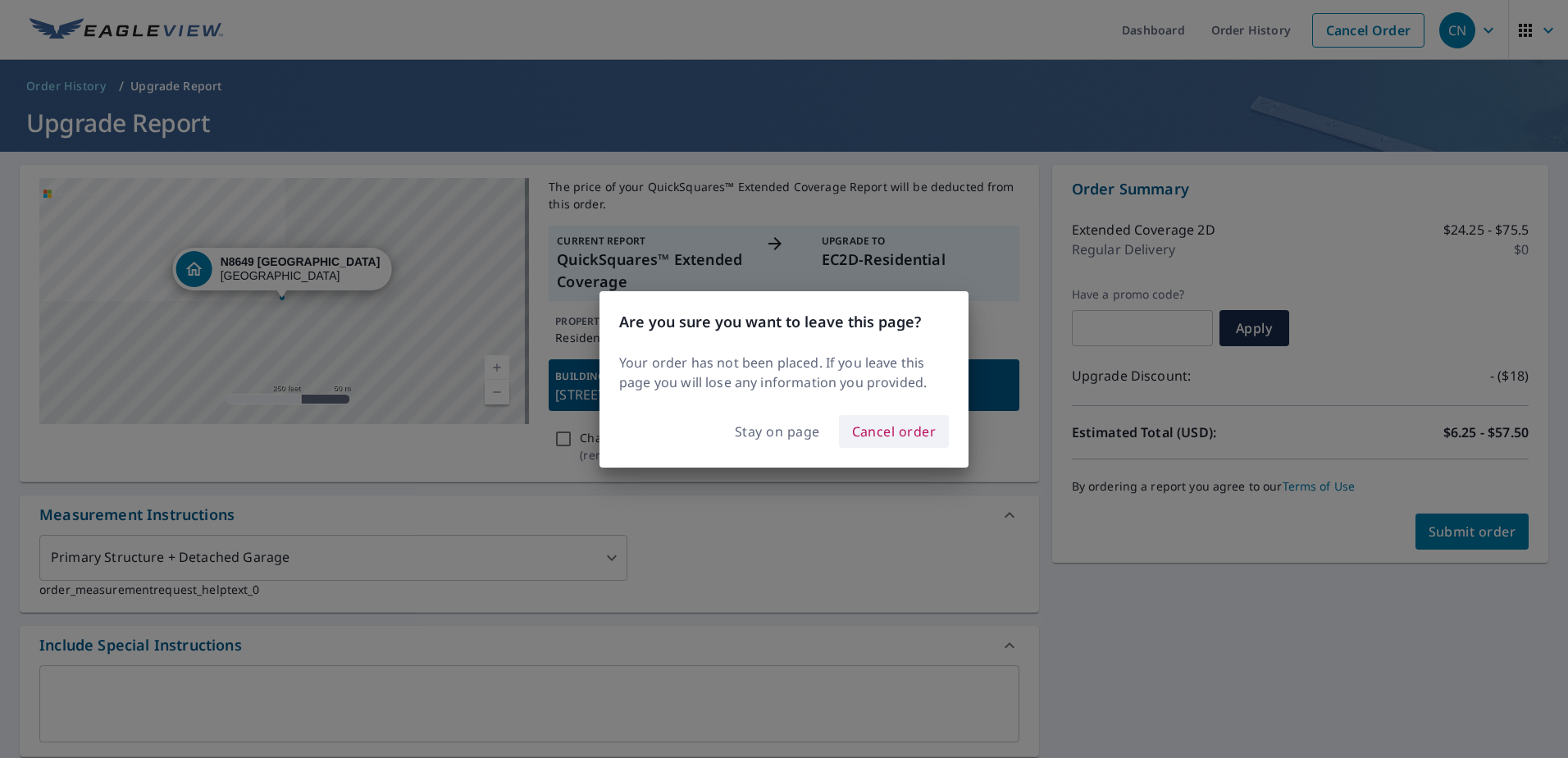
click at [876, 431] on span "Cancel order" at bounding box center [894, 431] width 85 height 23
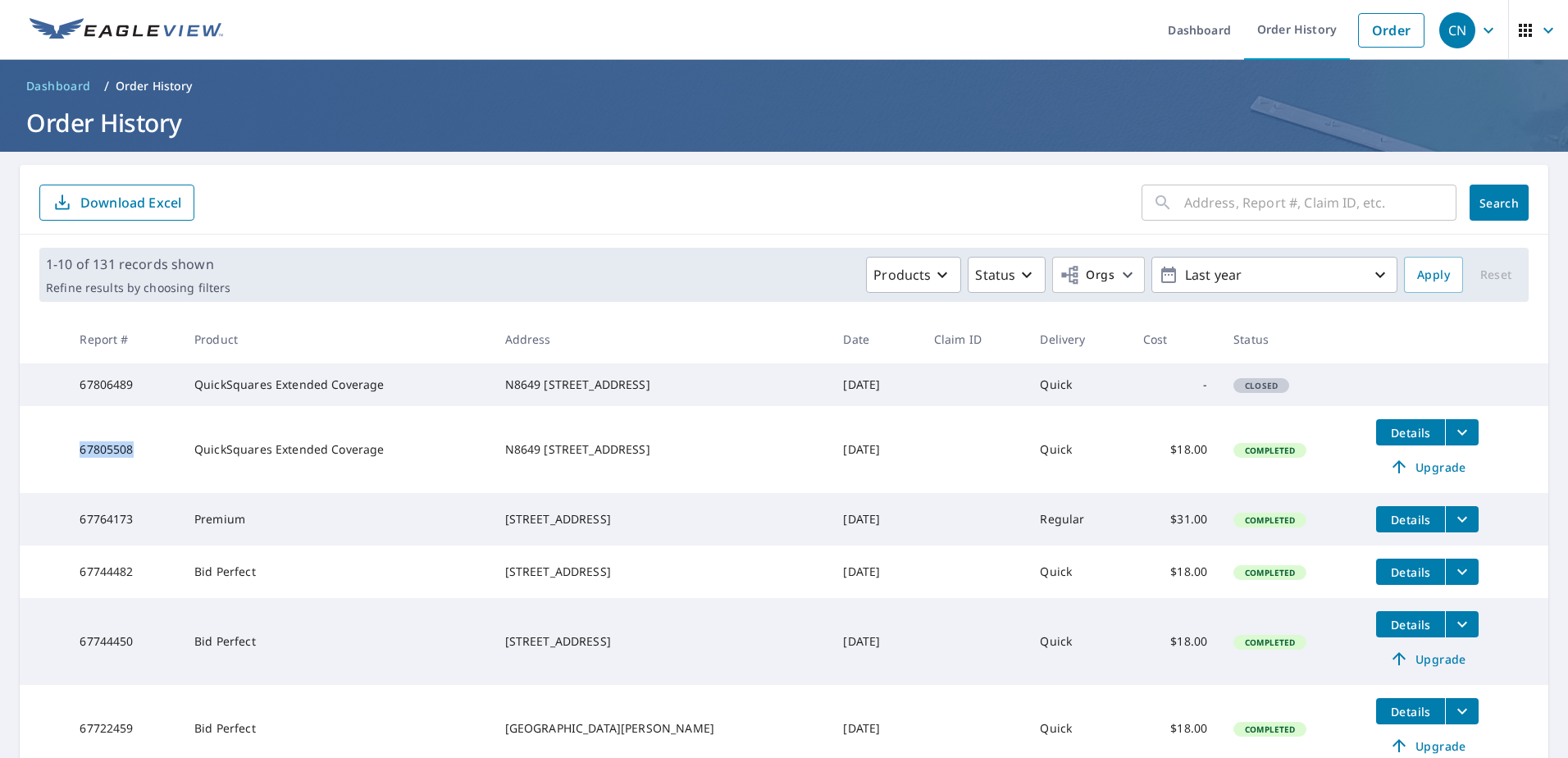
drag, startPoint x: 146, startPoint y: 471, endPoint x: 81, endPoint y: 468, distance: 65.1
click at [81, 468] on td "67805508" at bounding box center [124, 450] width 115 height 87
copy td "67805508"
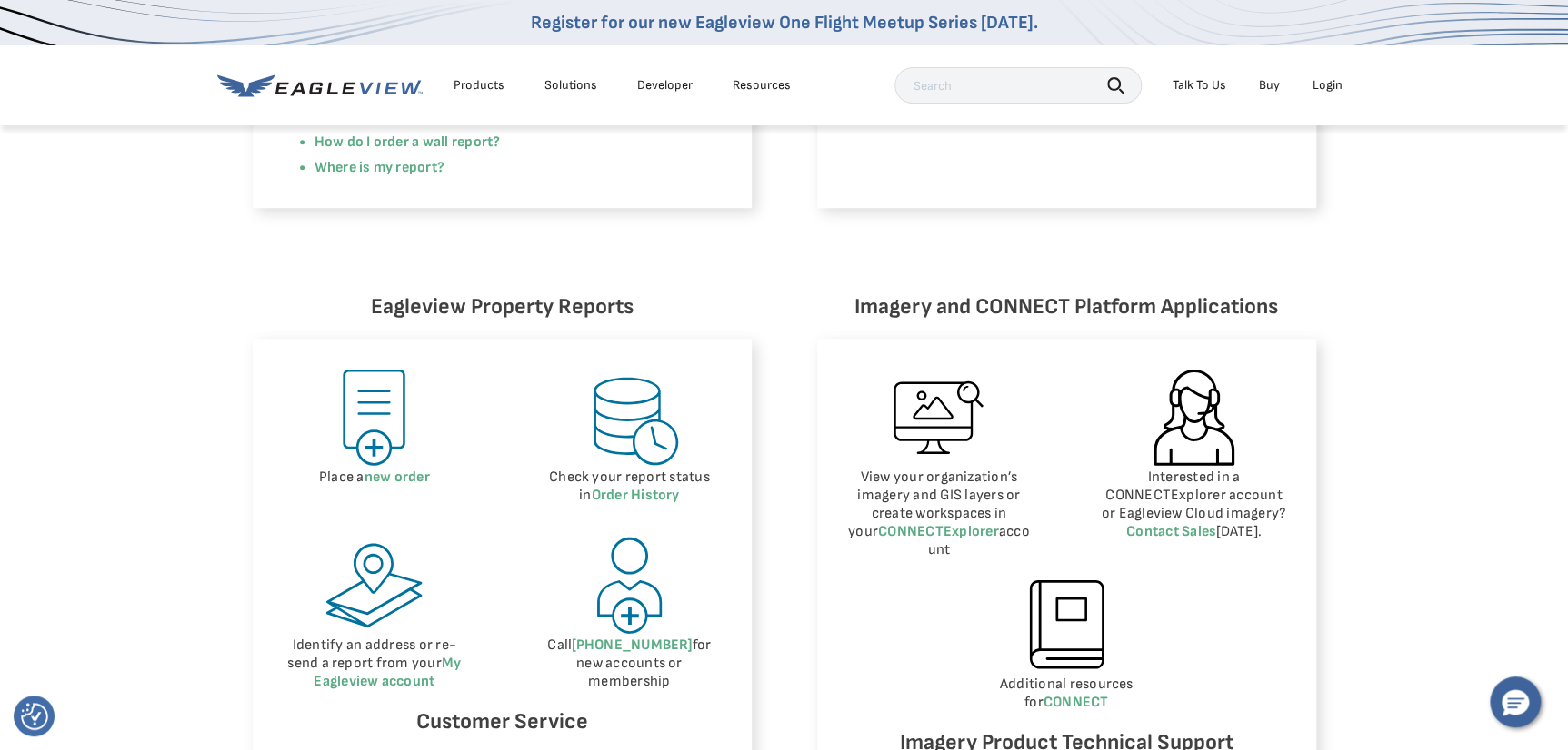
scroll to position [1313, 0]
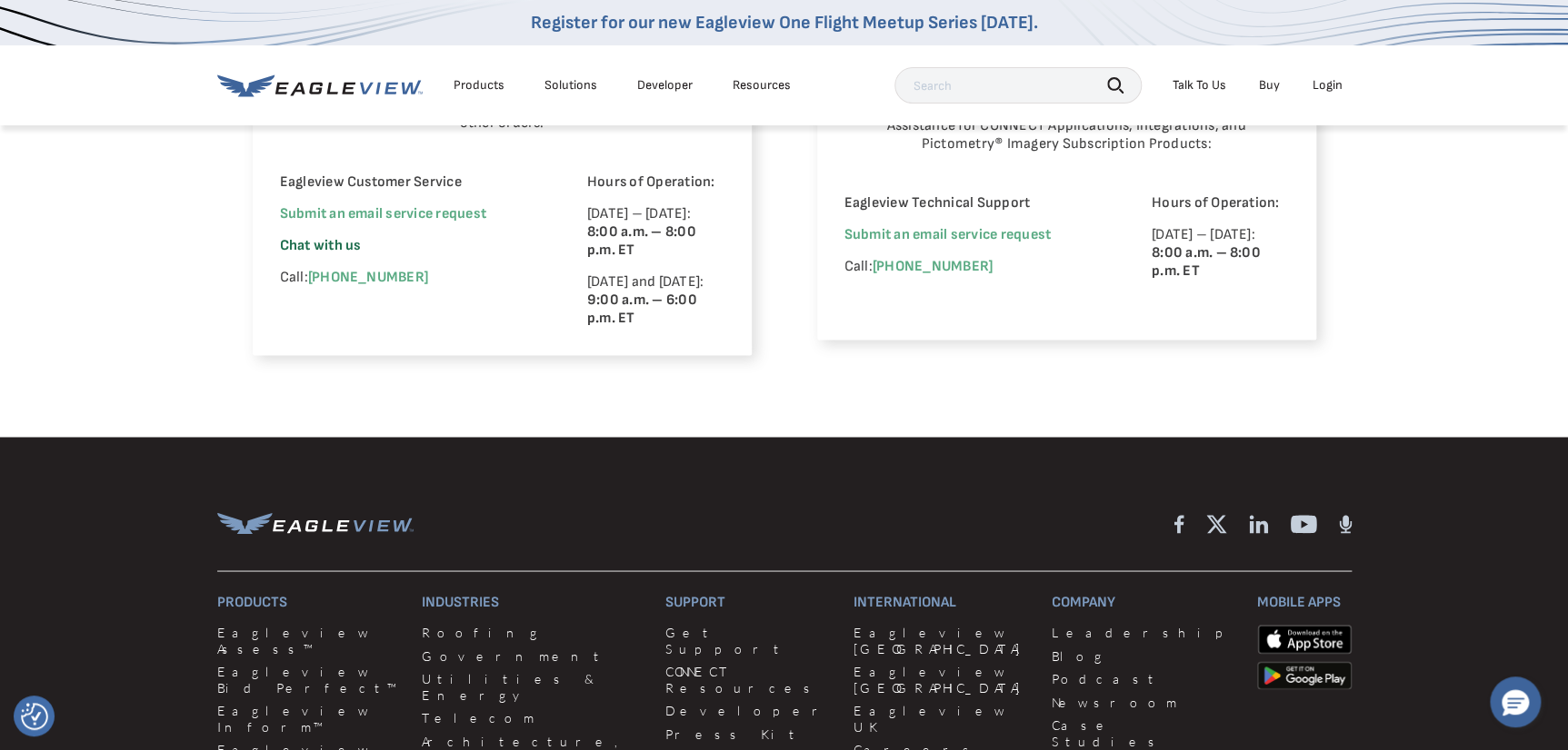
click at [341, 246] on span "Chat with us" at bounding box center [321, 246] width 82 height 17
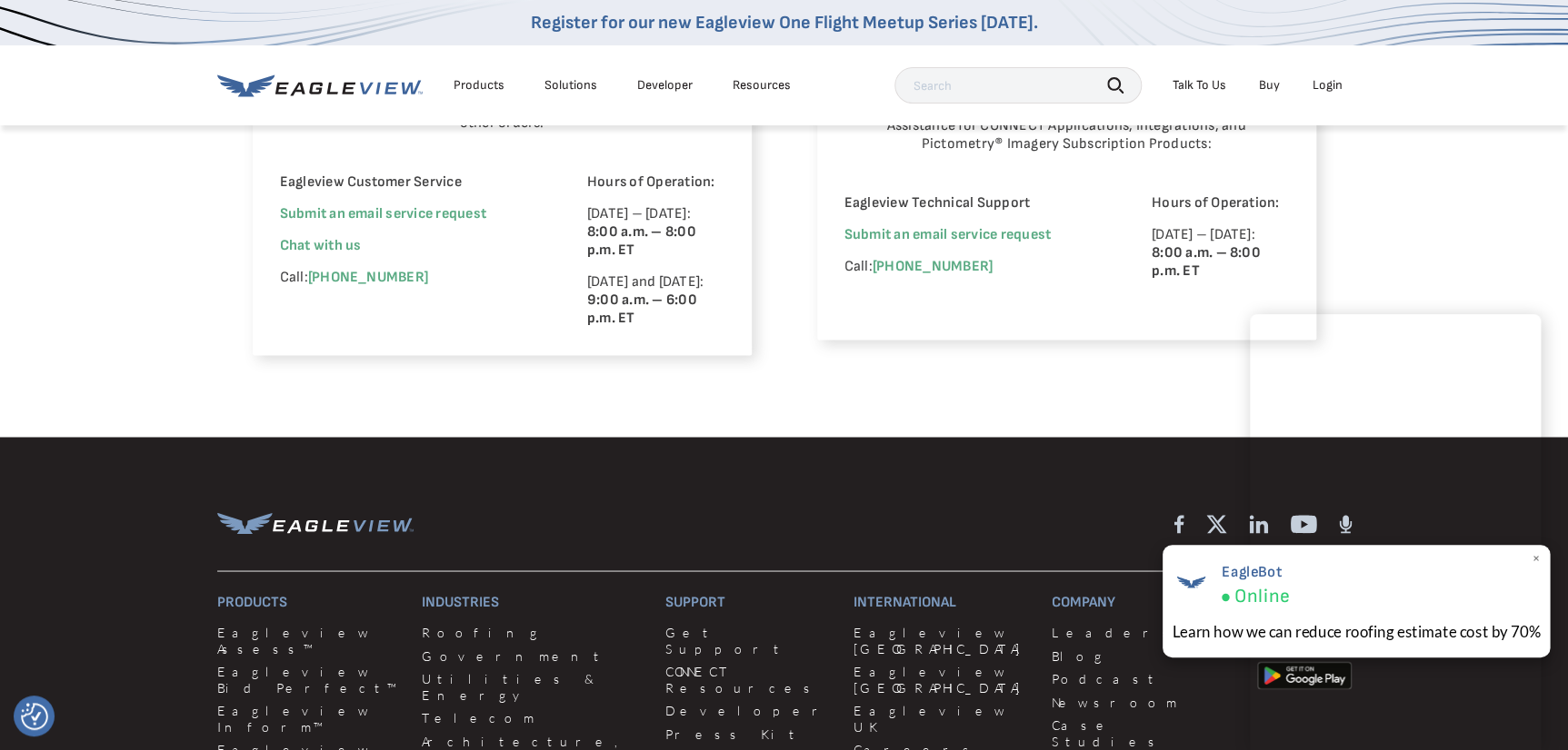
click at [1532, 560] on span "×" at bounding box center [1535, 559] width 10 height 19
